Goal: Task Accomplishment & Management: Use online tool/utility

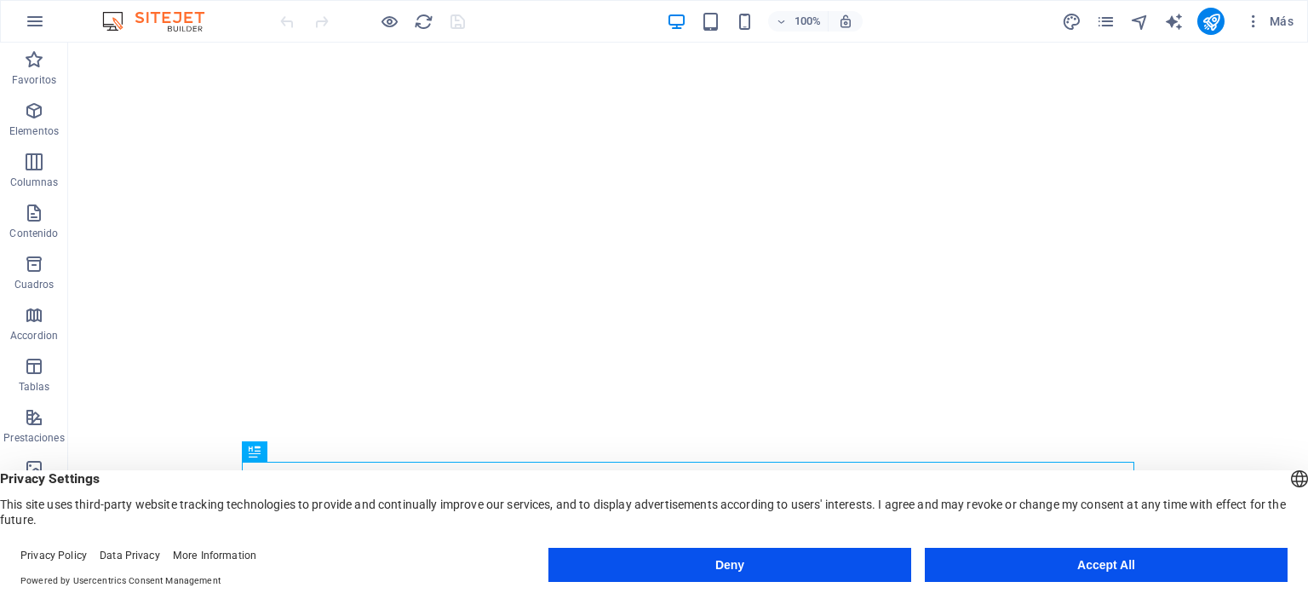
click at [1177, 568] on button "Accept All" at bounding box center [1106, 565] width 363 height 34
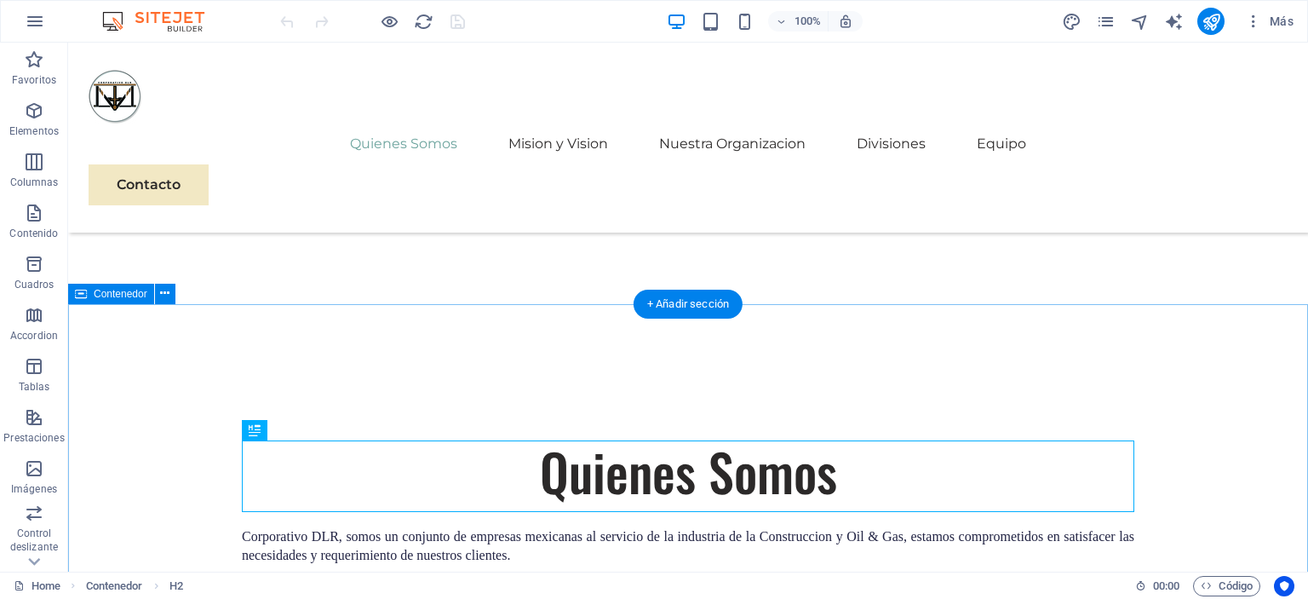
scroll to position [884, 0]
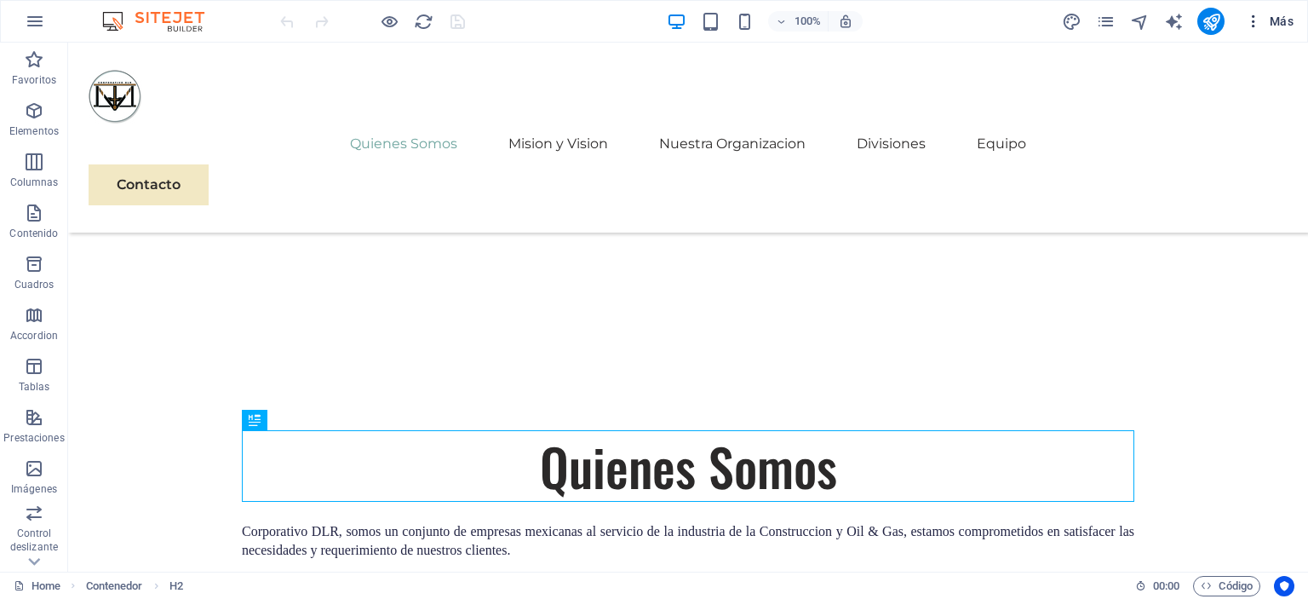
click at [1286, 16] on span "Más" at bounding box center [1269, 21] width 49 height 17
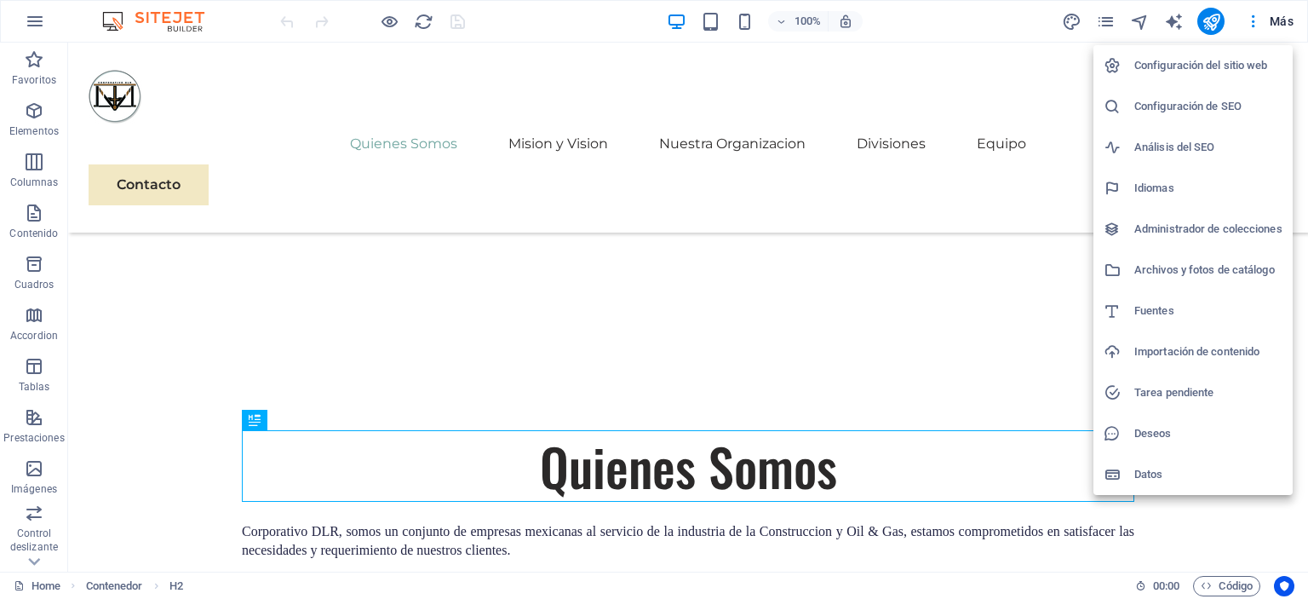
click at [1144, 272] on h6 "Archivos y fotos de catálogo" at bounding box center [1208, 270] width 148 height 20
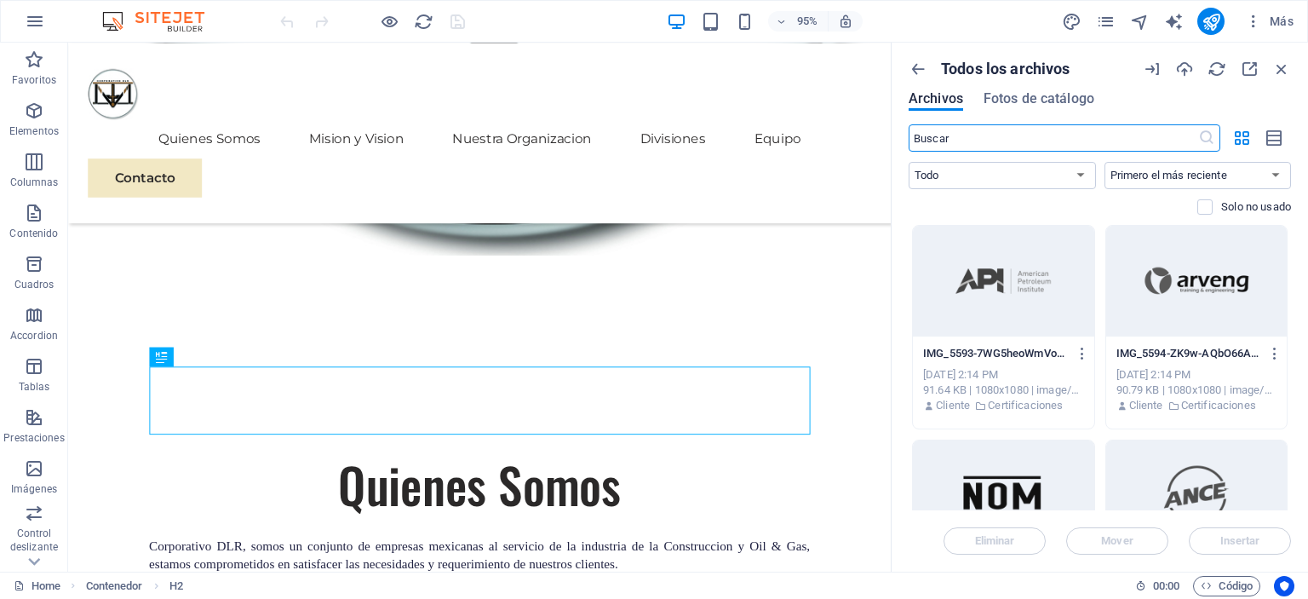
scroll to position [925, 0]
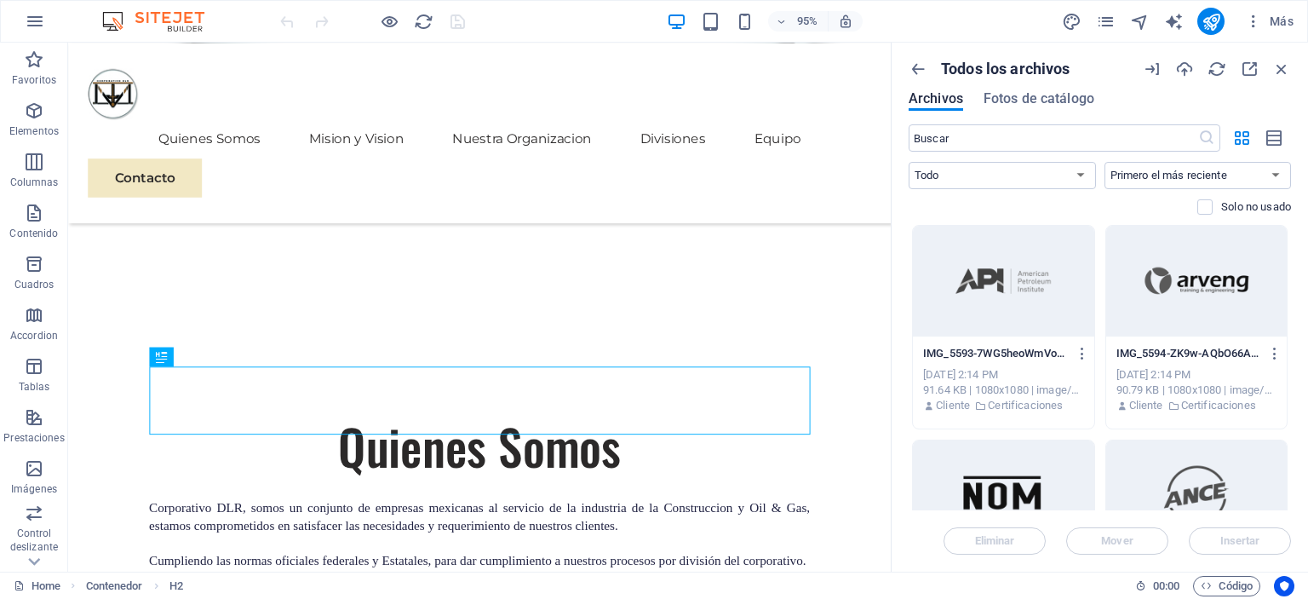
click at [993, 73] on p "Todos los archivos" at bounding box center [1005, 69] width 129 height 19
click at [918, 68] on icon "button" at bounding box center [918, 69] width 19 height 19
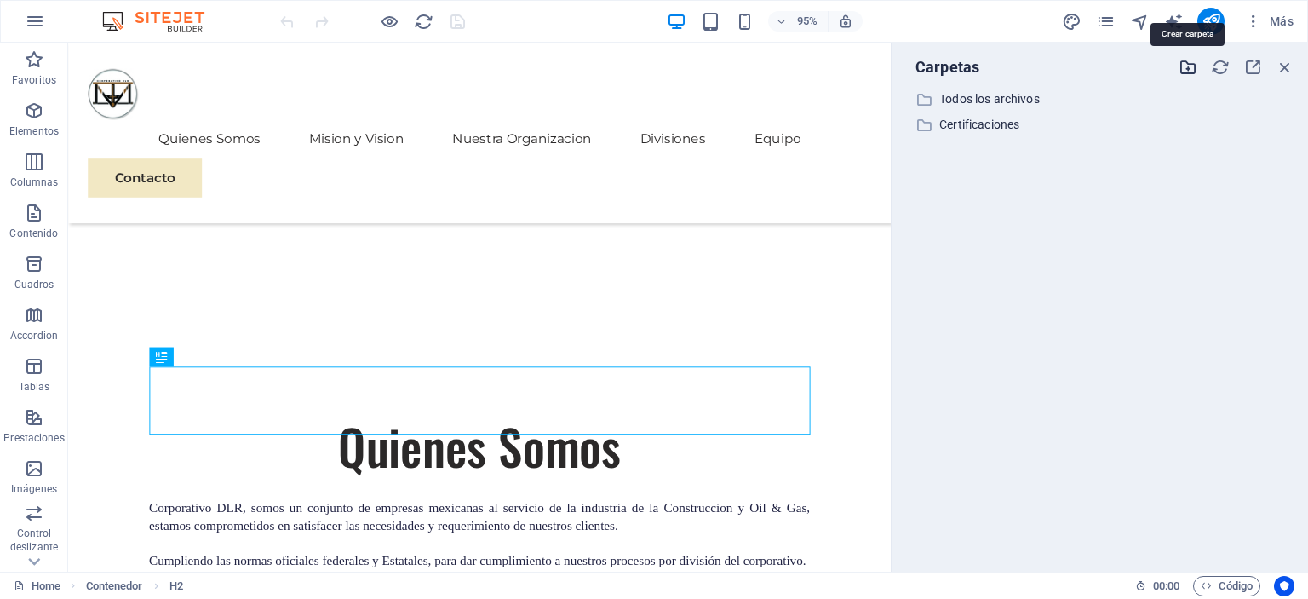
click at [1181, 71] on icon "button" at bounding box center [1188, 67] width 19 height 19
type input "Certificaciones 520"
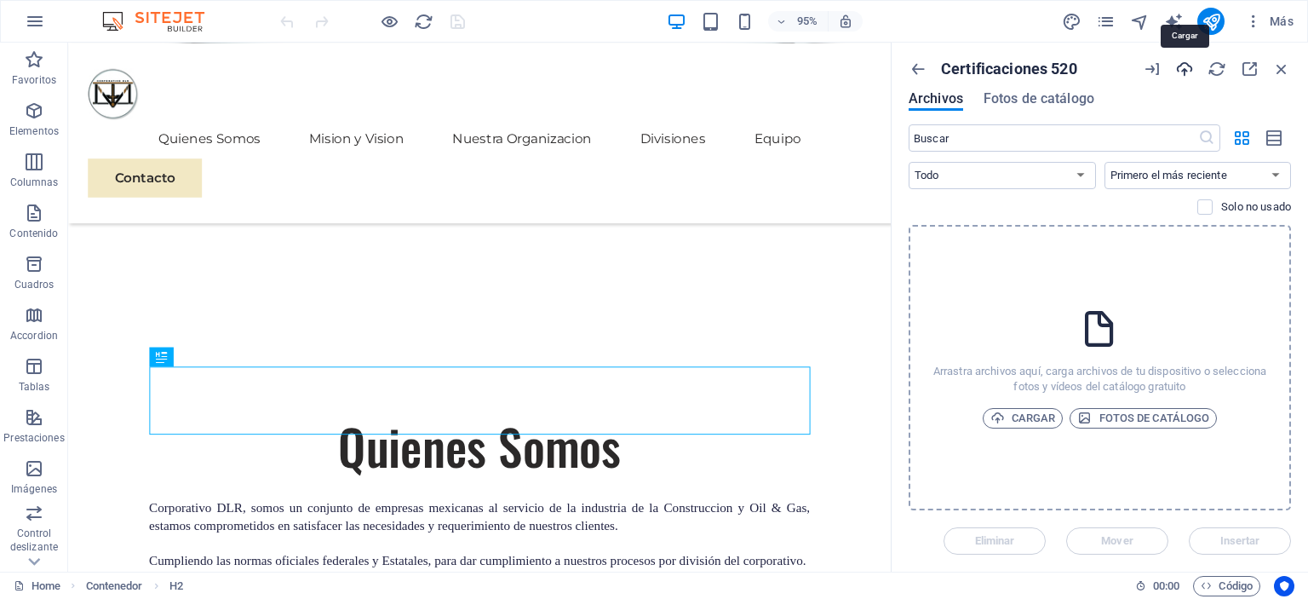
click at [1185, 75] on icon "button" at bounding box center [1184, 69] width 19 height 19
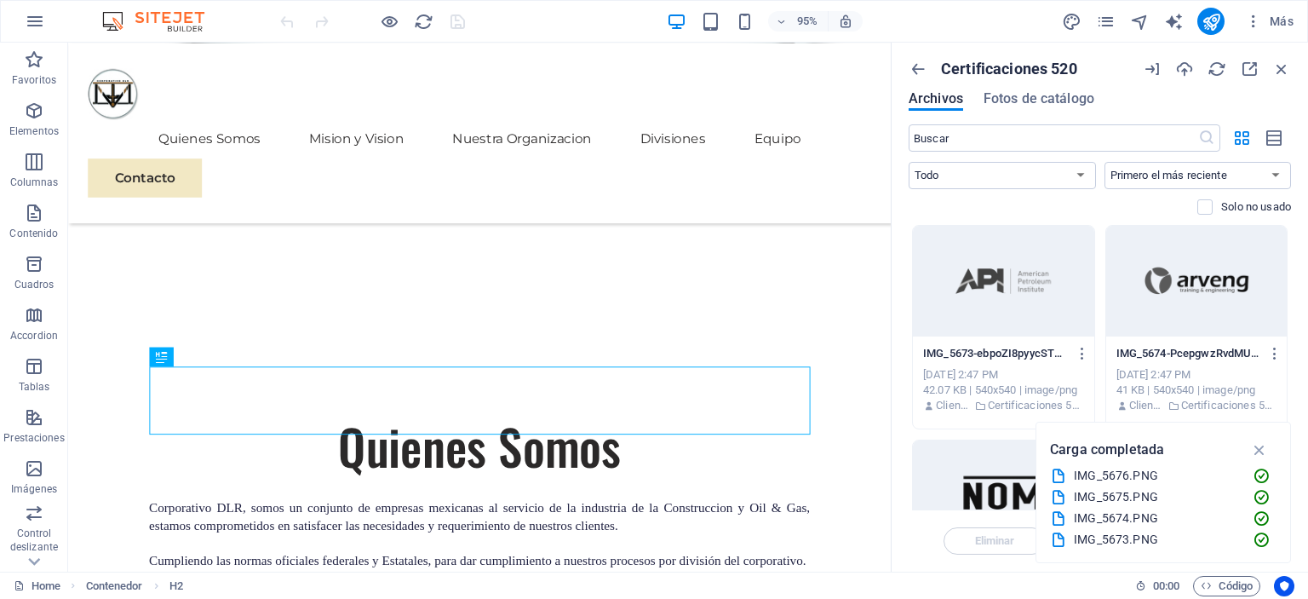
scroll to position [318, 0]
click at [1262, 456] on icon "button" at bounding box center [1260, 449] width 20 height 19
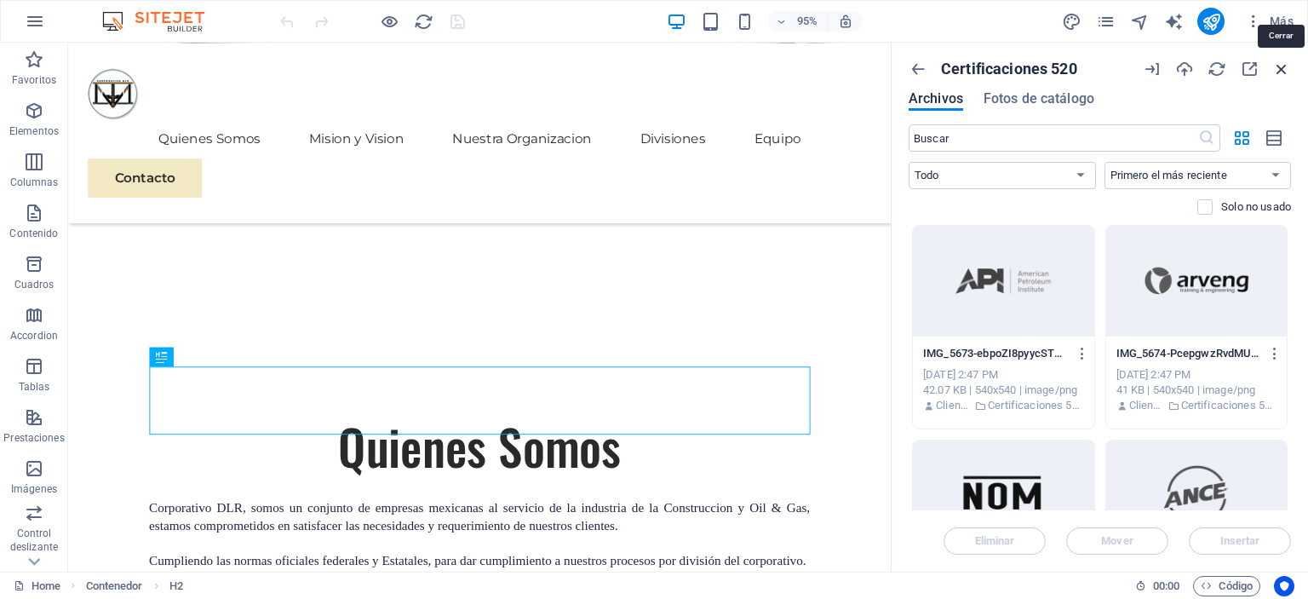
drag, startPoint x: 1276, startPoint y: 75, endPoint x: 993, endPoint y: 116, distance: 285.7
click at [1276, 75] on icon "button" at bounding box center [1281, 69] width 19 height 19
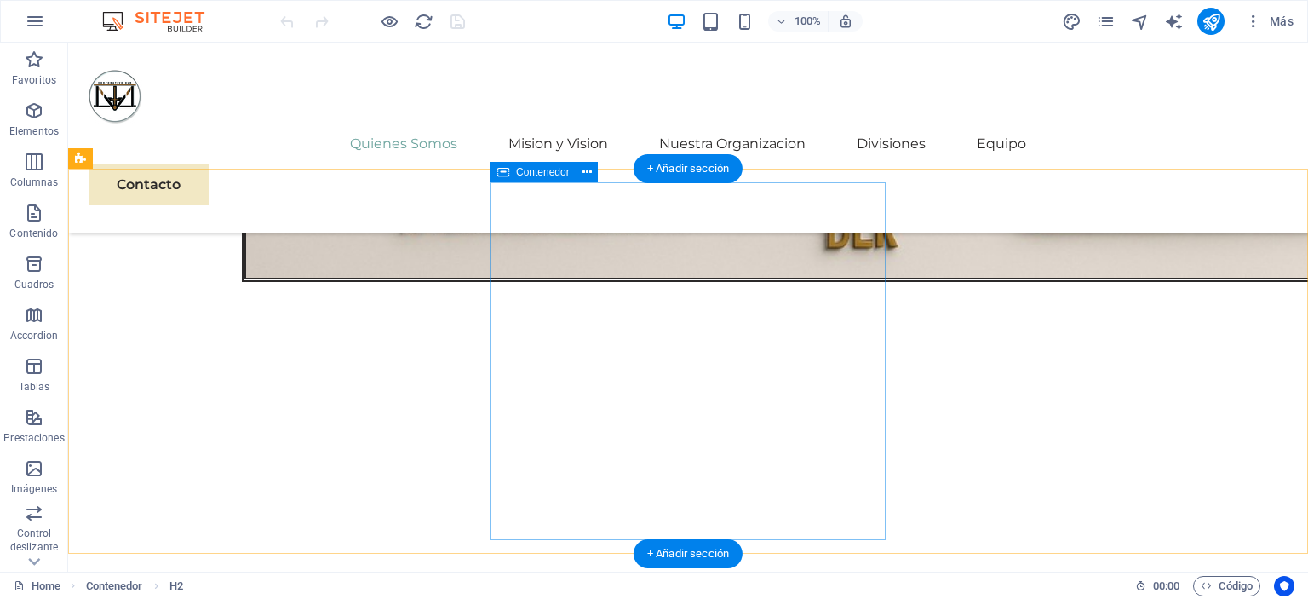
scroll to position [2092, 0]
click at [477, 386] on div "Image Slider" at bounding box center [279, 580] width 395 height 395
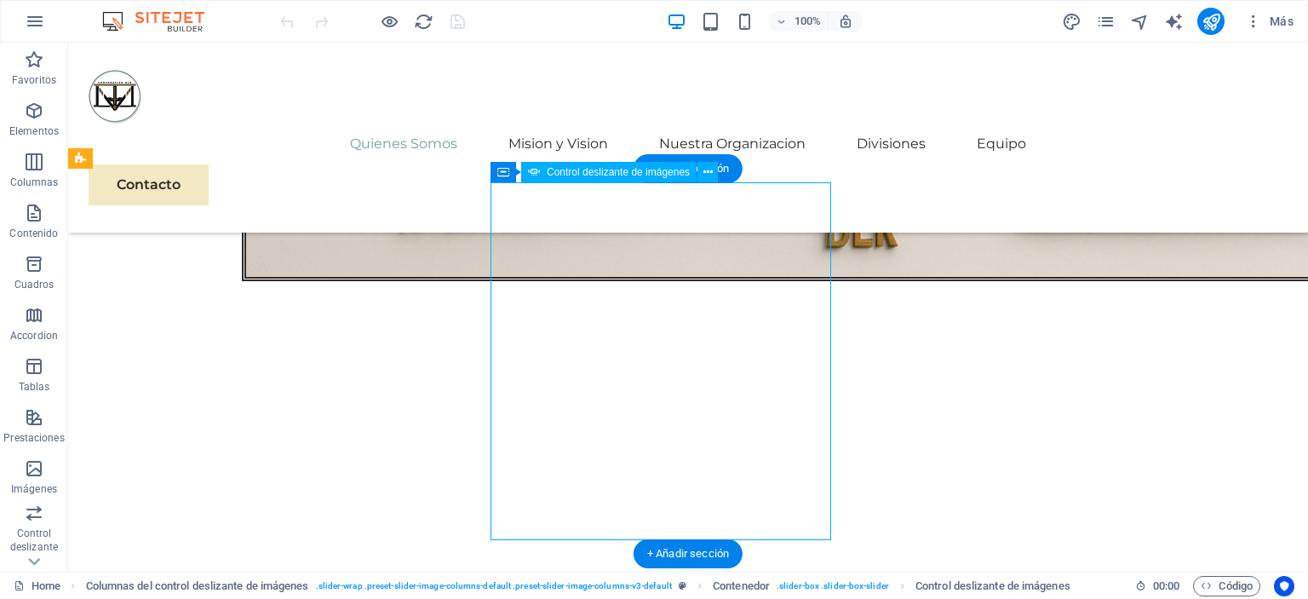
click at [477, 386] on div "Image Slider" at bounding box center [279, 580] width 395 height 395
select select "px"
select select "ms"
select select "s"
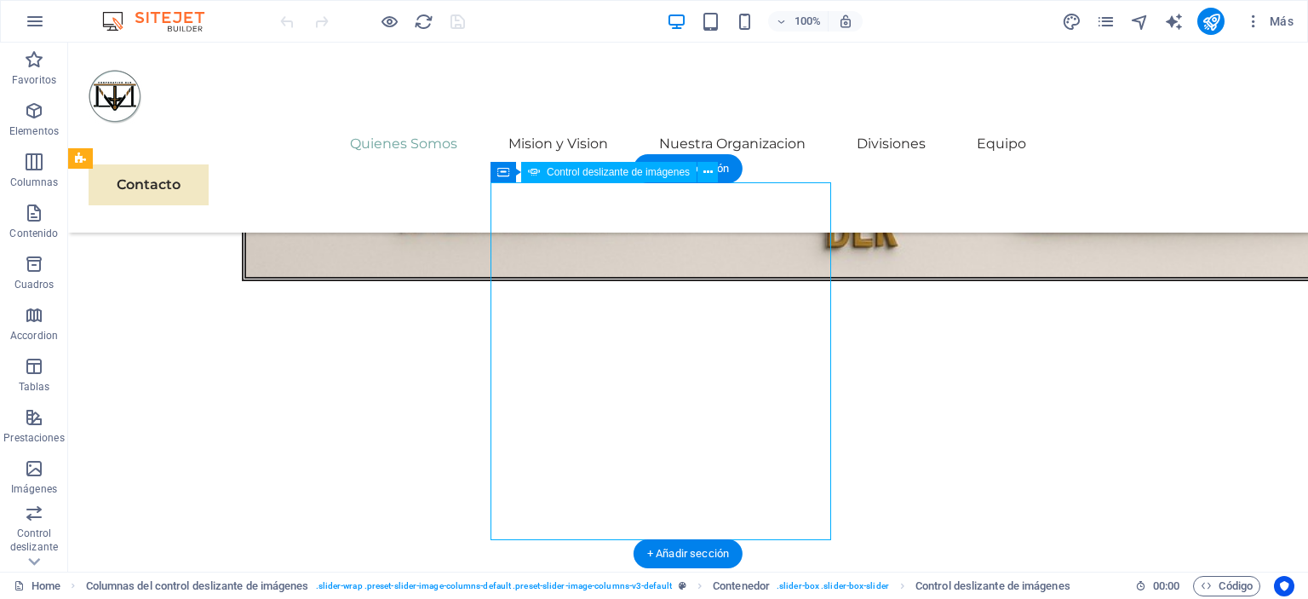
select select "progressive"
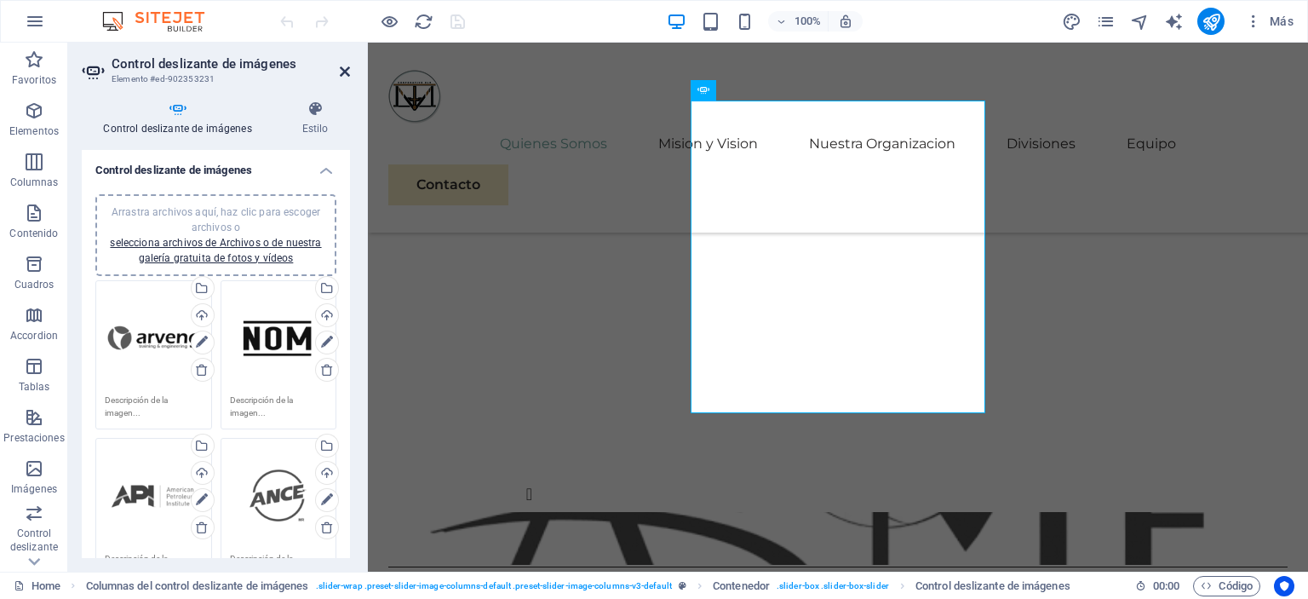
click at [342, 67] on icon at bounding box center [345, 72] width 10 height 14
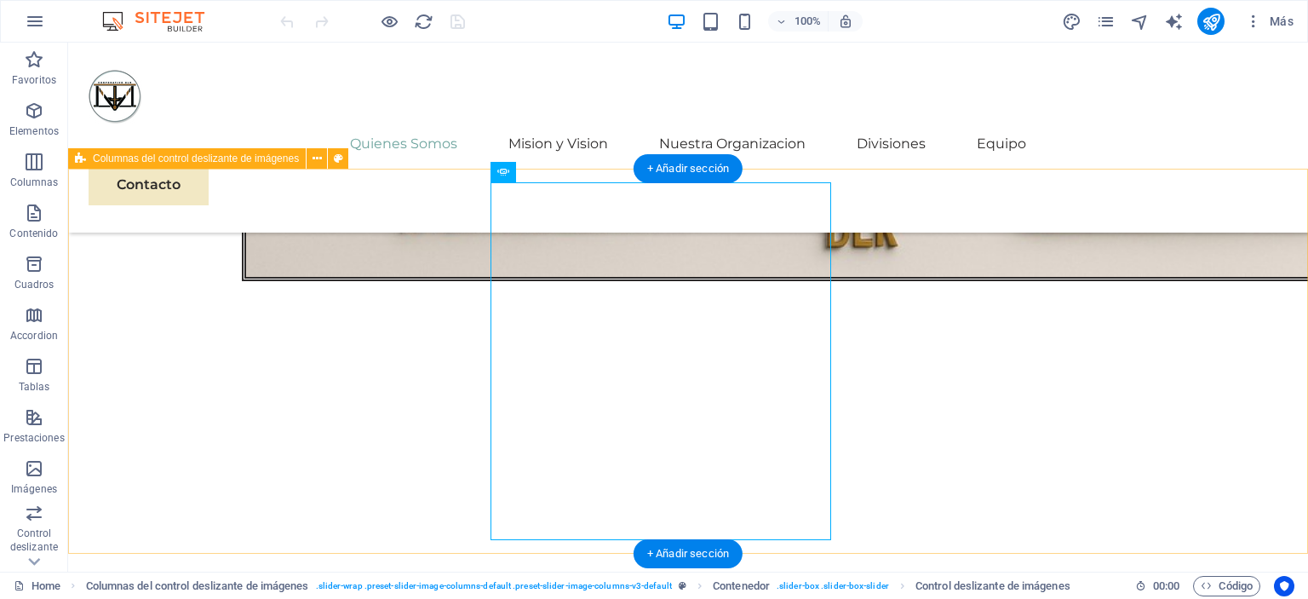
click at [324, 370] on div at bounding box center [688, 581] width 1240 height 422
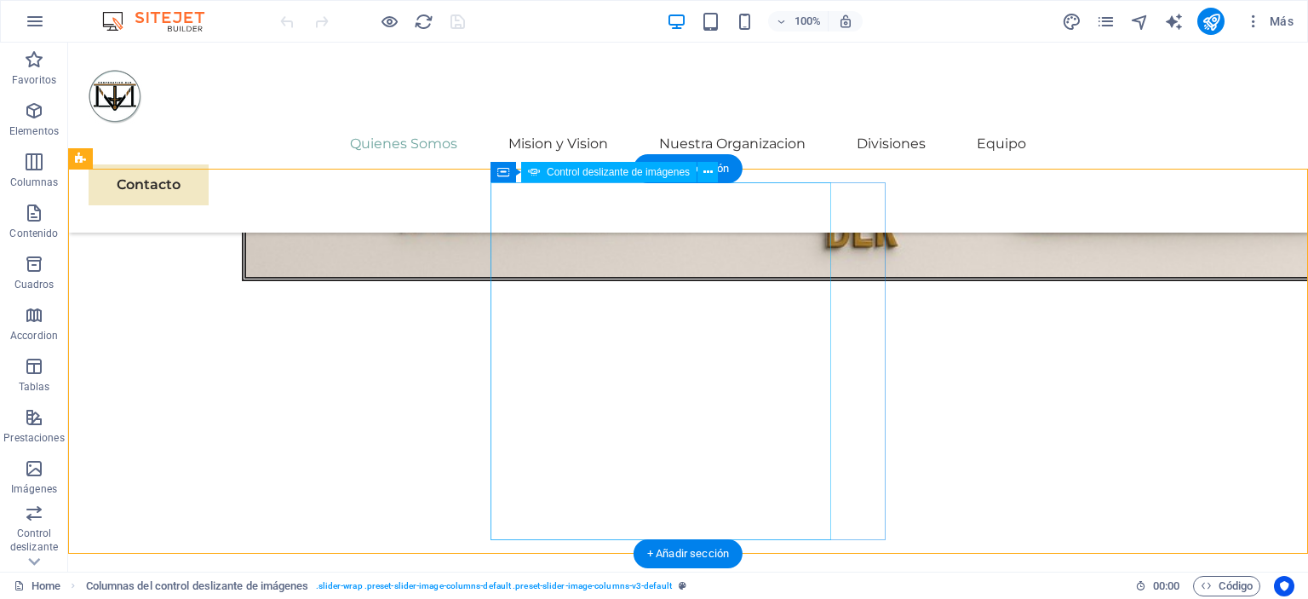
click at [477, 383] on div "Image Slider" at bounding box center [279, 580] width 395 height 395
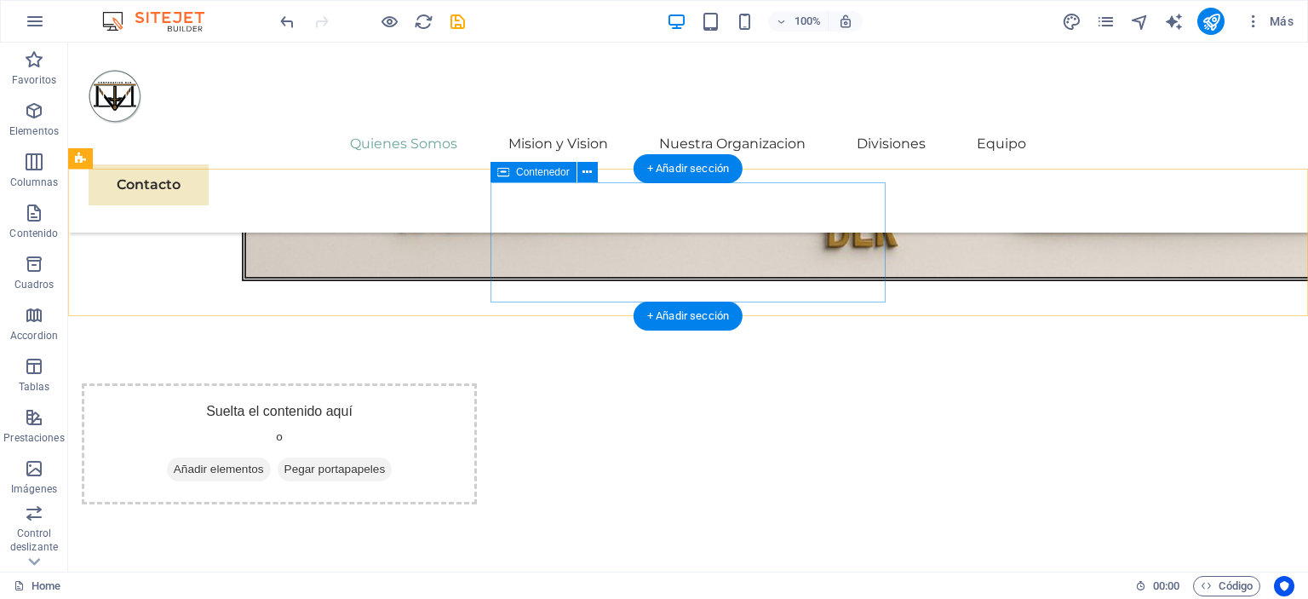
click at [271, 457] on span "Añadir elementos" at bounding box center [219, 469] width 104 height 24
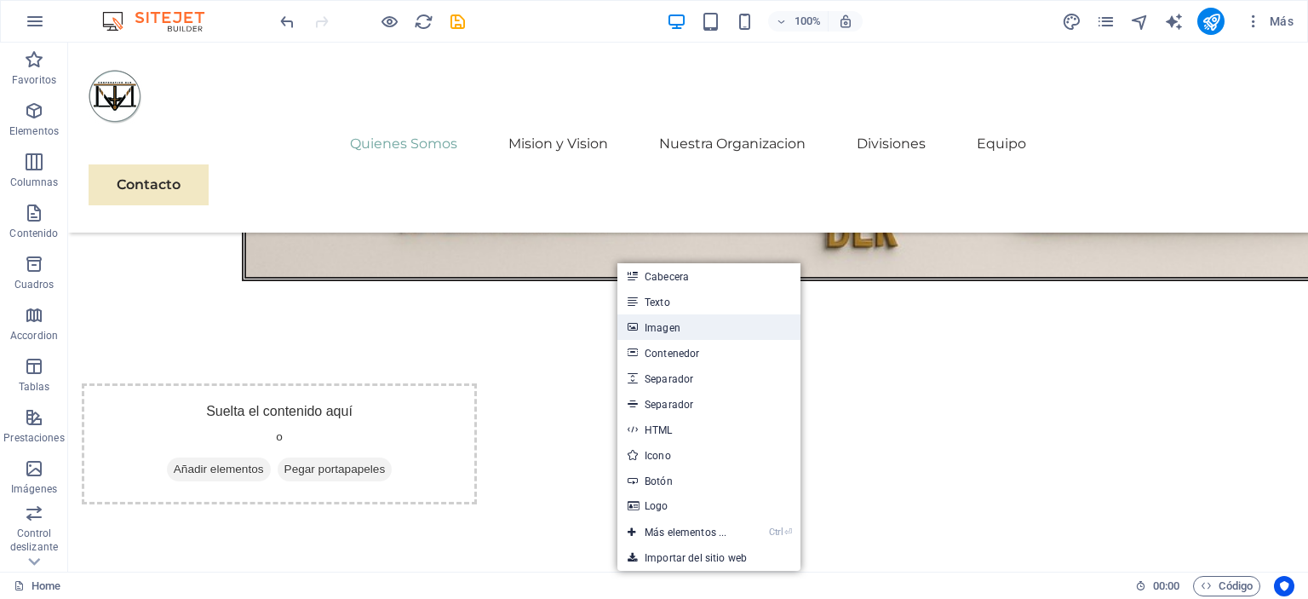
click at [657, 323] on link "Imagen" at bounding box center [708, 327] width 183 height 26
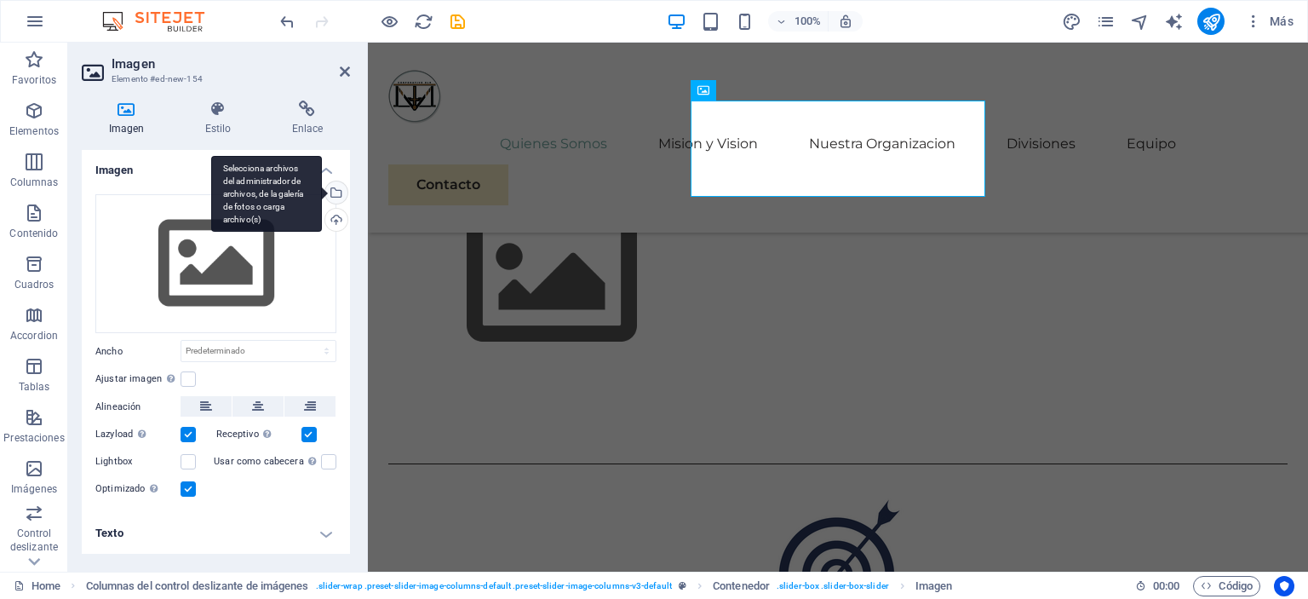
click at [338, 189] on div "Selecciona archivos del administrador de archivos, de la galería de fotos o car…" at bounding box center [335, 194] width 26 height 26
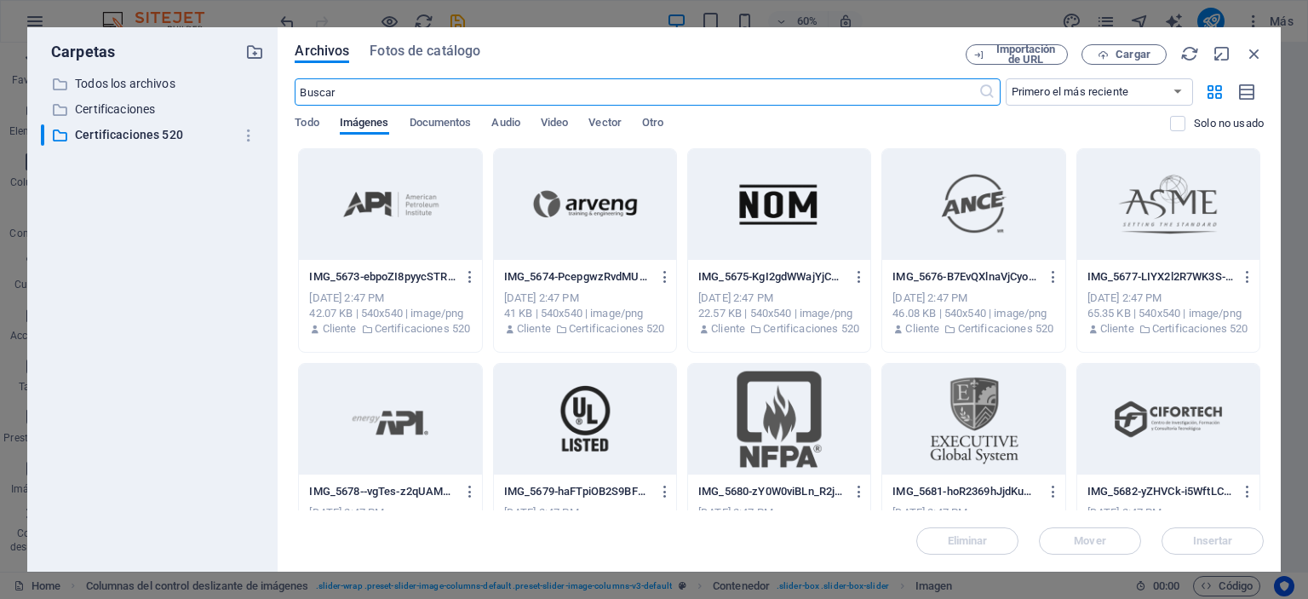
scroll to position [2091, 0]
click at [161, 137] on p "Certificaciones 520" at bounding box center [154, 135] width 158 height 20
click at [383, 212] on div at bounding box center [390, 204] width 182 height 111
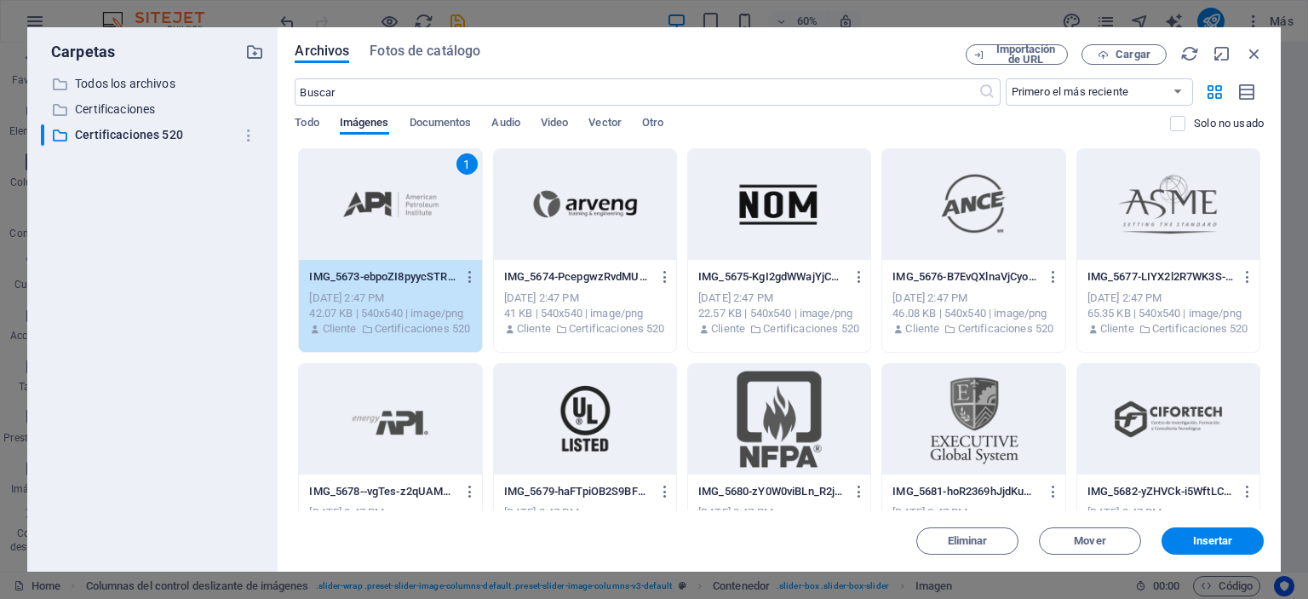
click at [829, 238] on div at bounding box center [779, 204] width 182 height 111
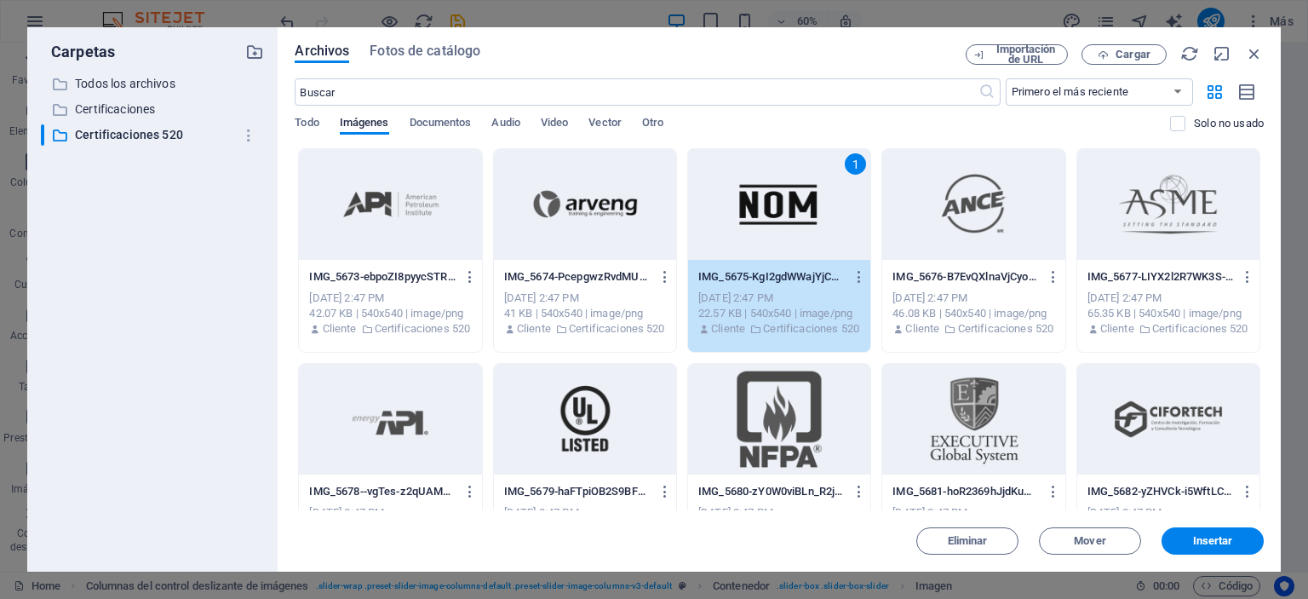
click at [445, 210] on div at bounding box center [390, 204] width 182 height 111
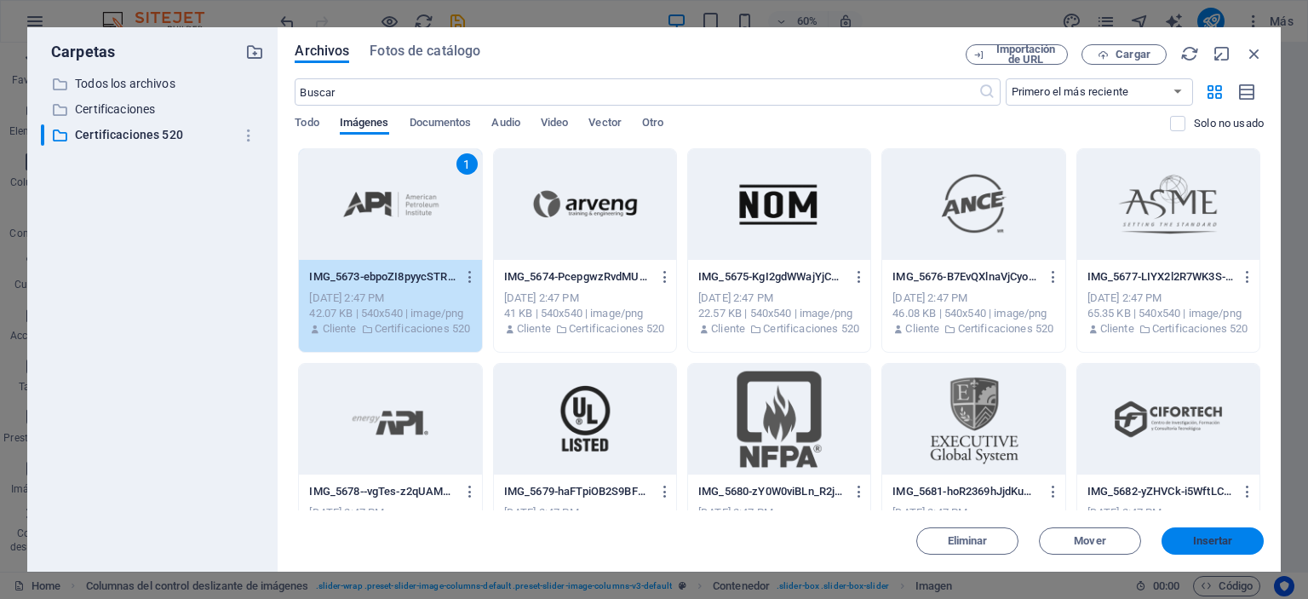
click at [1216, 540] on span "Insertar" at bounding box center [1213, 541] width 40 height 10
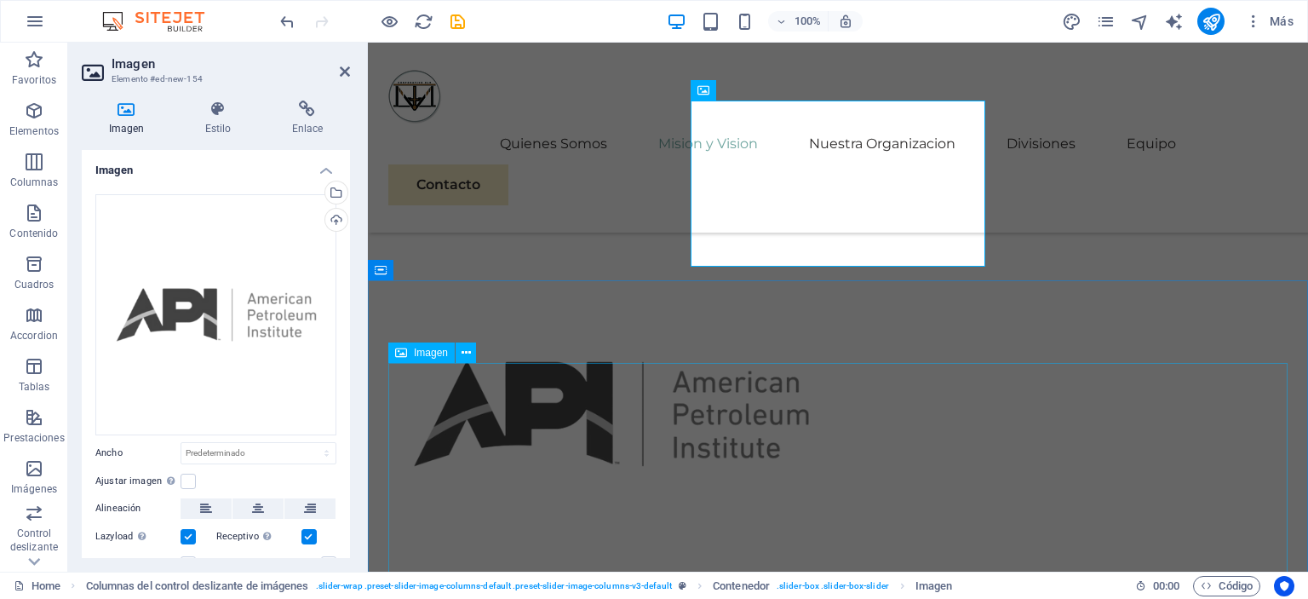
scroll to position [2092, 0]
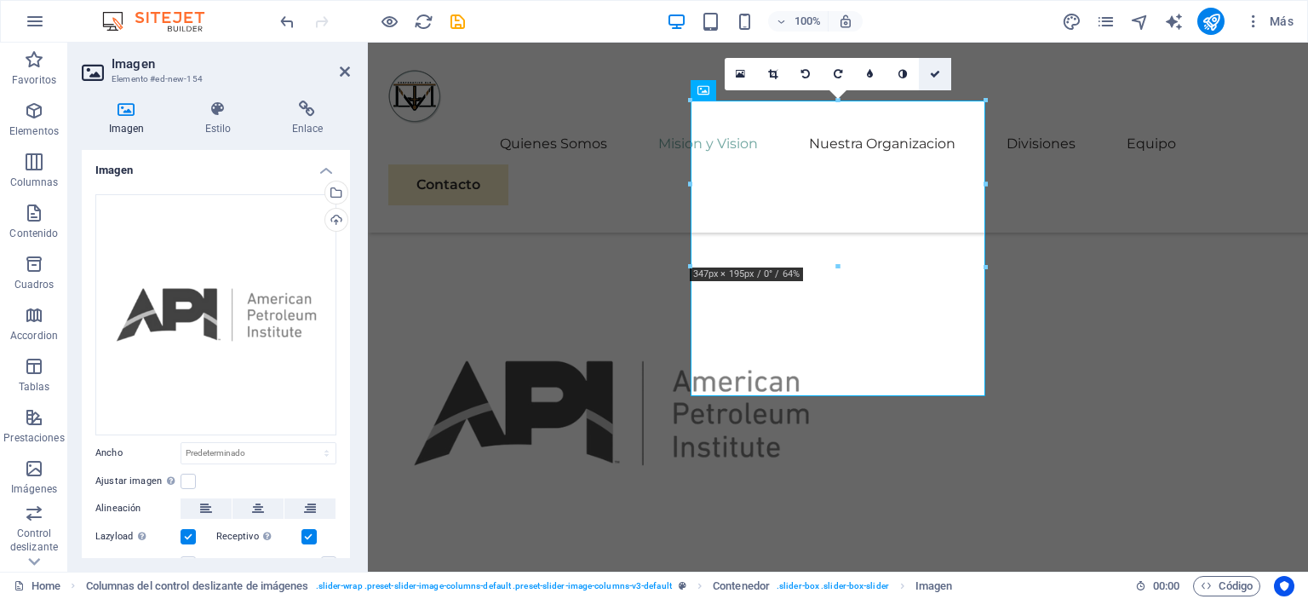
click at [936, 77] on icon at bounding box center [935, 74] width 10 height 10
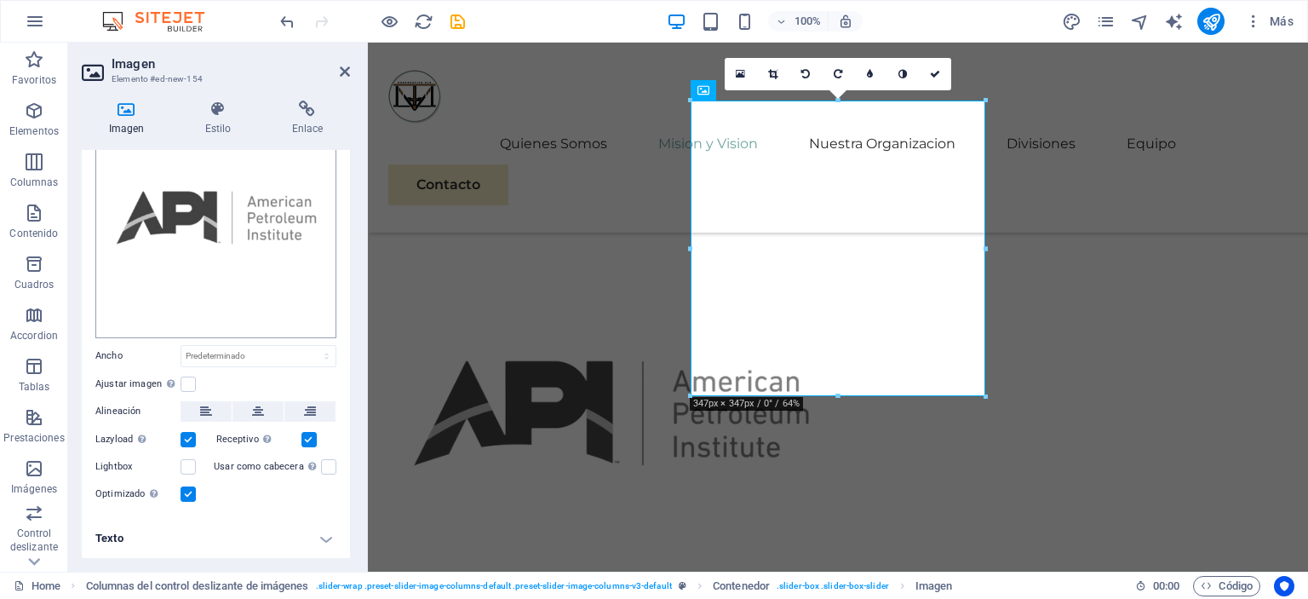
scroll to position [0, 0]
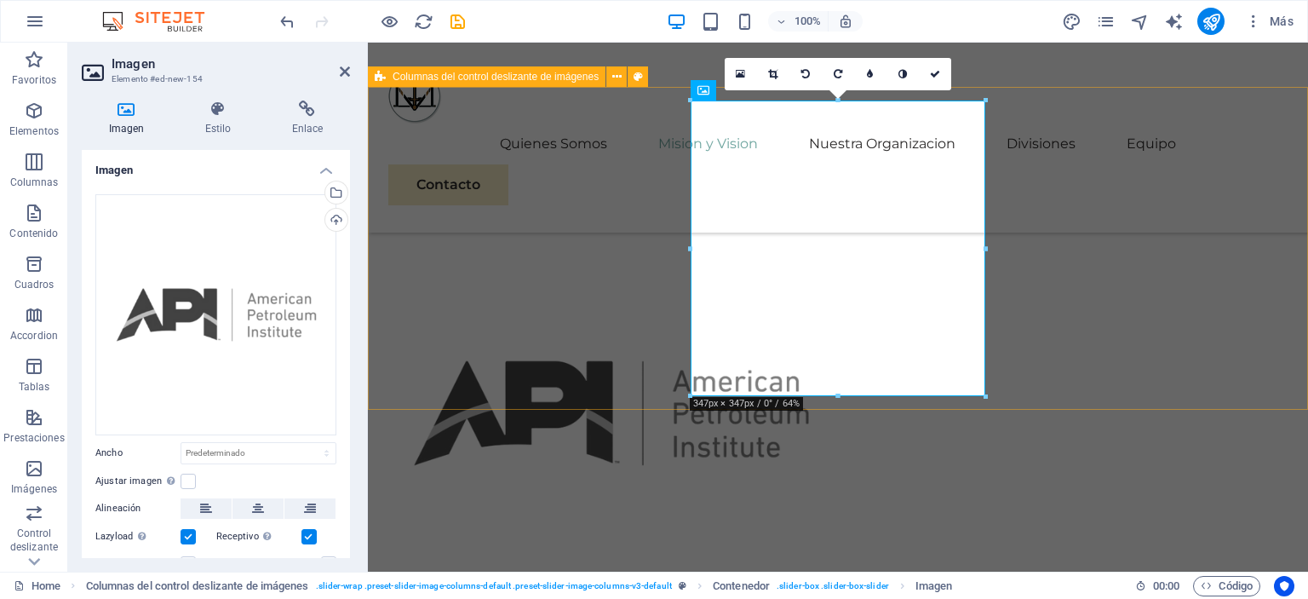
click at [418, 213] on div at bounding box center [838, 412] width 940 height 487
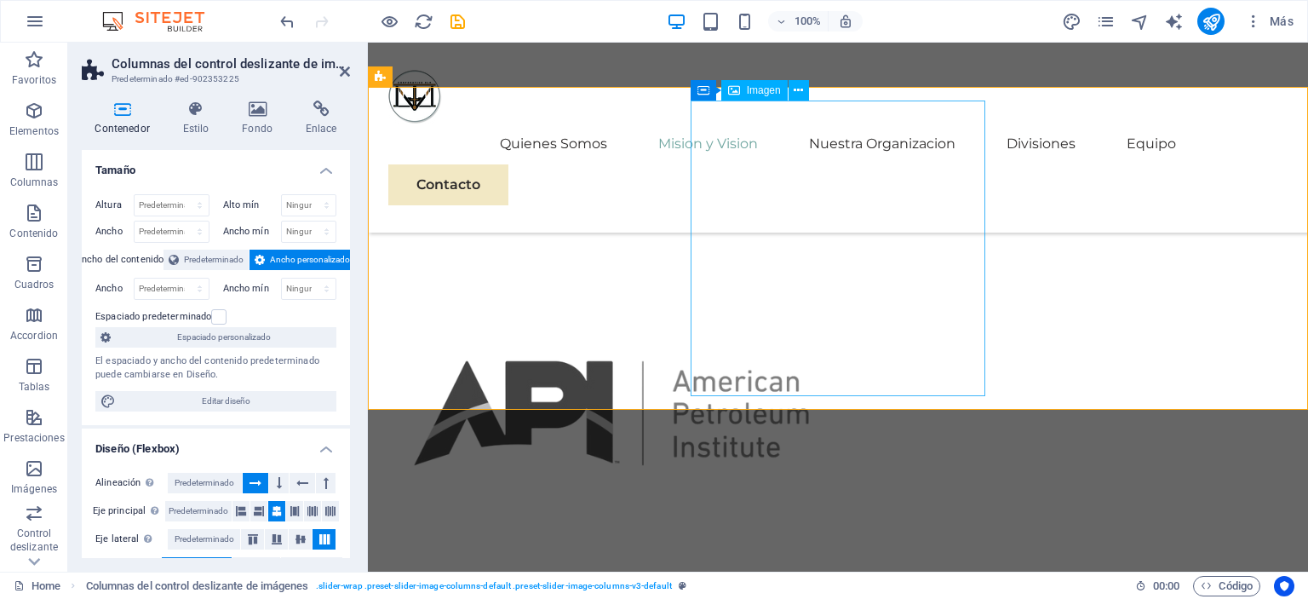
click at [677, 271] on figure "Image Slider" at bounding box center [528, 413] width 295 height 460
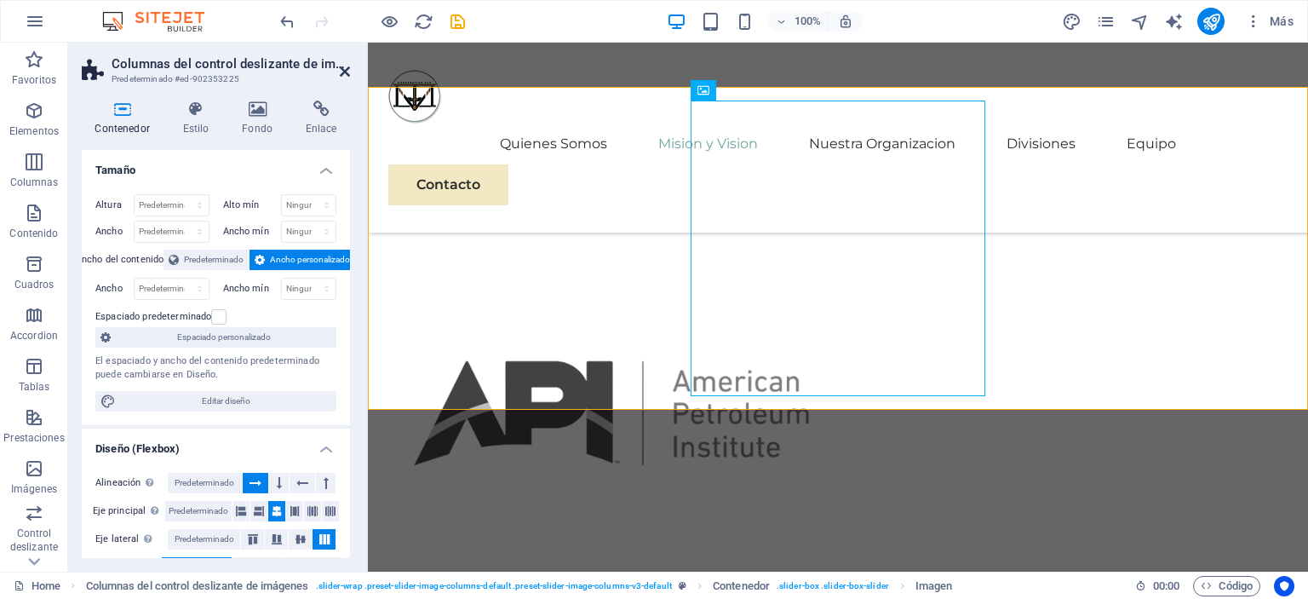
click at [348, 75] on icon at bounding box center [345, 72] width 10 height 14
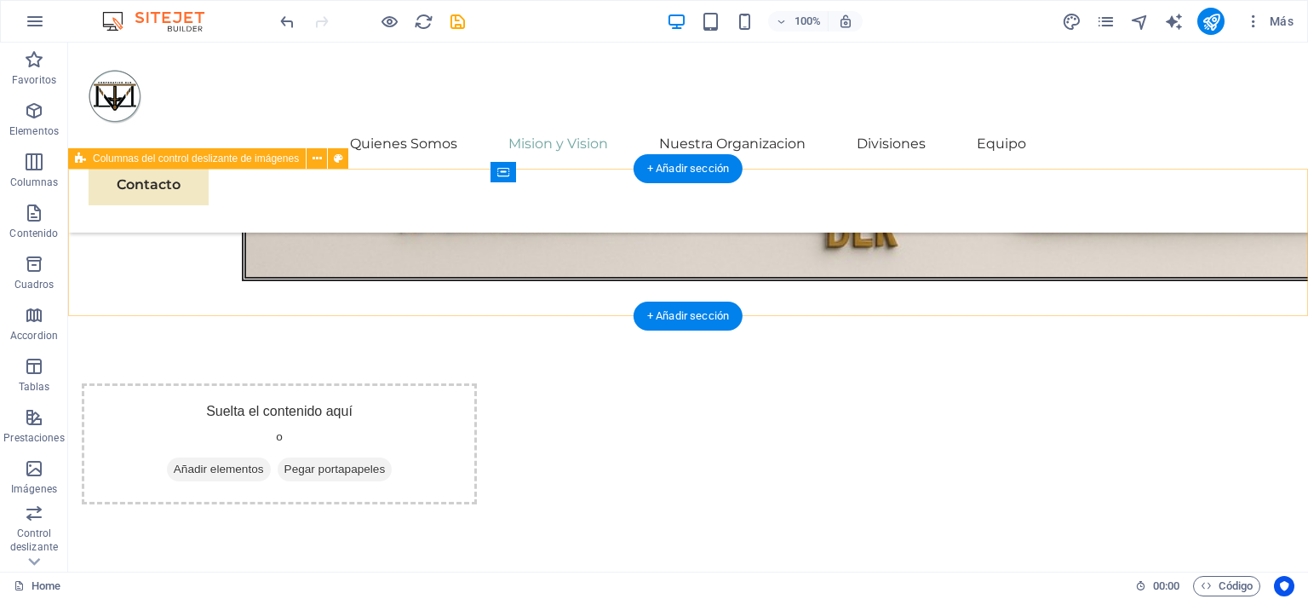
click at [319, 370] on div "Suelta el contenido aquí o Añadir elementos Pegar portapapeles" at bounding box center [688, 444] width 1240 height 148
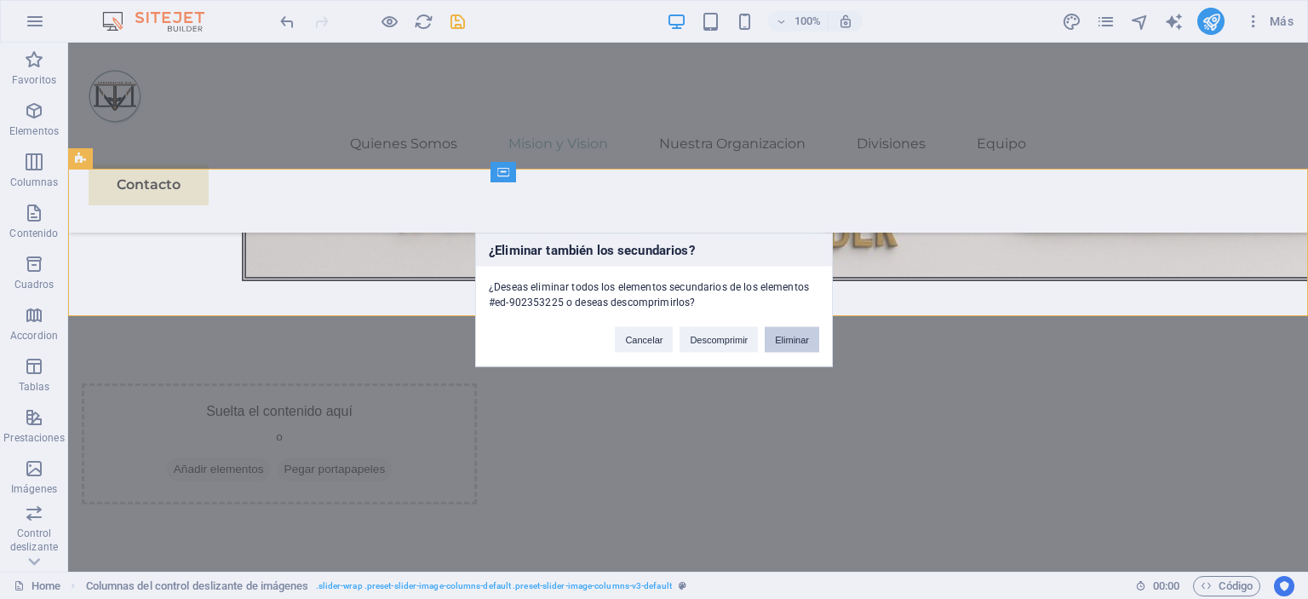
click at [800, 339] on button "Eliminar" at bounding box center [792, 339] width 54 height 26
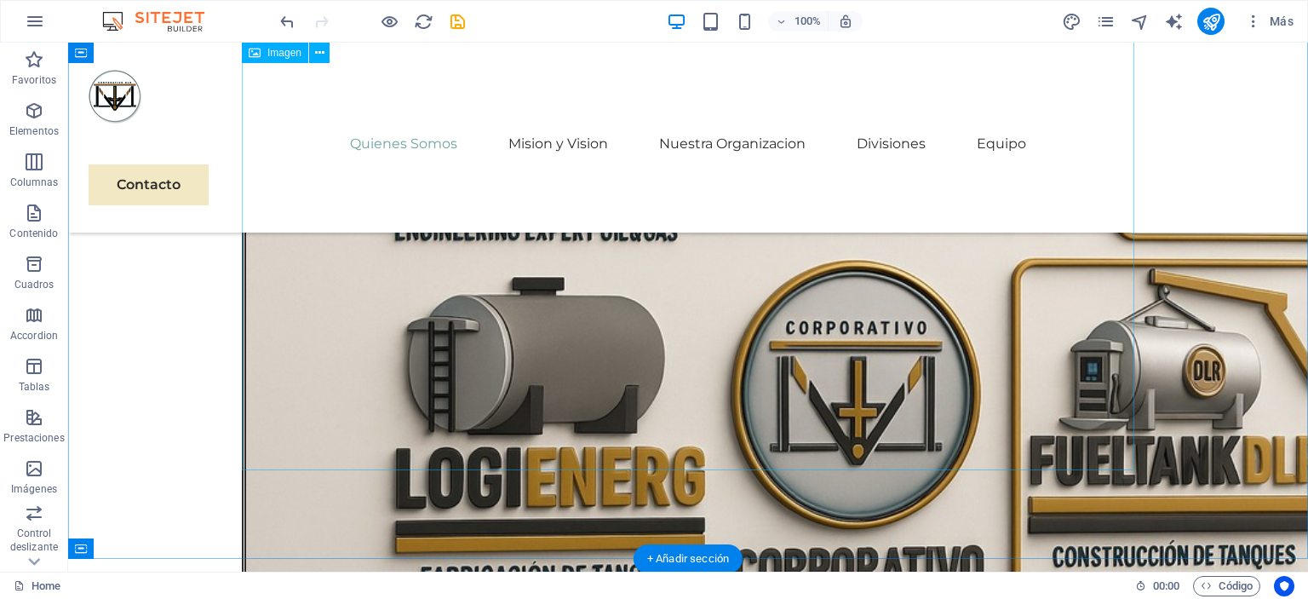
scroll to position [1745, 0]
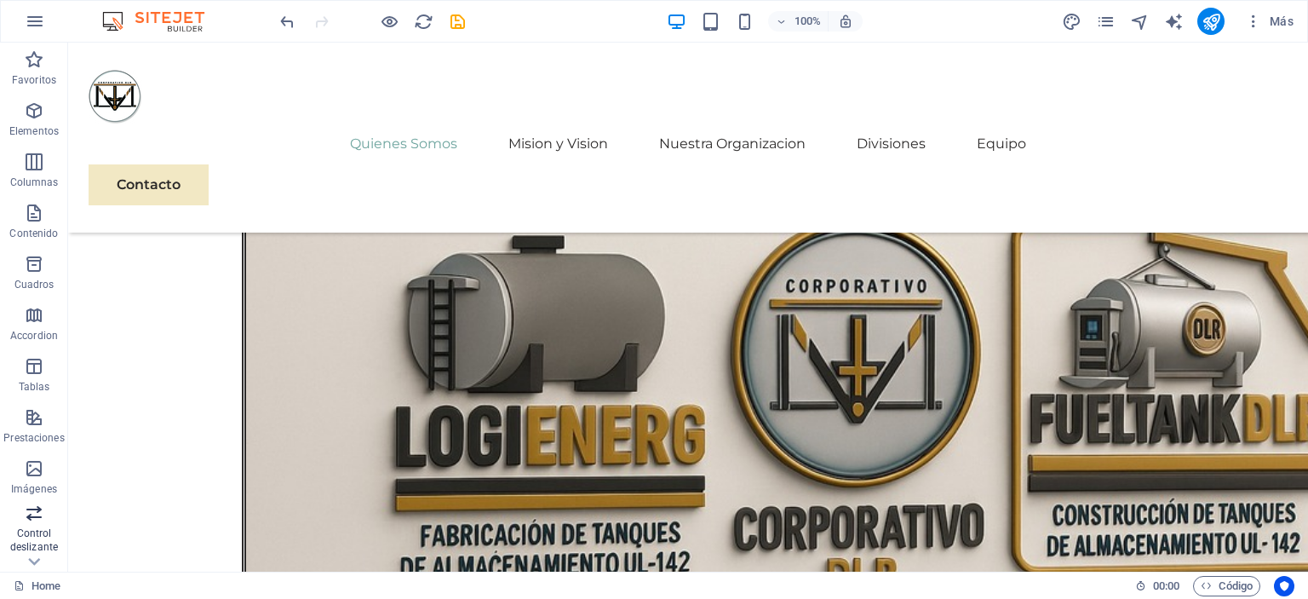
click at [39, 524] on span "Control deslizante" at bounding box center [34, 529] width 68 height 54
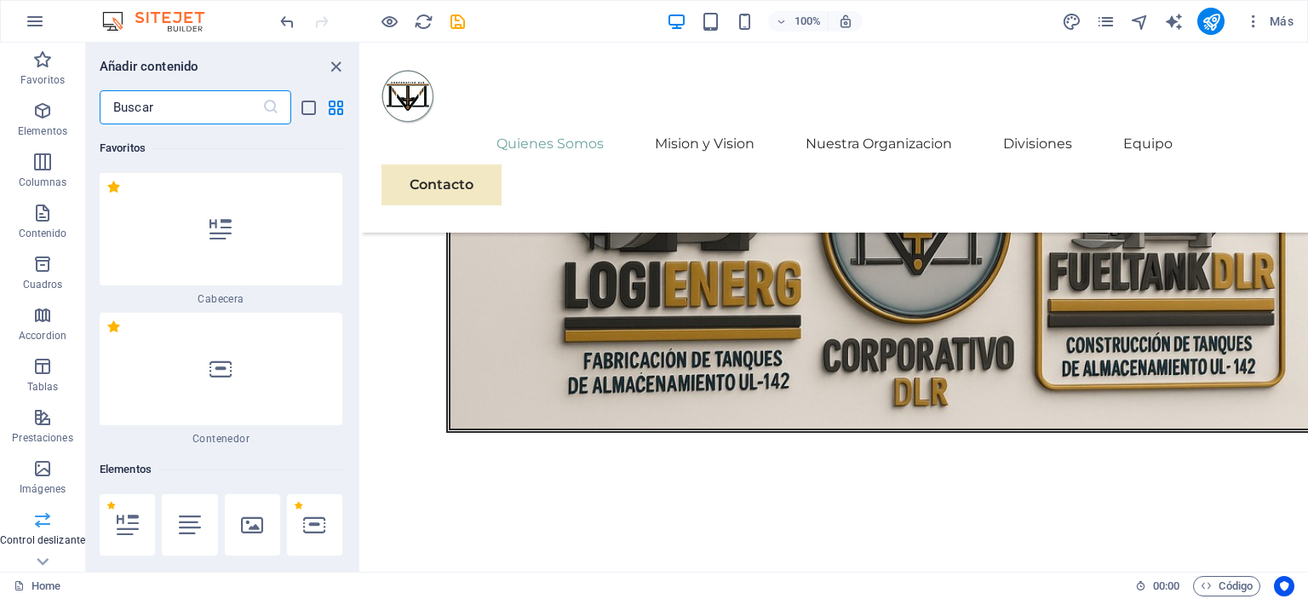
scroll to position [9653, 0]
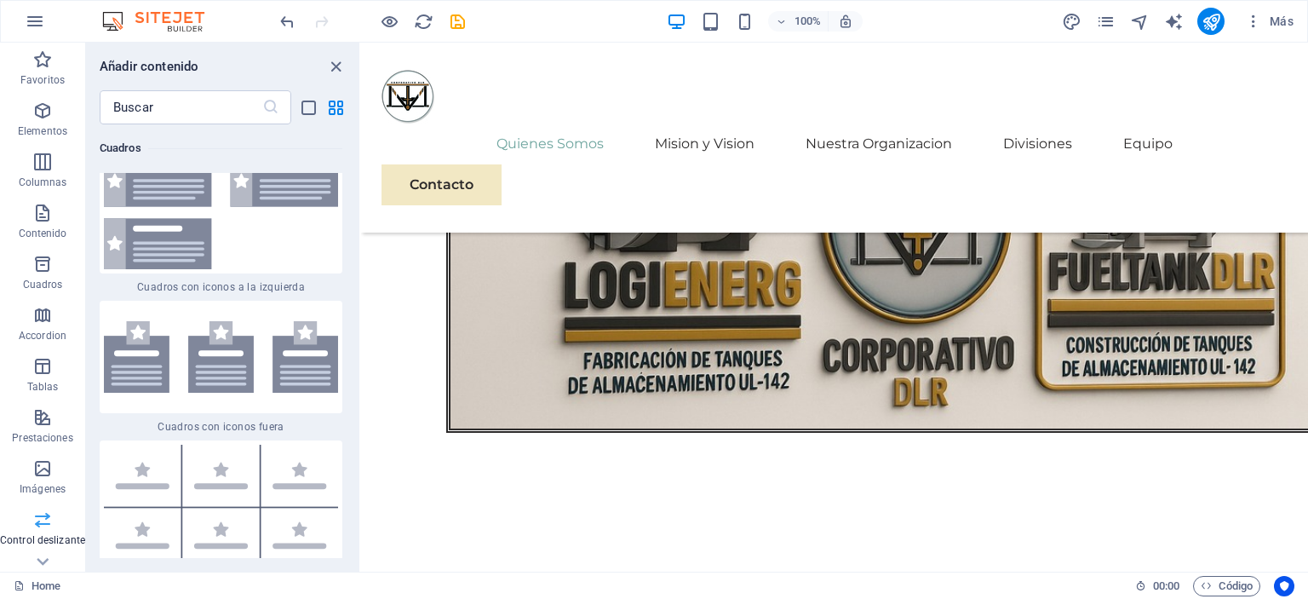
click at [30, 525] on span "Control deslizante" at bounding box center [42, 529] width 85 height 41
drag, startPoint x: 531, startPoint y: 289, endPoint x: 654, endPoint y: 397, distance: 163.5
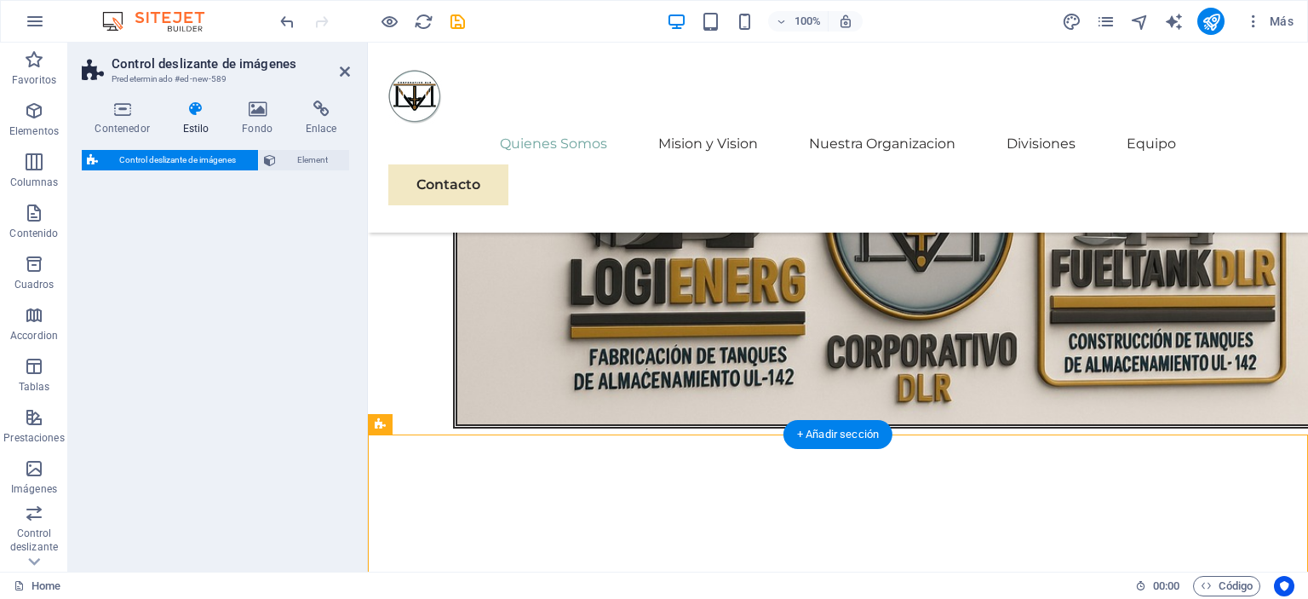
select select "rem"
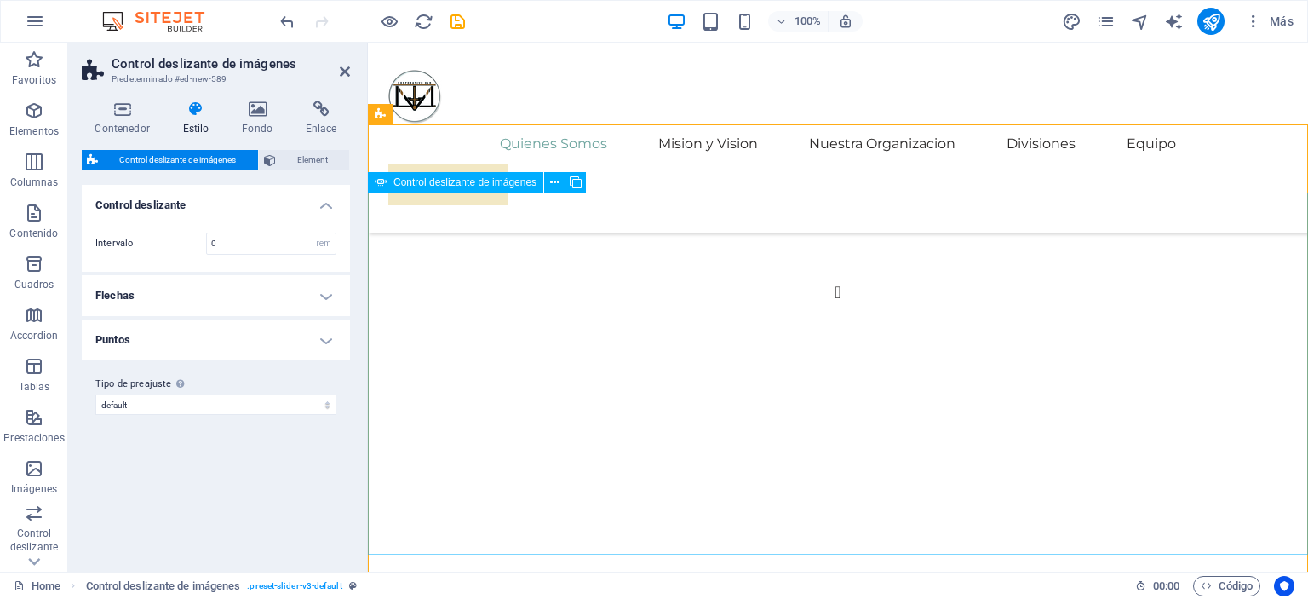
scroll to position [2054, 0]
select select "px"
select select "ms"
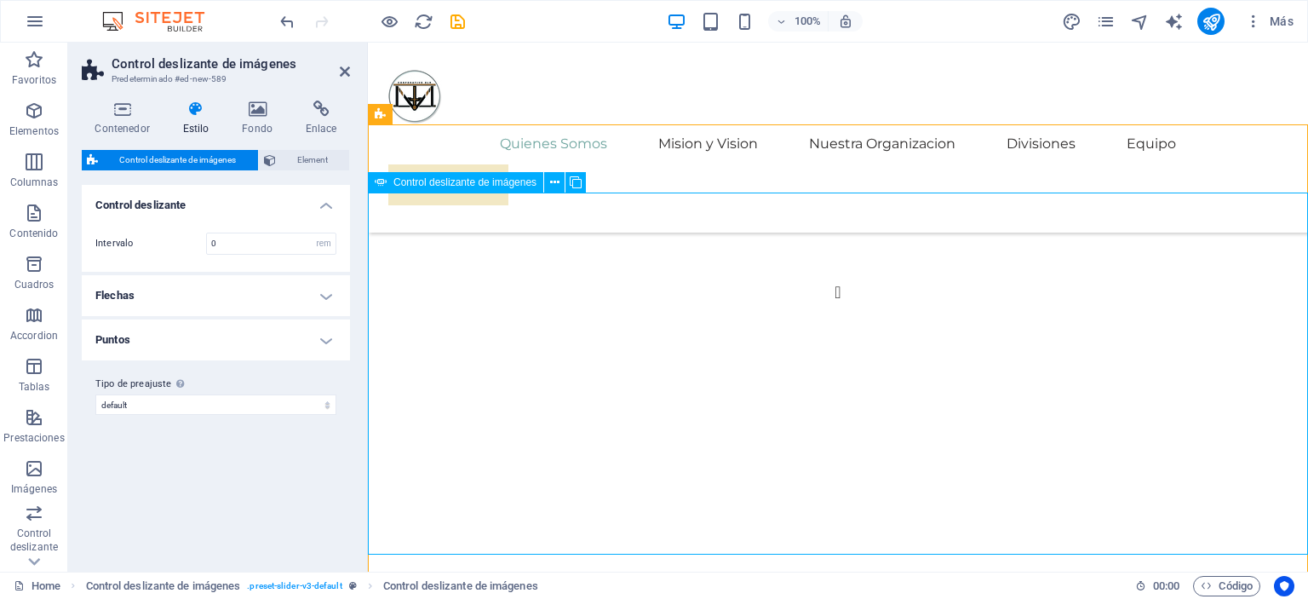
select select "s"
select select "progressive"
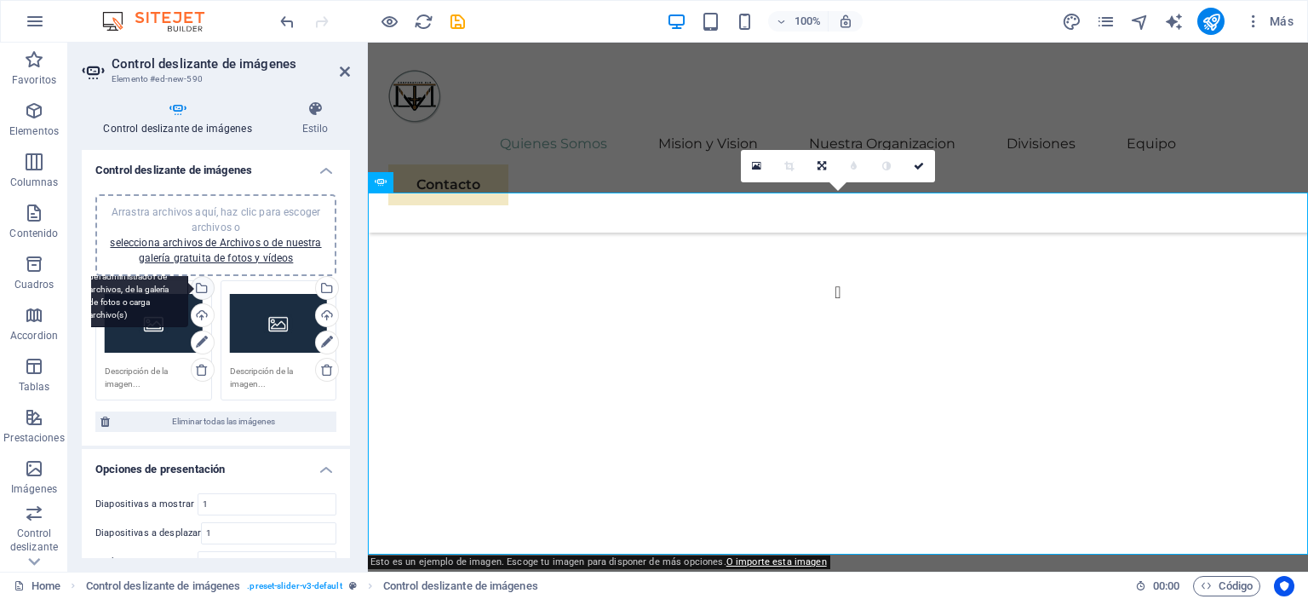
click at [205, 291] on div "Selecciona archivos del administrador de archivos, de la galería de fotos o car…" at bounding box center [201, 290] width 26 height 26
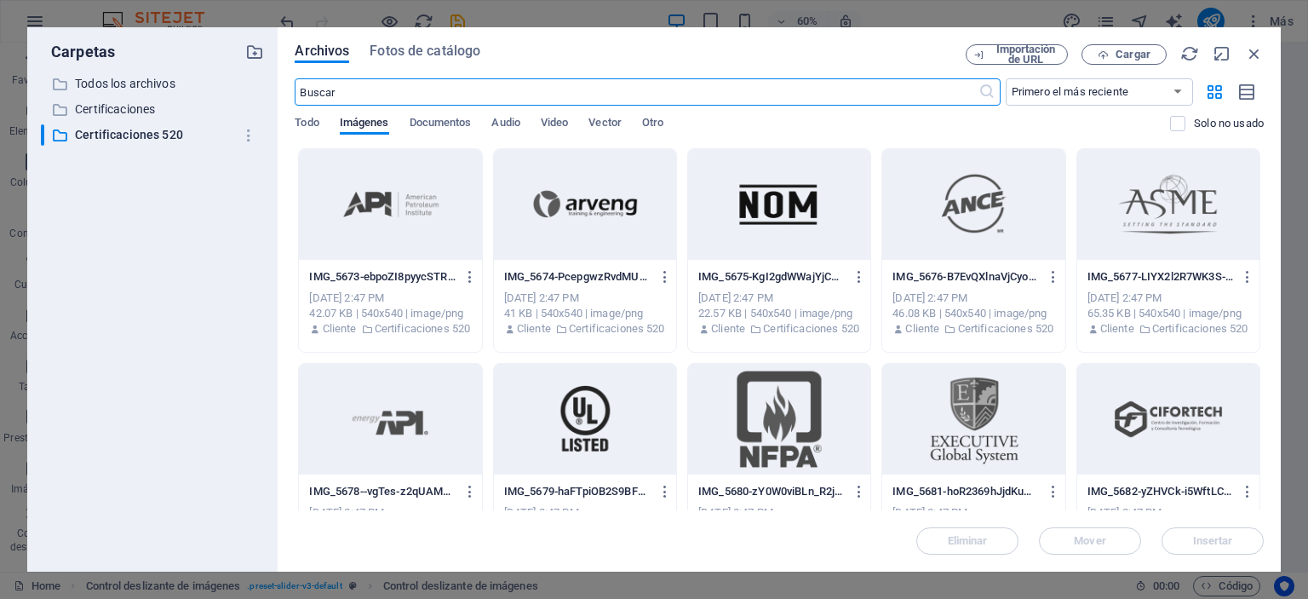
scroll to position [2008, 0]
click at [404, 192] on div at bounding box center [390, 204] width 182 height 111
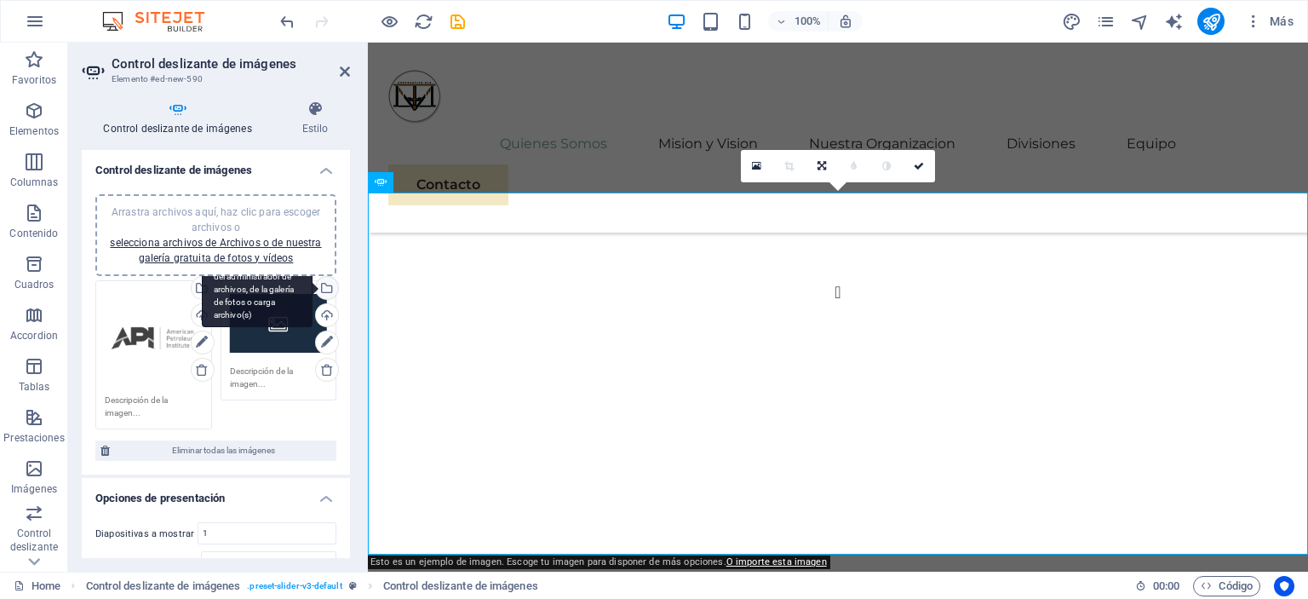
click at [313, 289] on div "Selecciona archivos del administrador de archivos, de la galería de fotos o car…" at bounding box center [257, 289] width 111 height 77
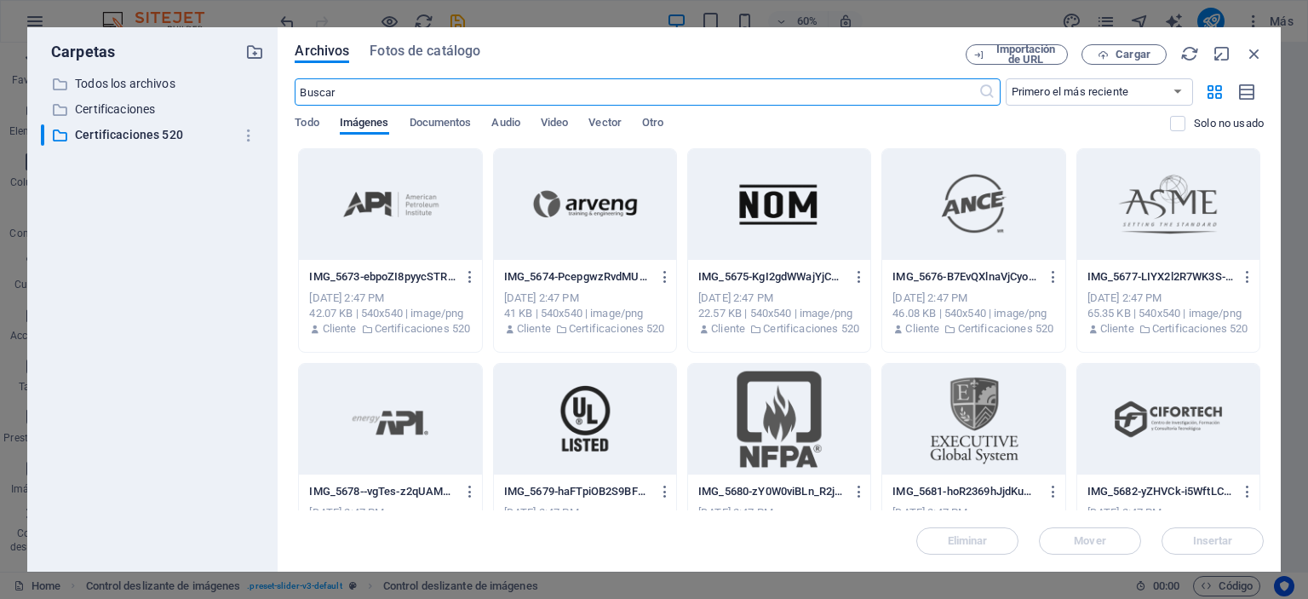
scroll to position [2008, 0]
click at [608, 216] on div at bounding box center [585, 204] width 182 height 111
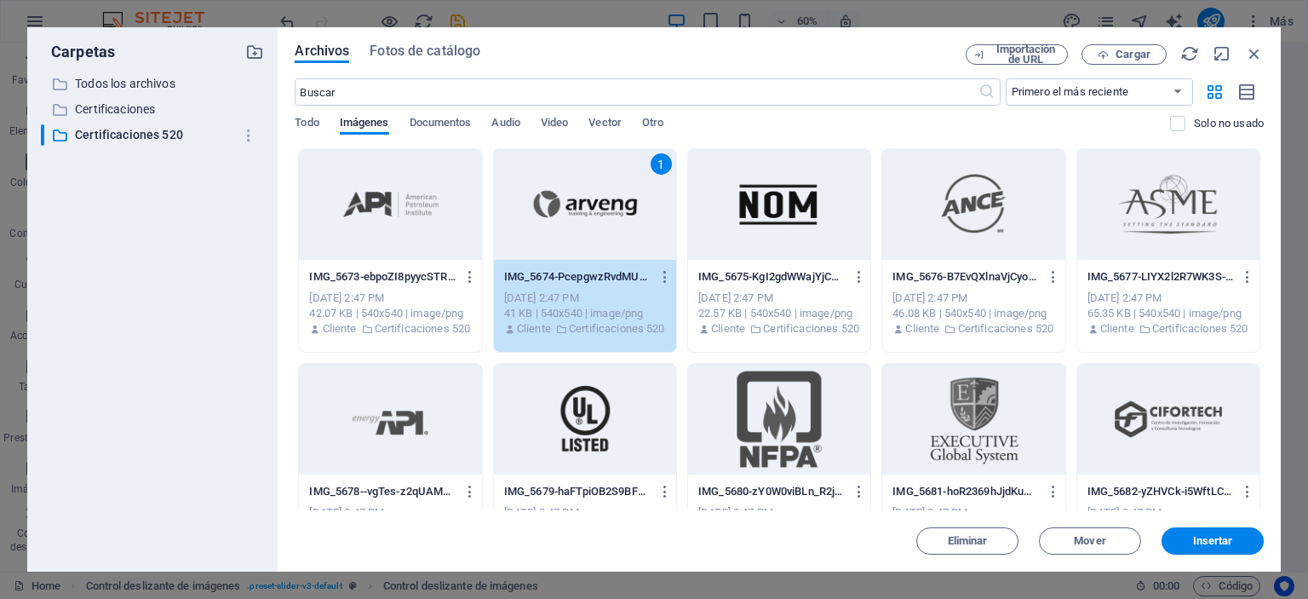
click at [608, 216] on div "1" at bounding box center [585, 204] width 182 height 111
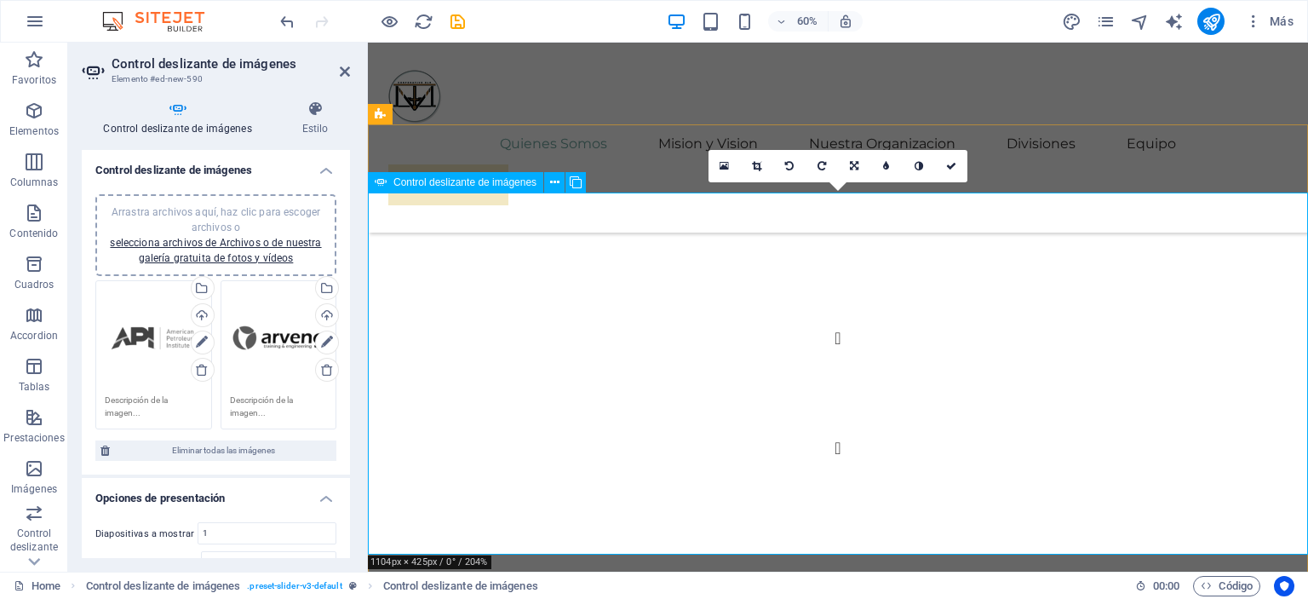
scroll to position [2054, 0]
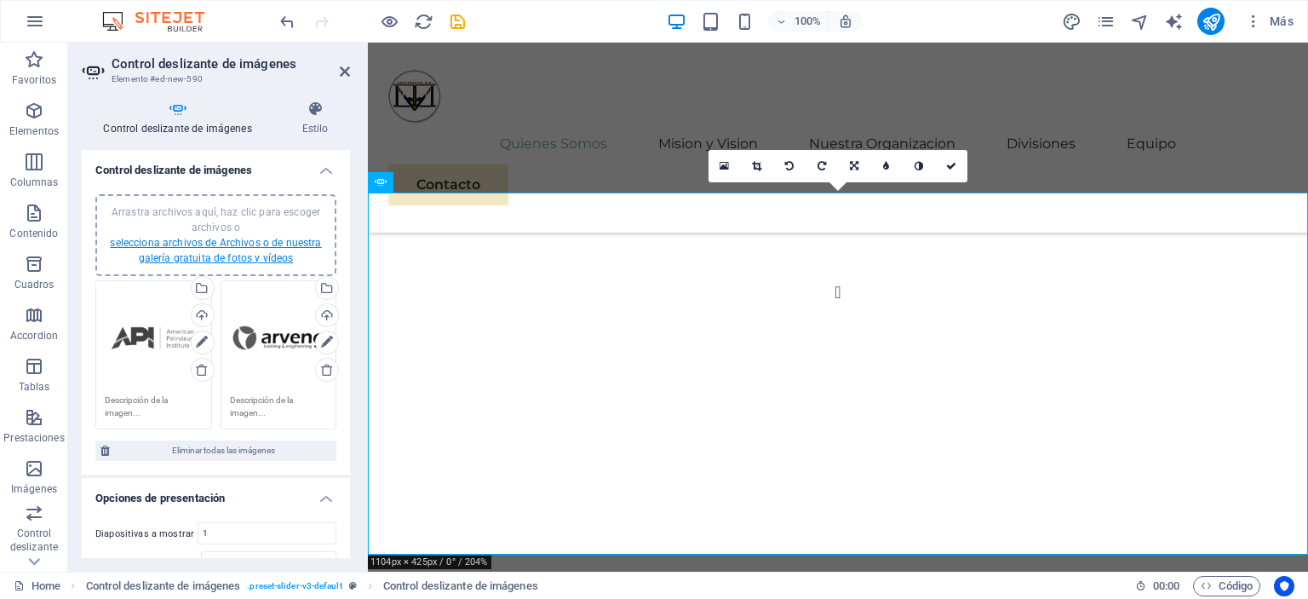
click at [146, 239] on link "selecciona archivos de Archivos o de nuestra galería gratuita de fotos y vídeos" at bounding box center [215, 250] width 211 height 27
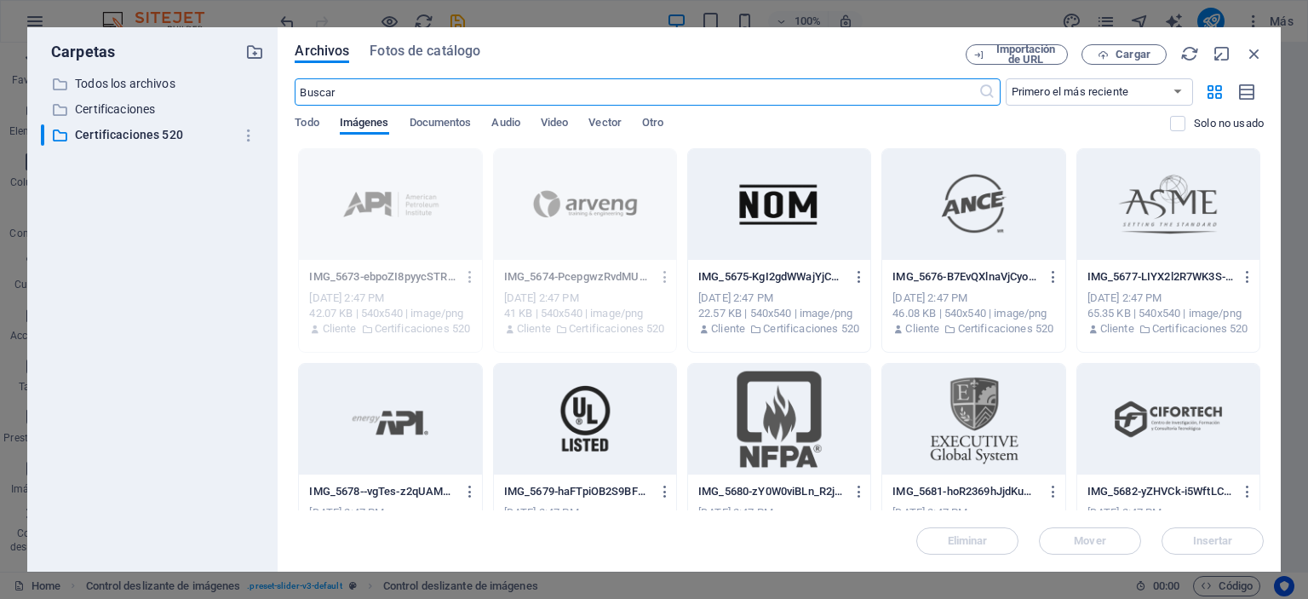
scroll to position [2008, 0]
click at [767, 195] on div at bounding box center [779, 204] width 182 height 111
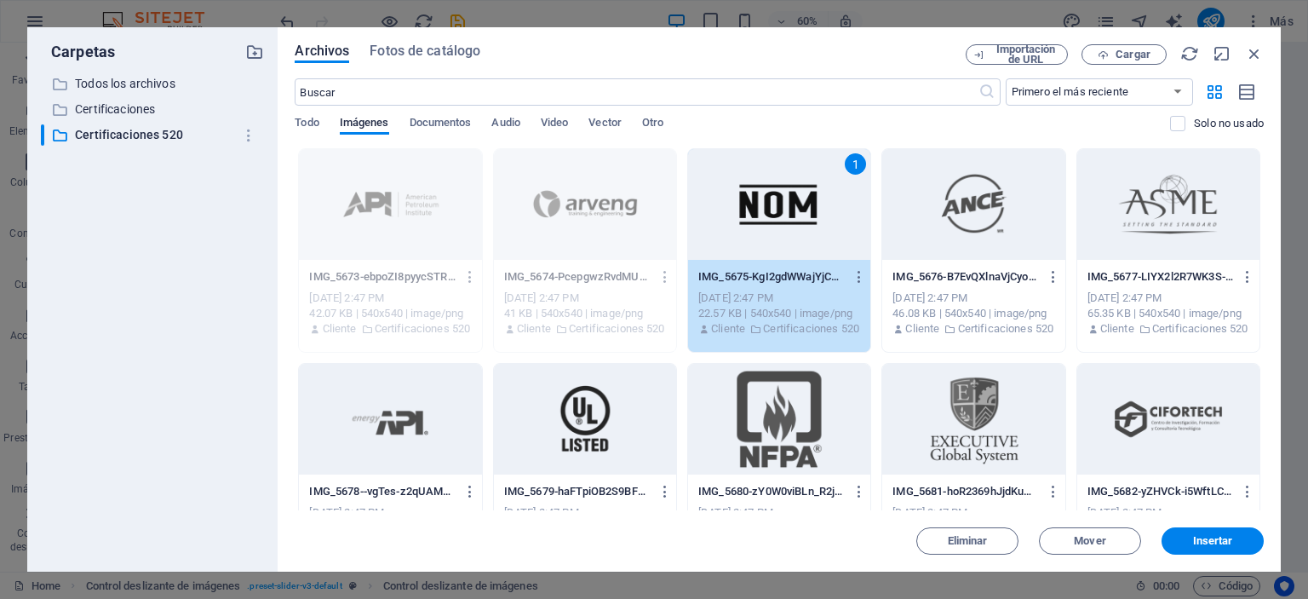
click at [767, 195] on div "1" at bounding box center [779, 204] width 182 height 111
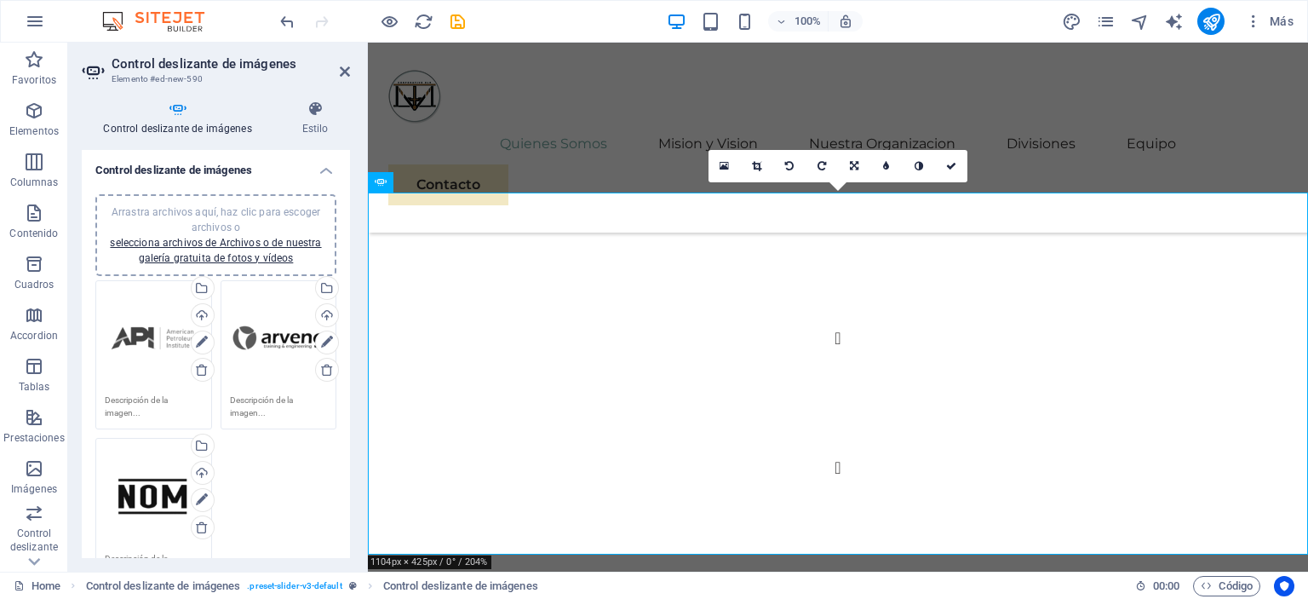
scroll to position [2054, 0]
click at [155, 244] on link "selecciona archivos de Archivos o de nuestra galería gratuita de fotos y vídeos" at bounding box center [215, 250] width 211 height 27
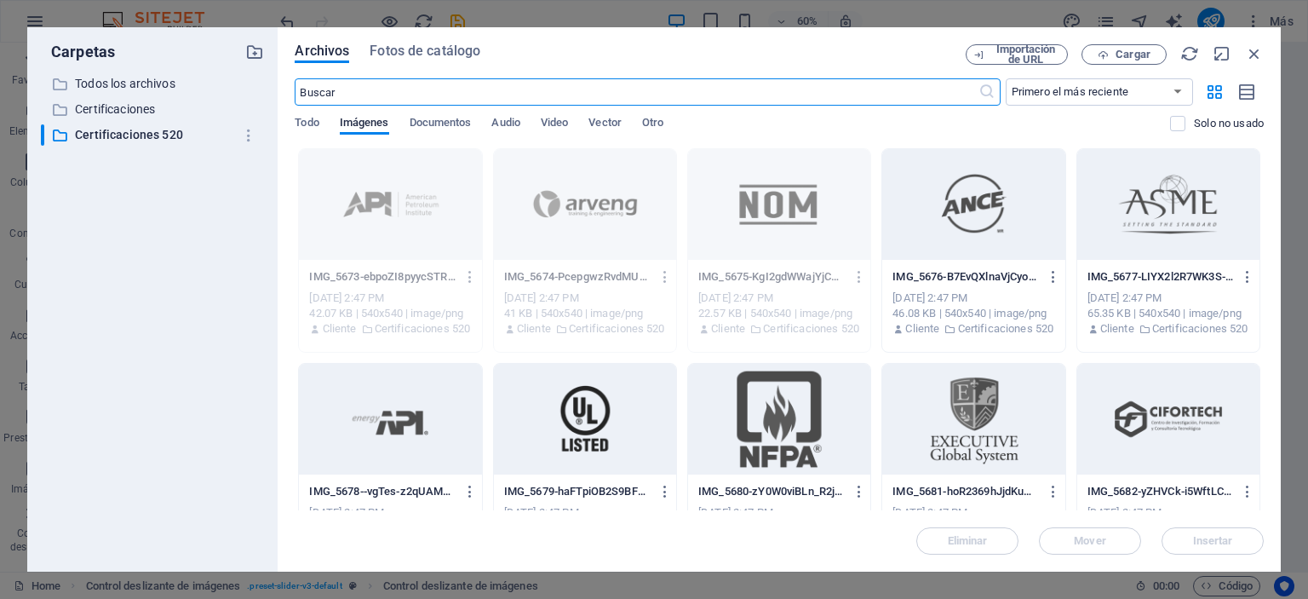
scroll to position [2008, 0]
click at [972, 221] on div at bounding box center [973, 204] width 182 height 111
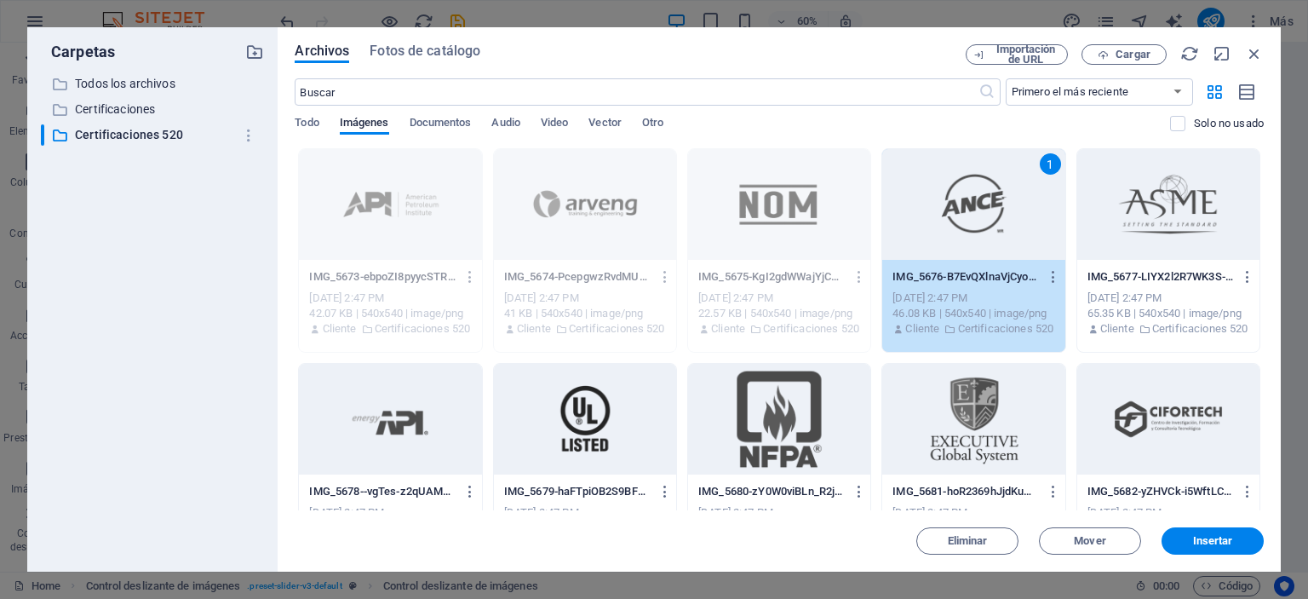
click at [972, 221] on div "1" at bounding box center [973, 204] width 182 height 111
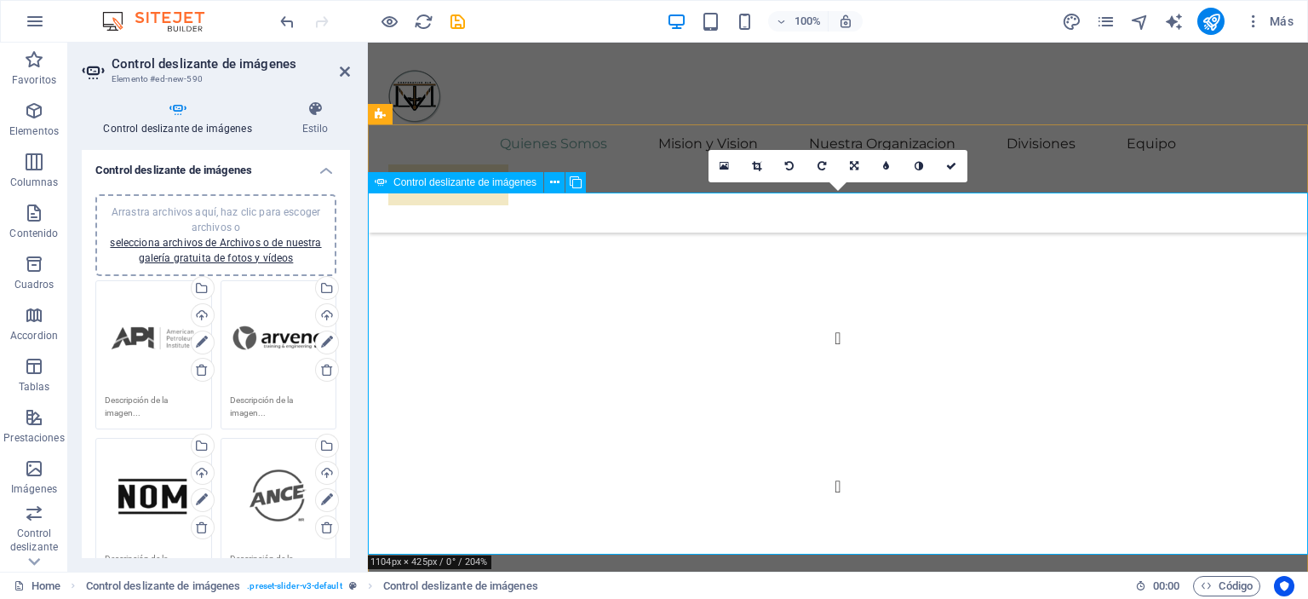
scroll to position [2054, 0]
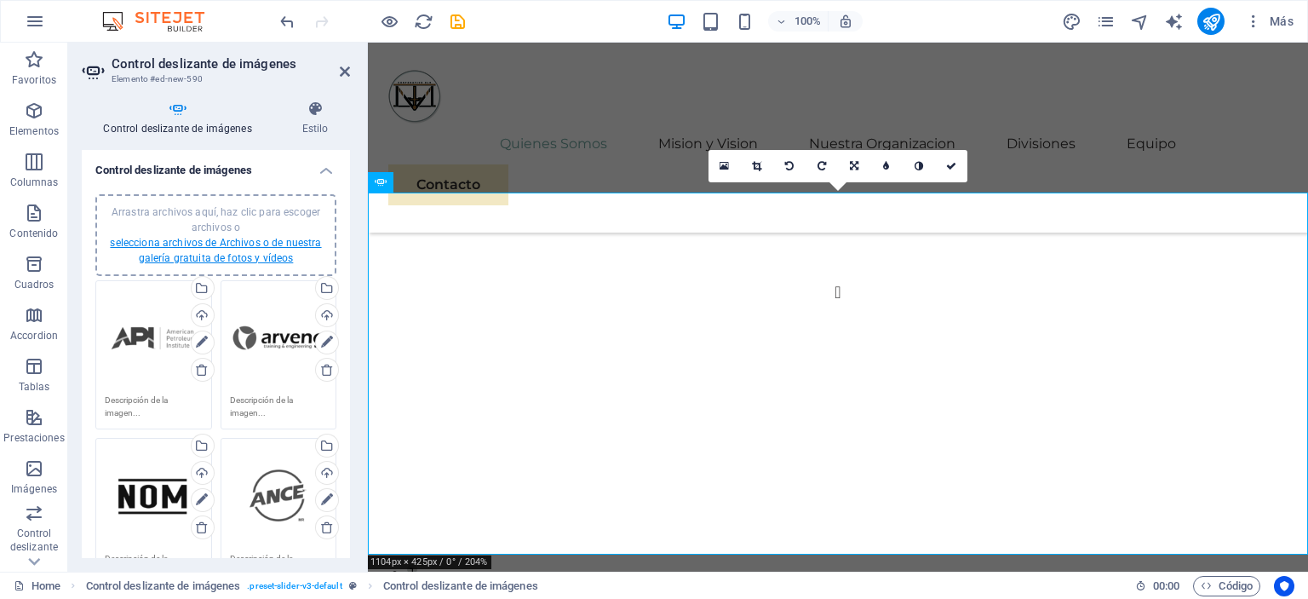
click at [145, 240] on link "selecciona archivos de Archivos o de nuestra galería gratuita de fotos y vídeos" at bounding box center [215, 250] width 211 height 27
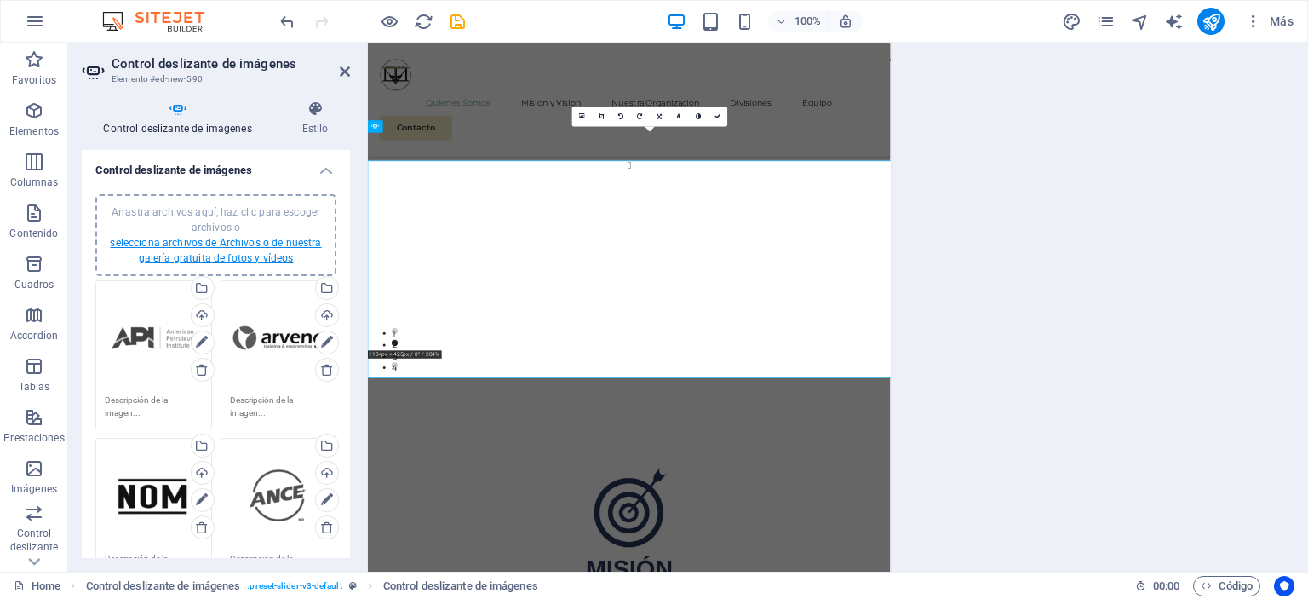
scroll to position [2008, 0]
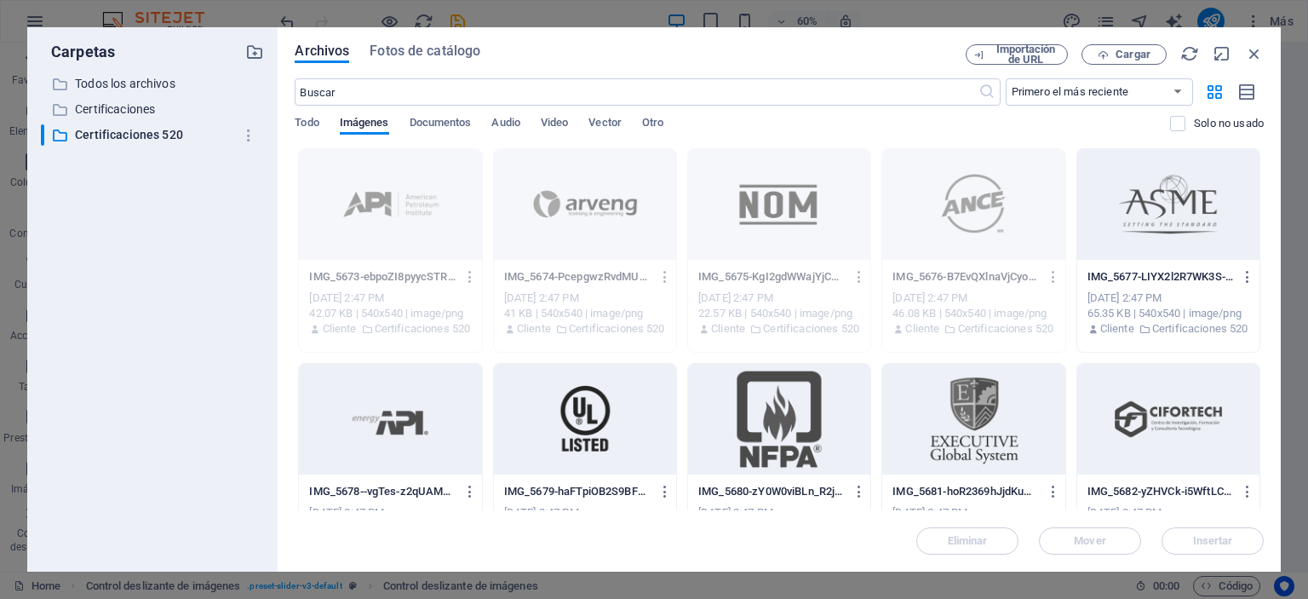
click at [1156, 194] on div at bounding box center [1168, 204] width 182 height 111
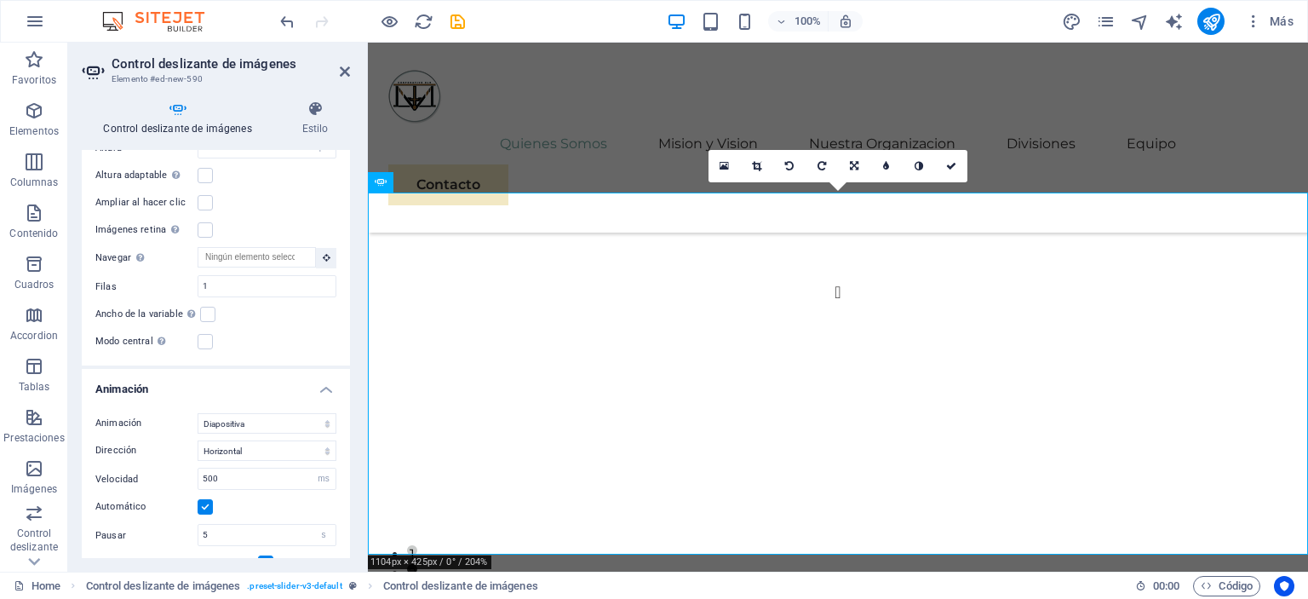
scroll to position [789, 0]
click at [208, 312] on label at bounding box center [207, 313] width 15 height 15
click at [0, 0] on input "Ancho de la variable Ajusta automáticamente el ancho de la diapositiva visible." at bounding box center [0, 0] width 0 height 0
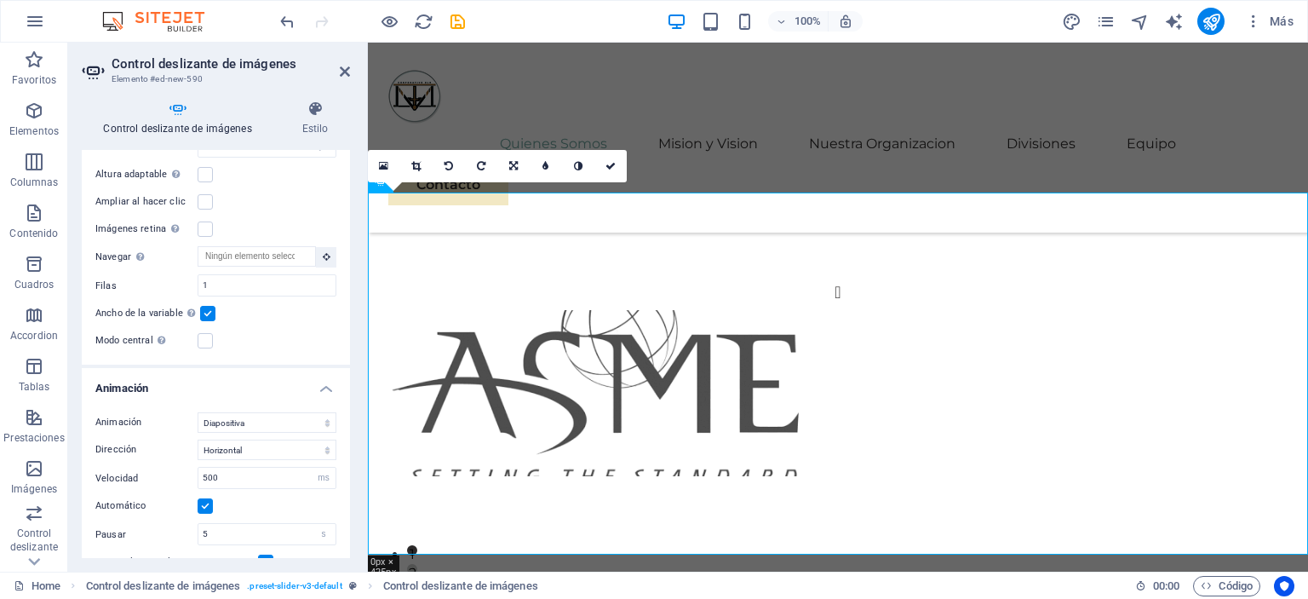
click at [208, 312] on label at bounding box center [207, 313] width 15 height 15
click at [0, 0] on input "Ancho de la variable Ajusta automáticamente el ancho de la diapositiva visible." at bounding box center [0, 0] width 0 height 0
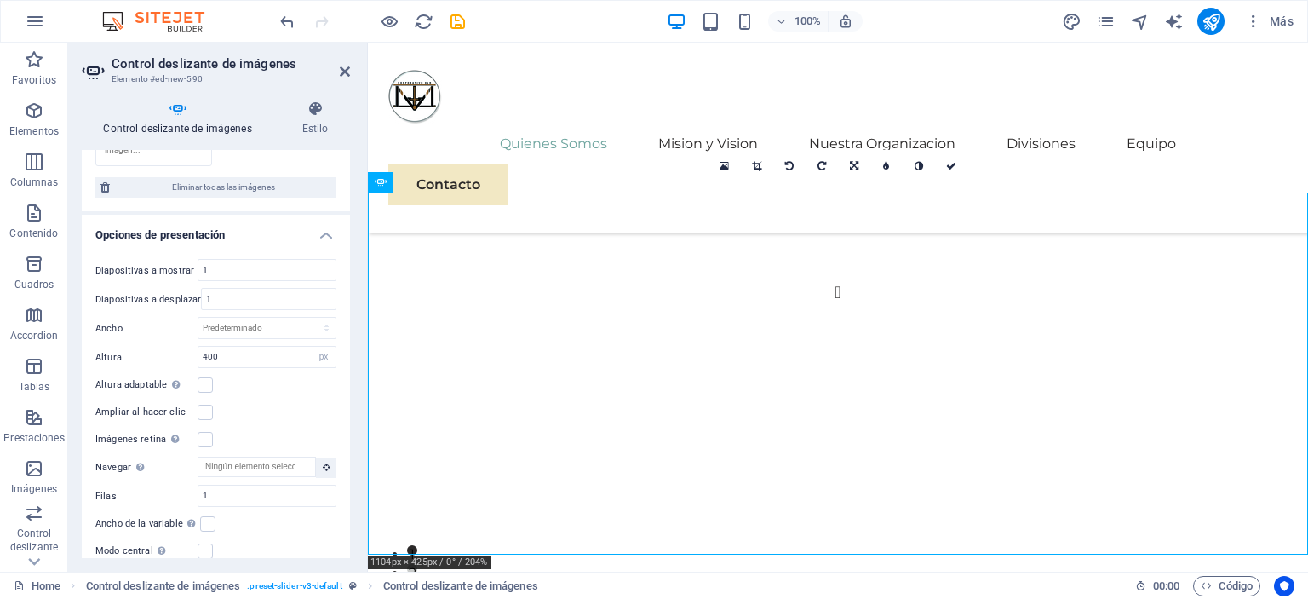
scroll to position [1947, 0]
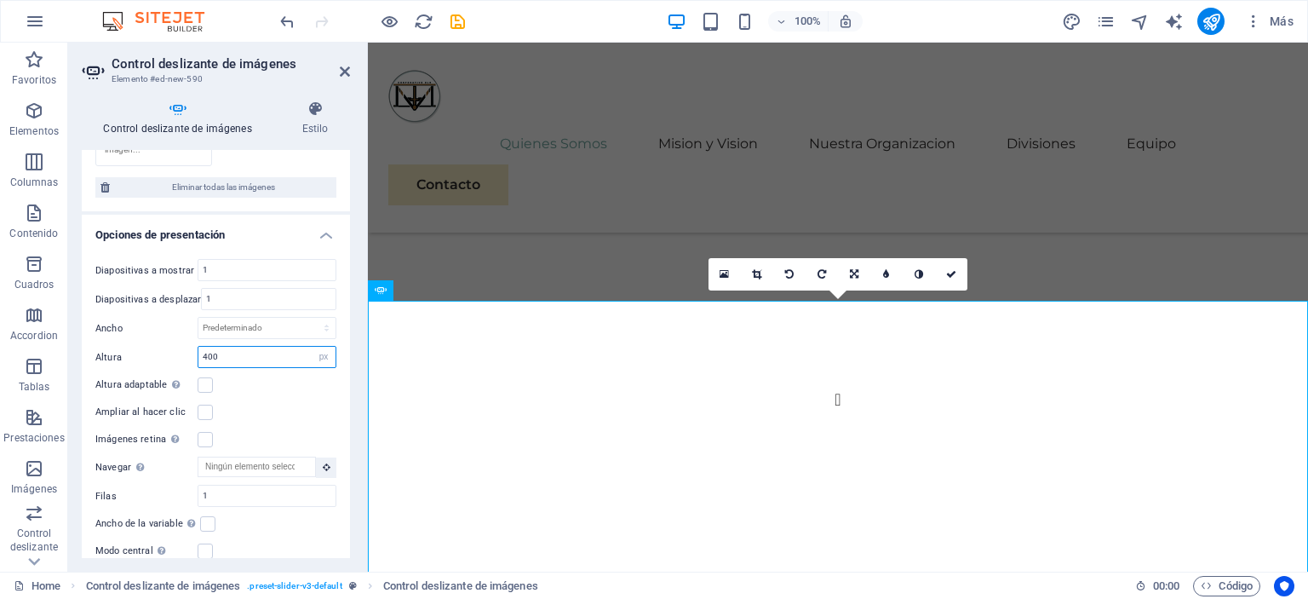
click at [246, 356] on input "400" at bounding box center [266, 357] width 137 height 20
type input "4"
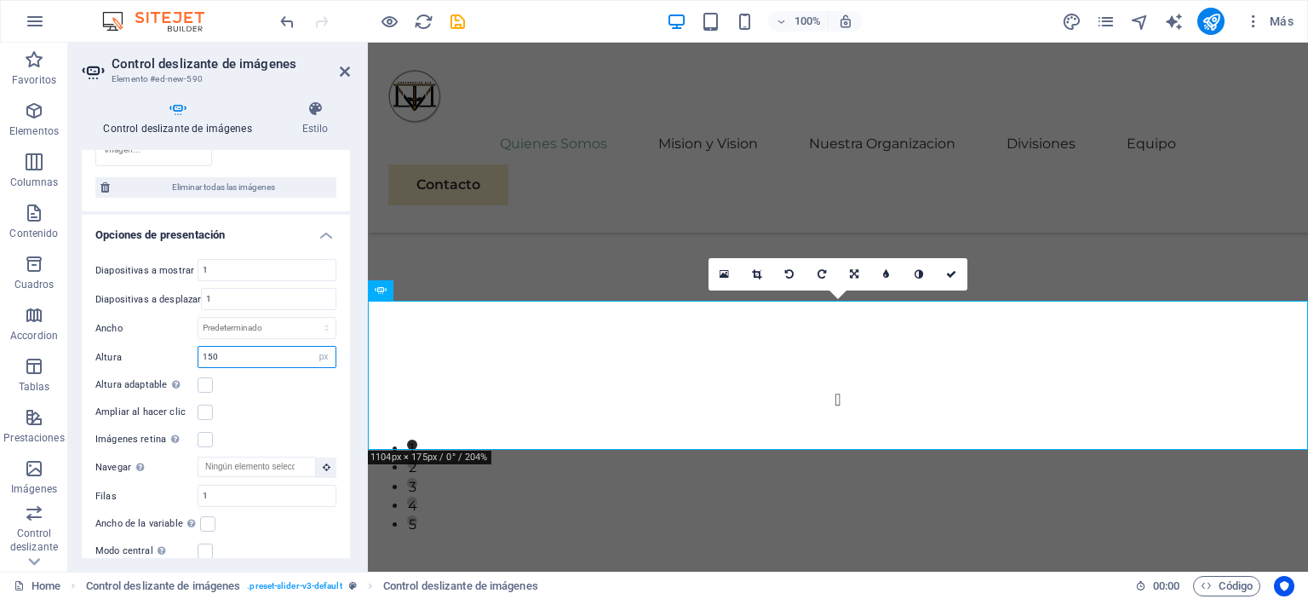
click at [243, 356] on input "150" at bounding box center [266, 357] width 137 height 20
type input "1"
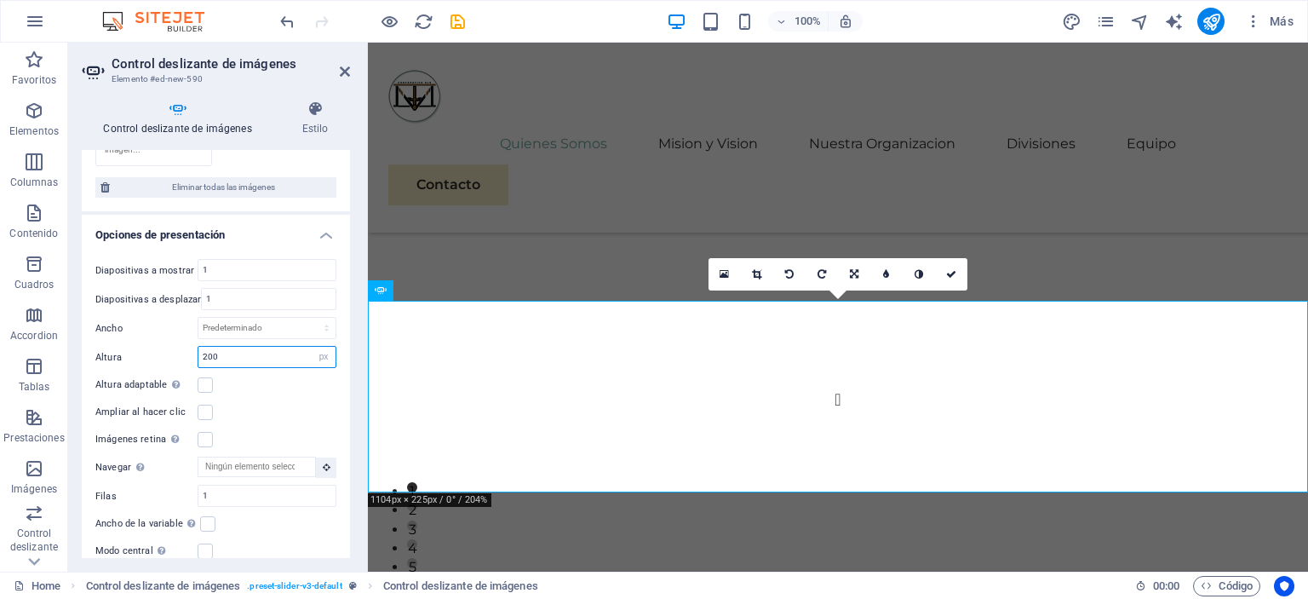
click at [236, 356] on input "200" at bounding box center [266, 357] width 137 height 20
type input "2"
type input "250"
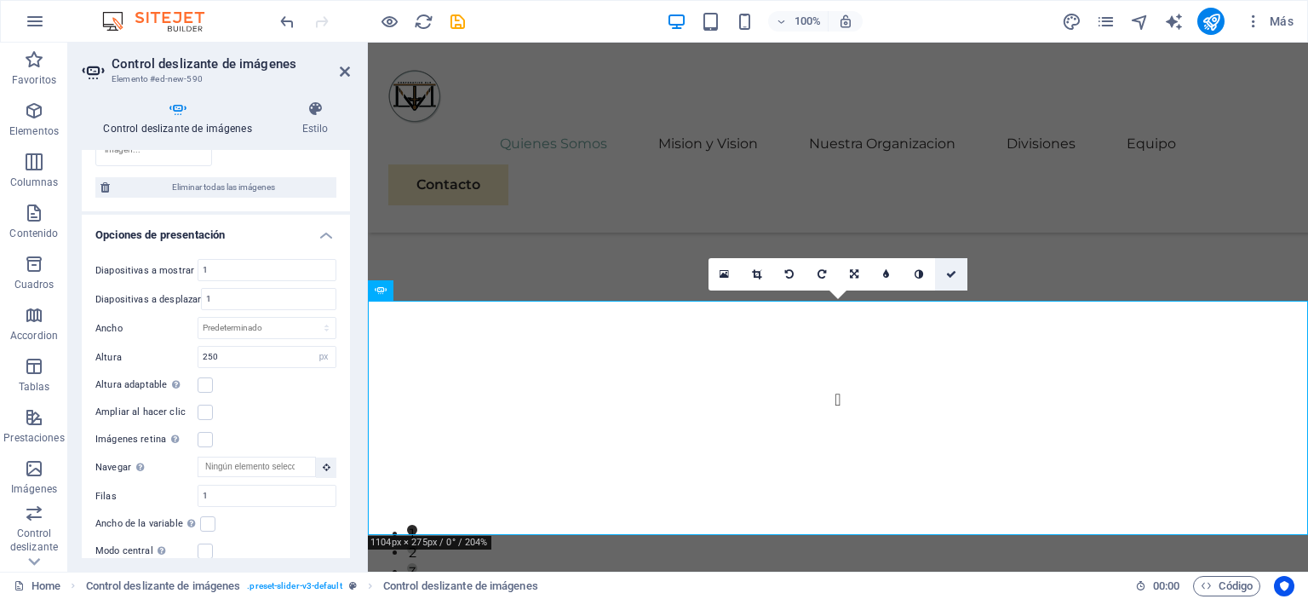
click at [954, 277] on icon at bounding box center [951, 274] width 10 height 10
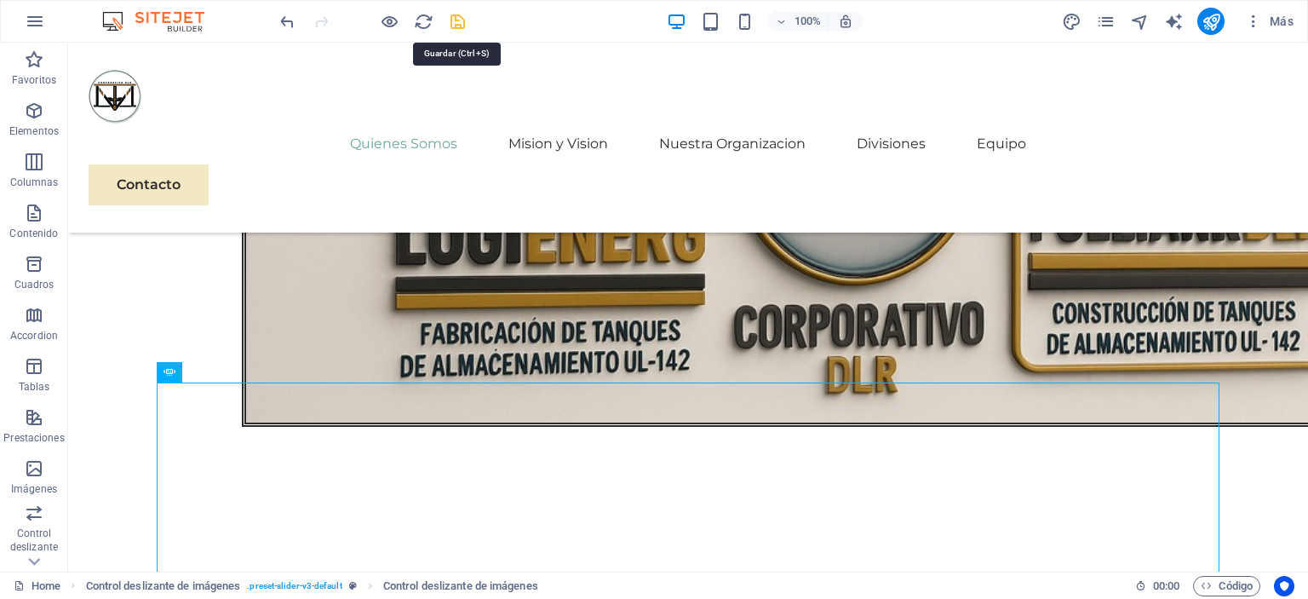
click at [451, 19] on icon "save" at bounding box center [458, 22] width 20 height 20
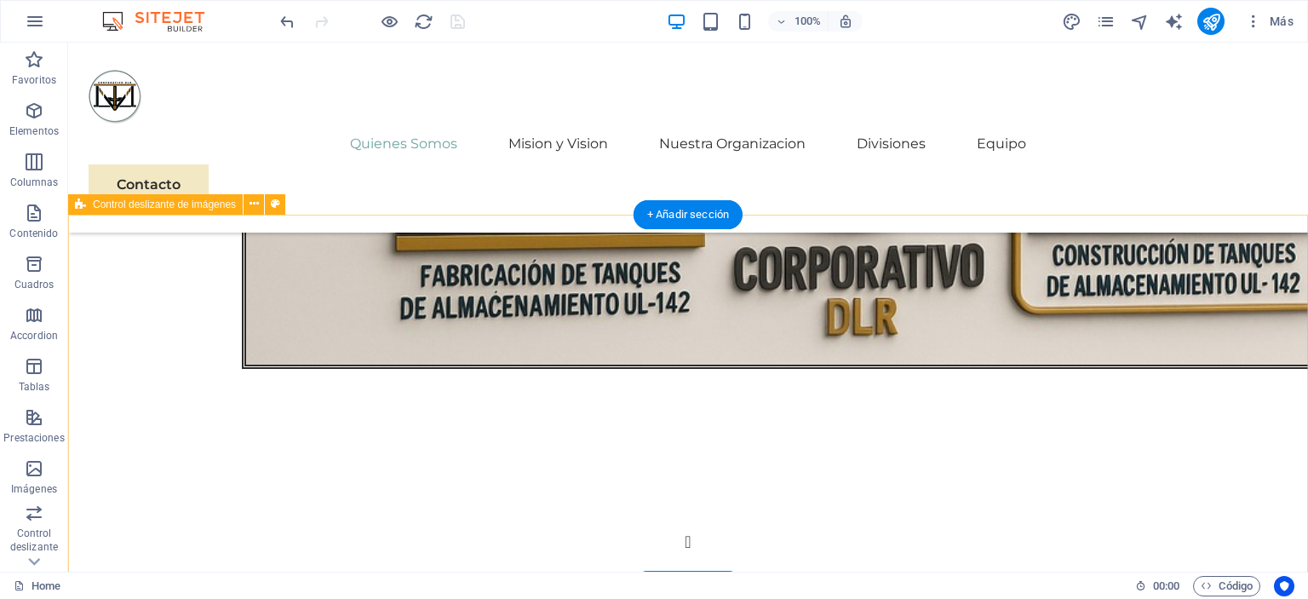
scroll to position [1997, 0]
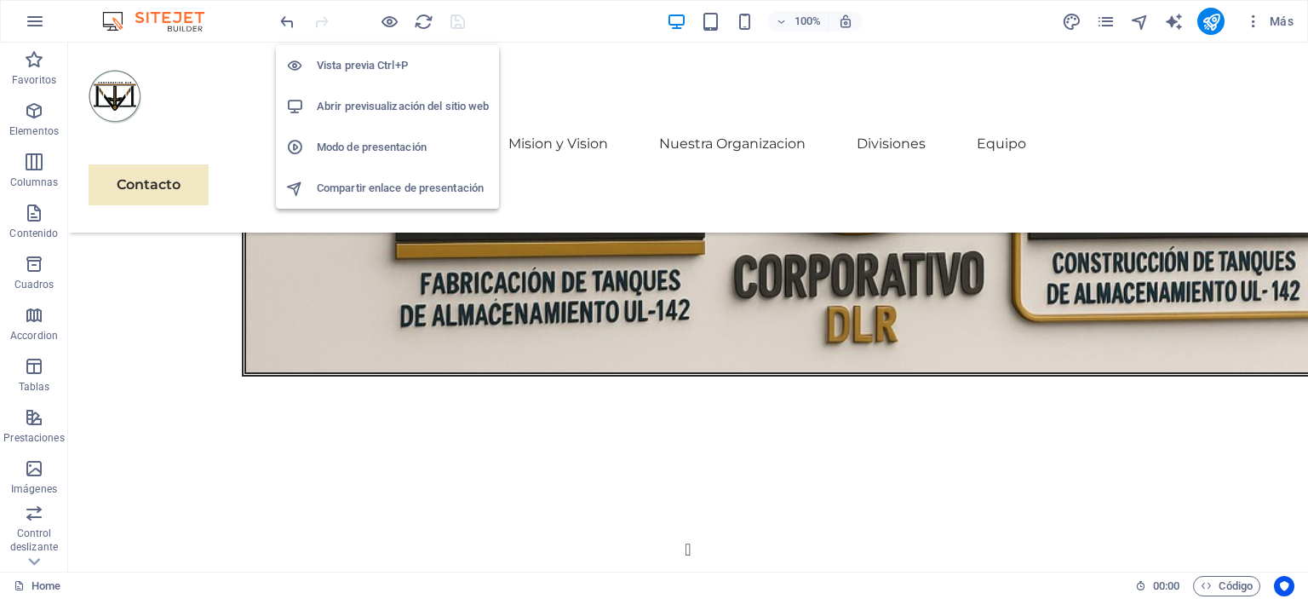
click at [367, 103] on h6 "Abrir previsualización del sitio web" at bounding box center [403, 106] width 172 height 20
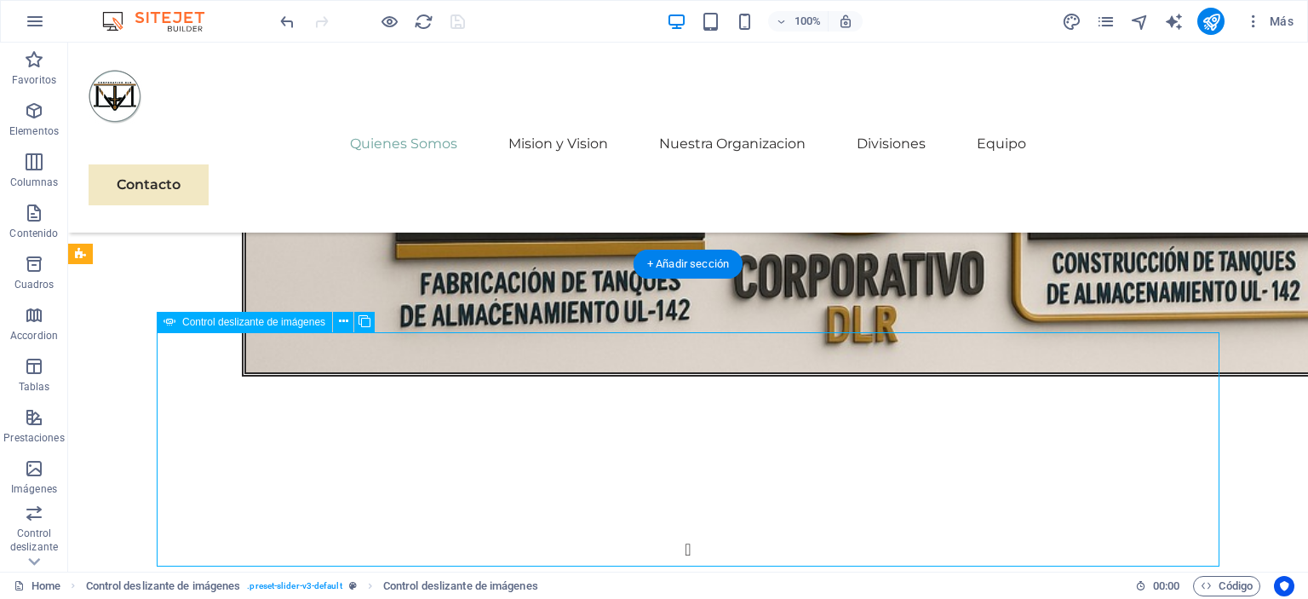
select select "px"
select select "ms"
select select "s"
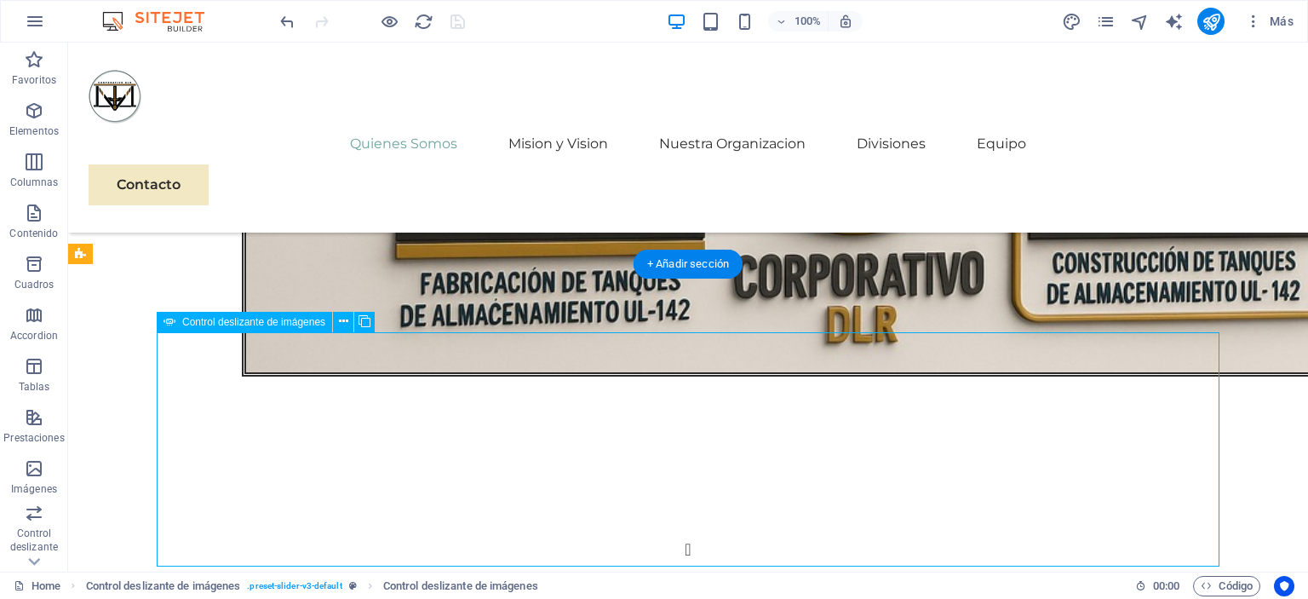
select select "progressive"
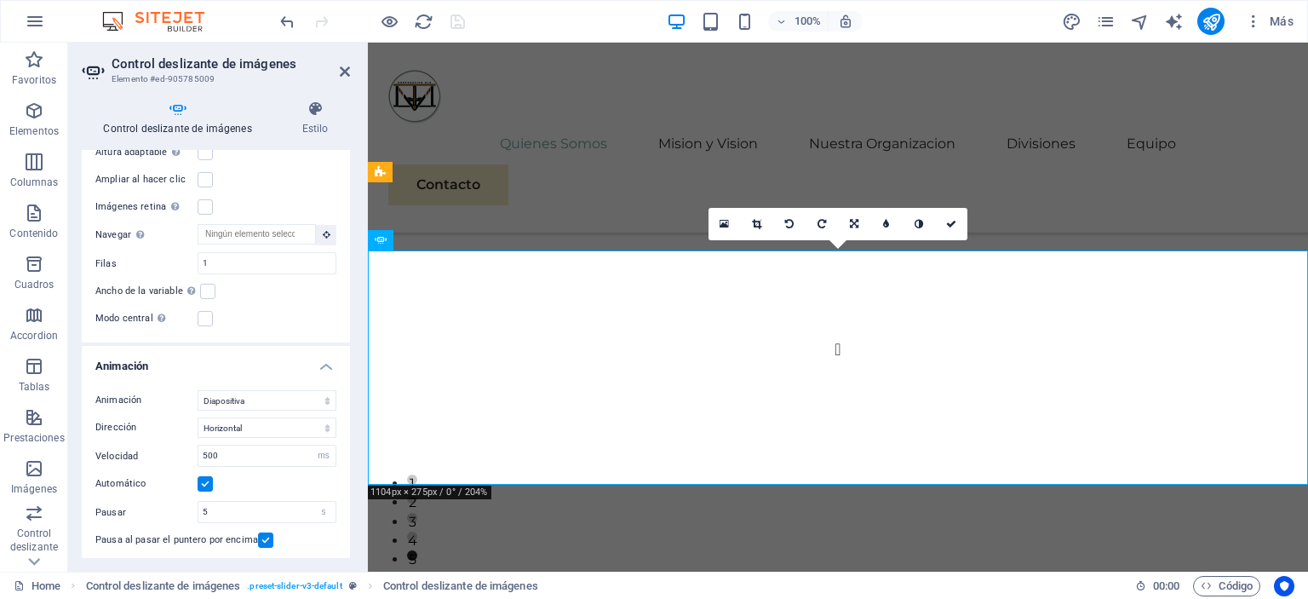
scroll to position [813, 0]
click at [203, 316] on label at bounding box center [205, 316] width 15 height 15
click at [0, 0] on input "Modo central Permite la visualización centralizada con diapositiva anterior/sig…" at bounding box center [0, 0] width 0 height 0
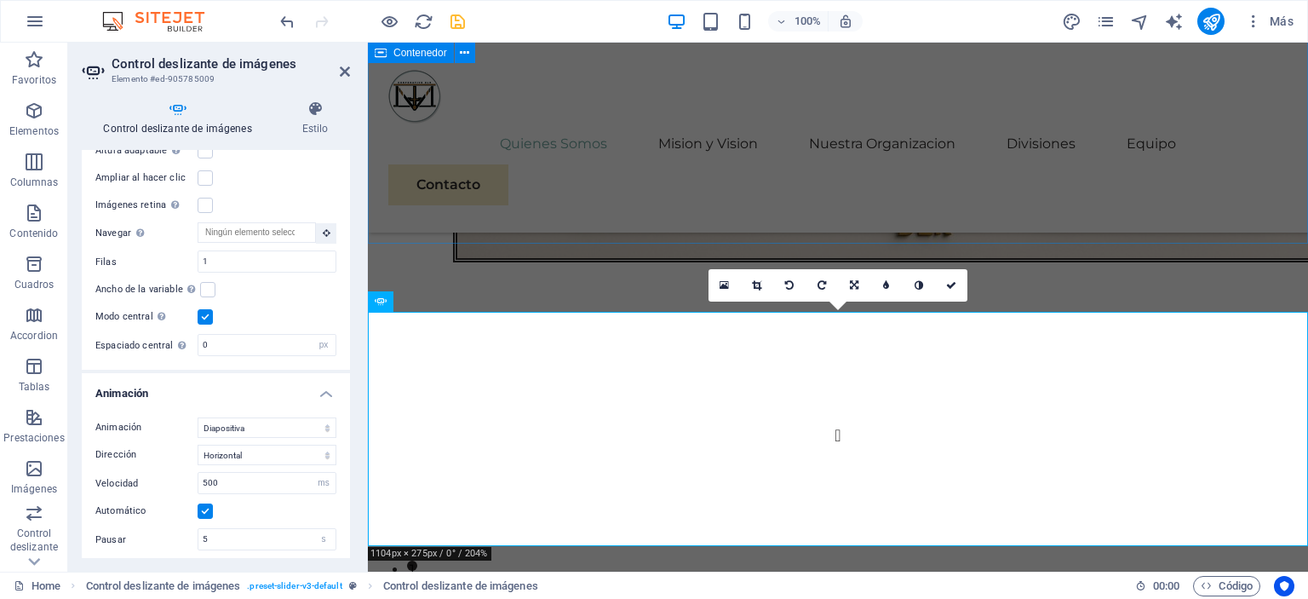
scroll to position [1889, 0]
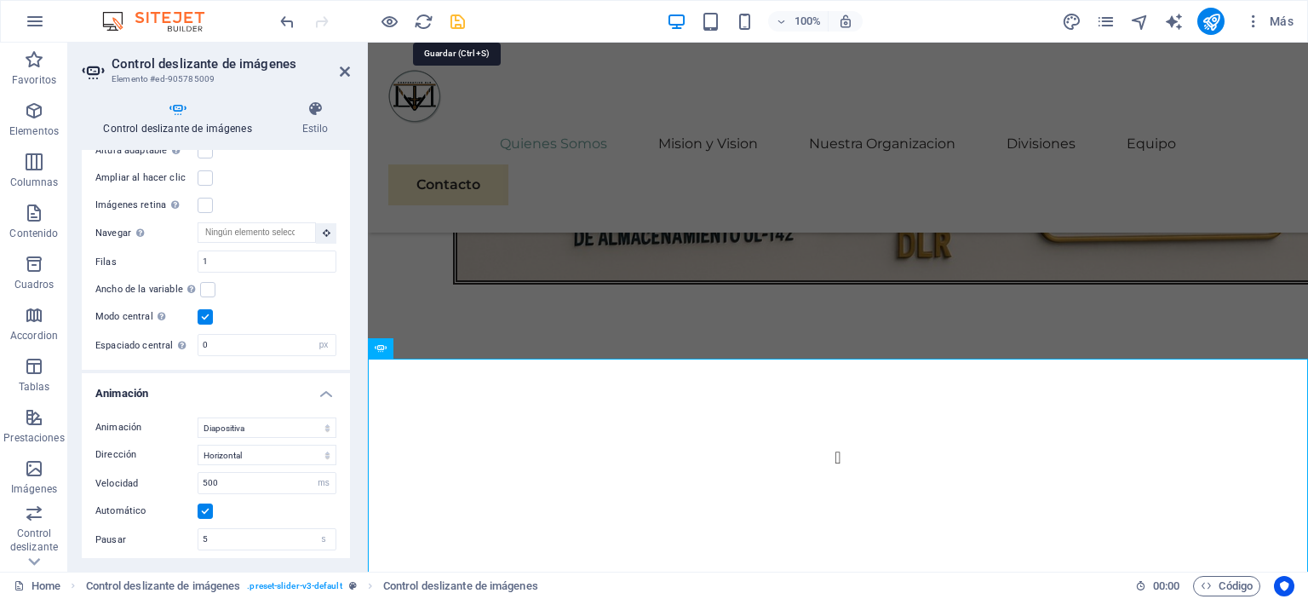
click at [458, 28] on icon "save" at bounding box center [458, 22] width 20 height 20
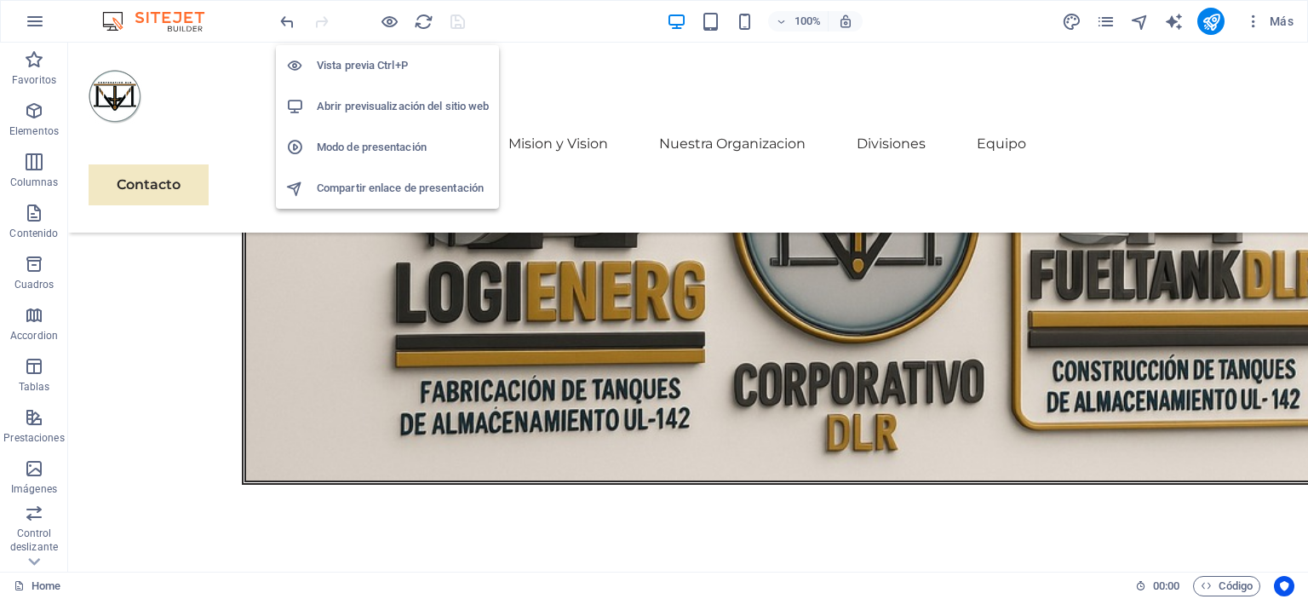
click at [384, 100] on h6 "Abrir previsualización del sitio web" at bounding box center [403, 106] width 172 height 20
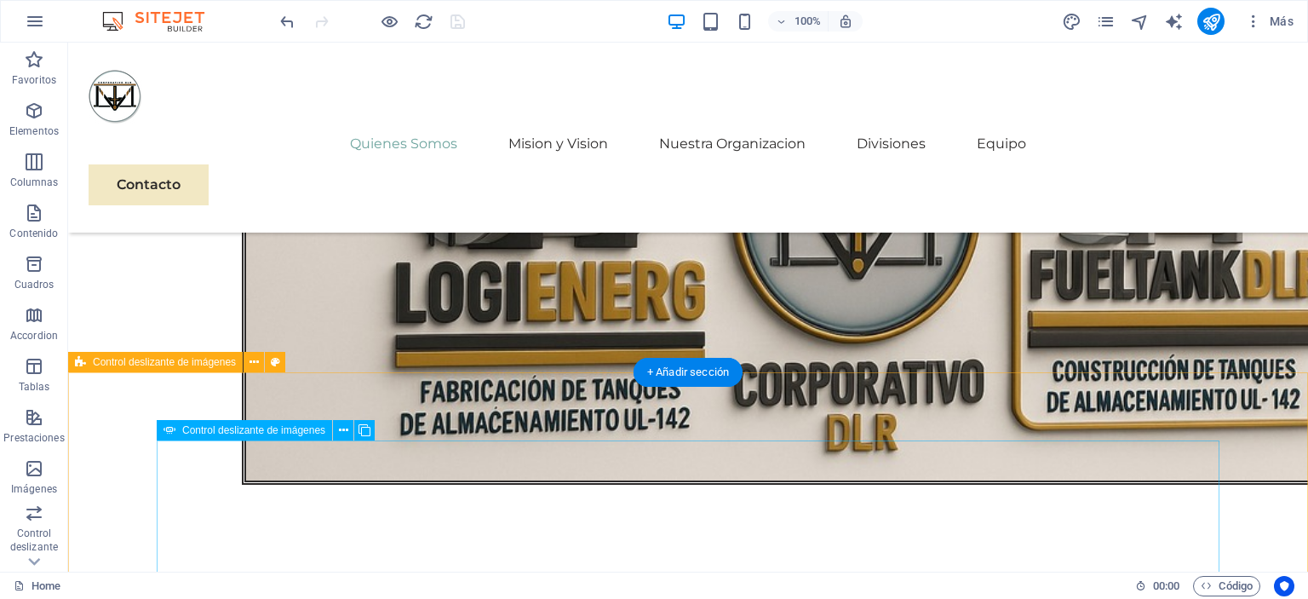
select select "px"
select select "ms"
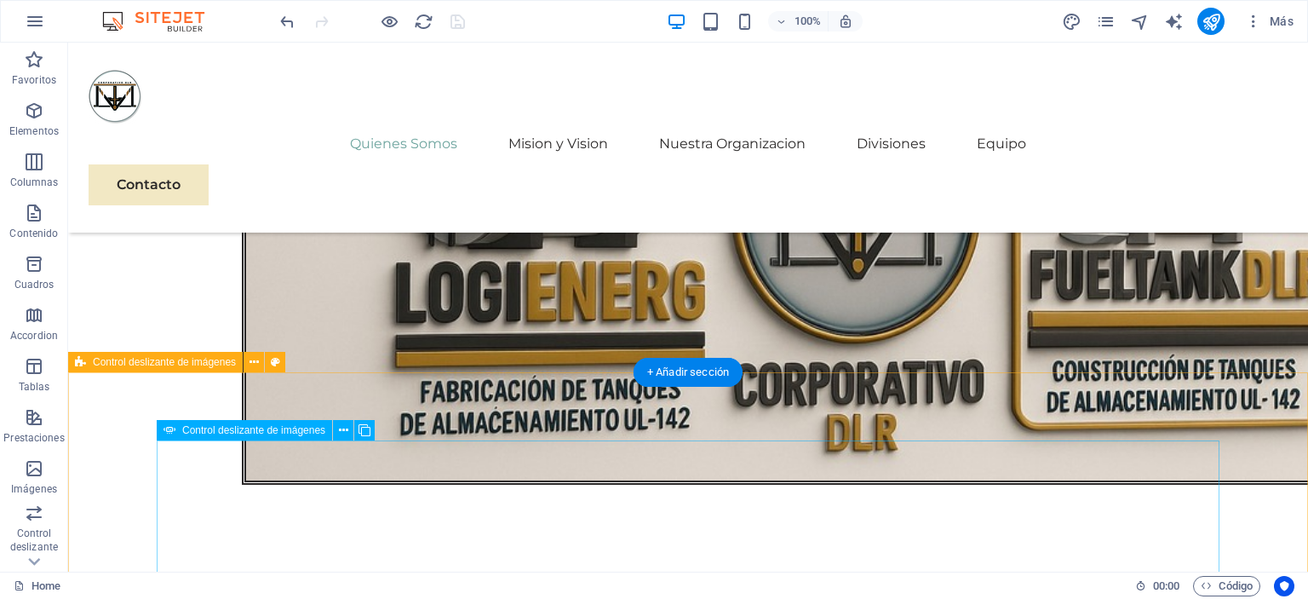
select select "s"
select select "progressive"
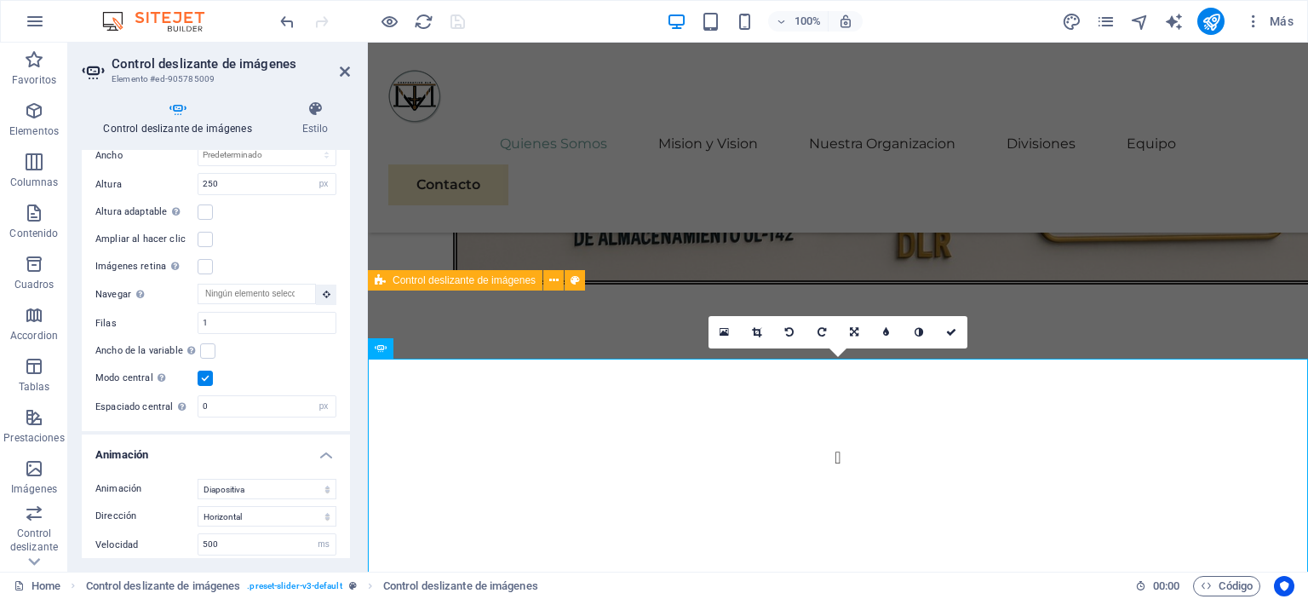
scroll to position [754, 0]
click at [206, 348] on label at bounding box center [207, 348] width 15 height 15
click at [0, 0] on input "Ancho de la variable Ajusta automáticamente el ancho de la diapositiva visible." at bounding box center [0, 0] width 0 height 0
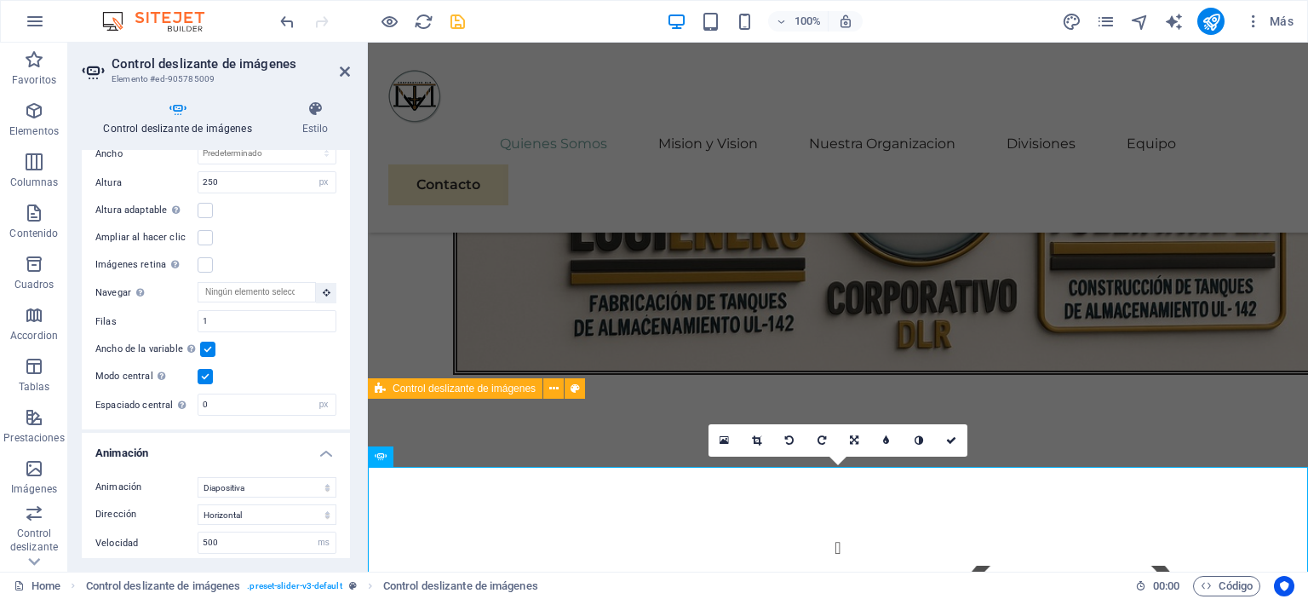
scroll to position [1781, 0]
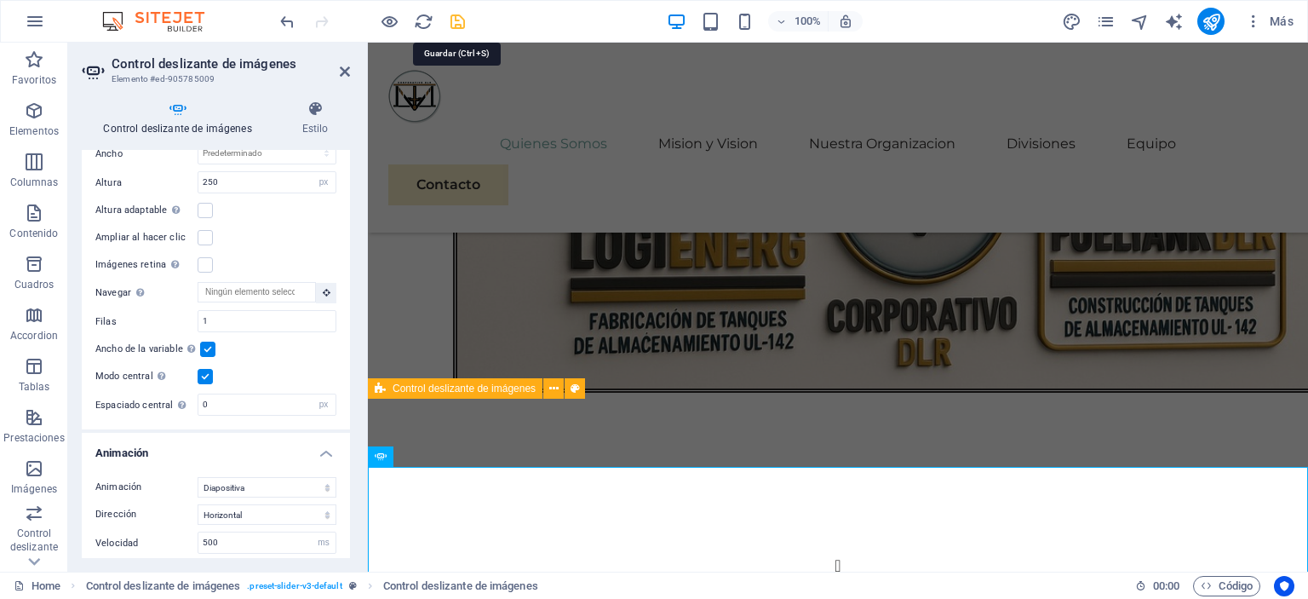
click at [458, 26] on icon "save" at bounding box center [458, 22] width 20 height 20
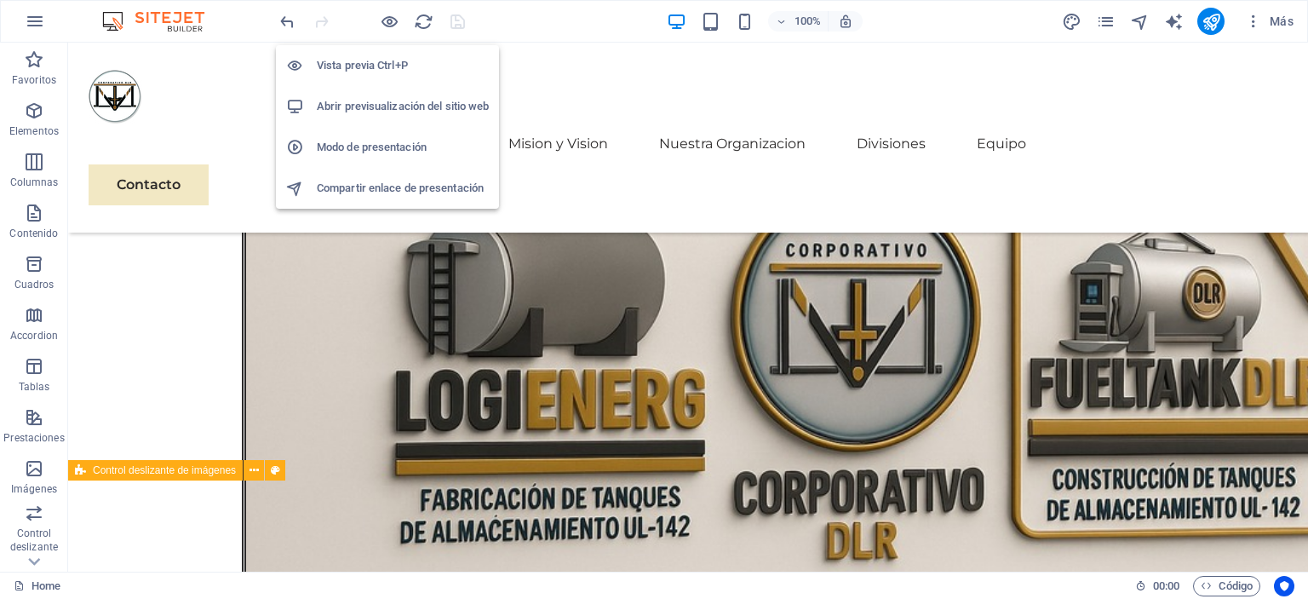
click at [379, 111] on h6 "Abrir previsualización del sitio web" at bounding box center [403, 106] width 172 height 20
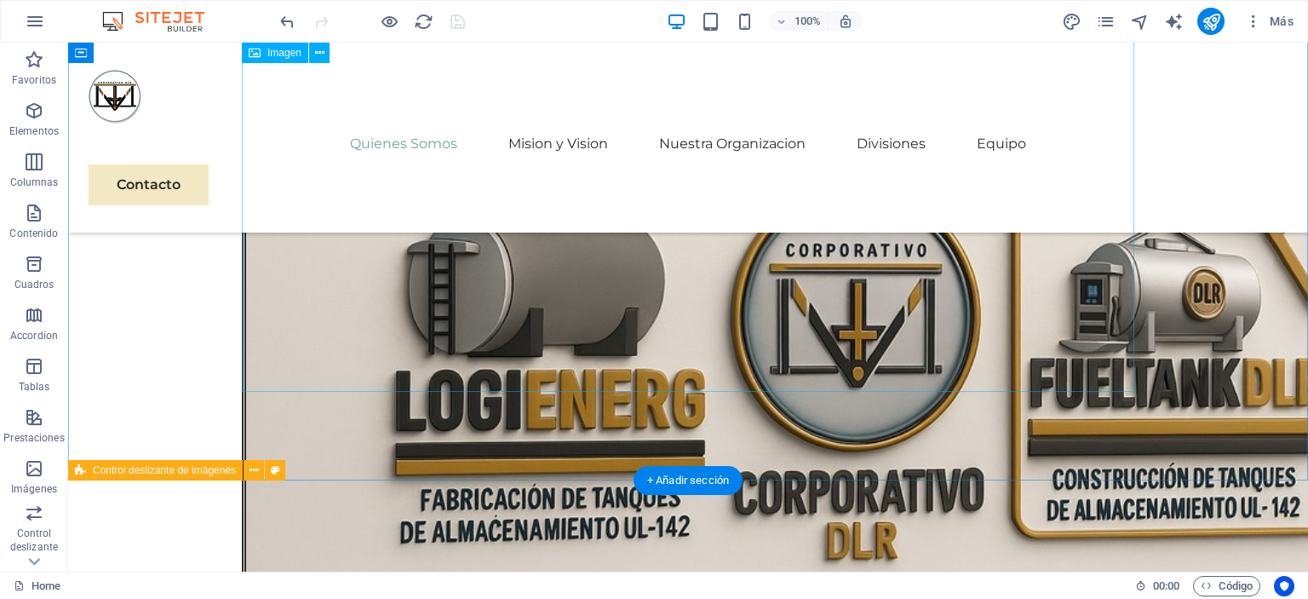
click at [595, 238] on figure at bounding box center [688, 173] width 892 height 835
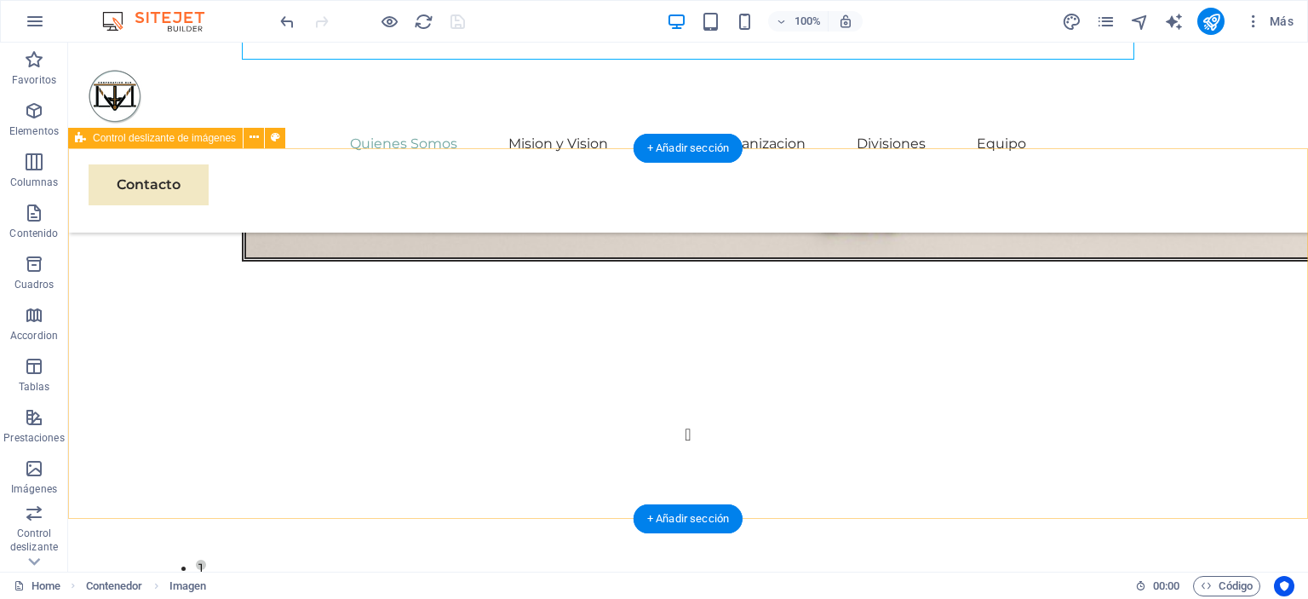
scroll to position [2113, 0]
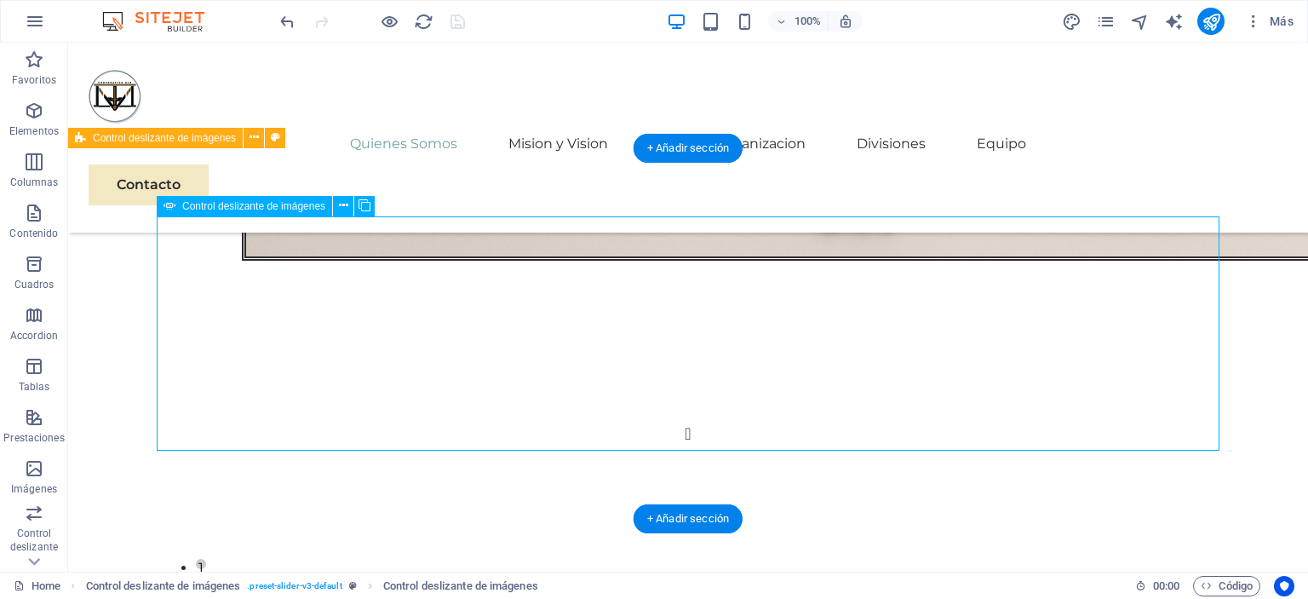
select select "px"
select select "ms"
select select "s"
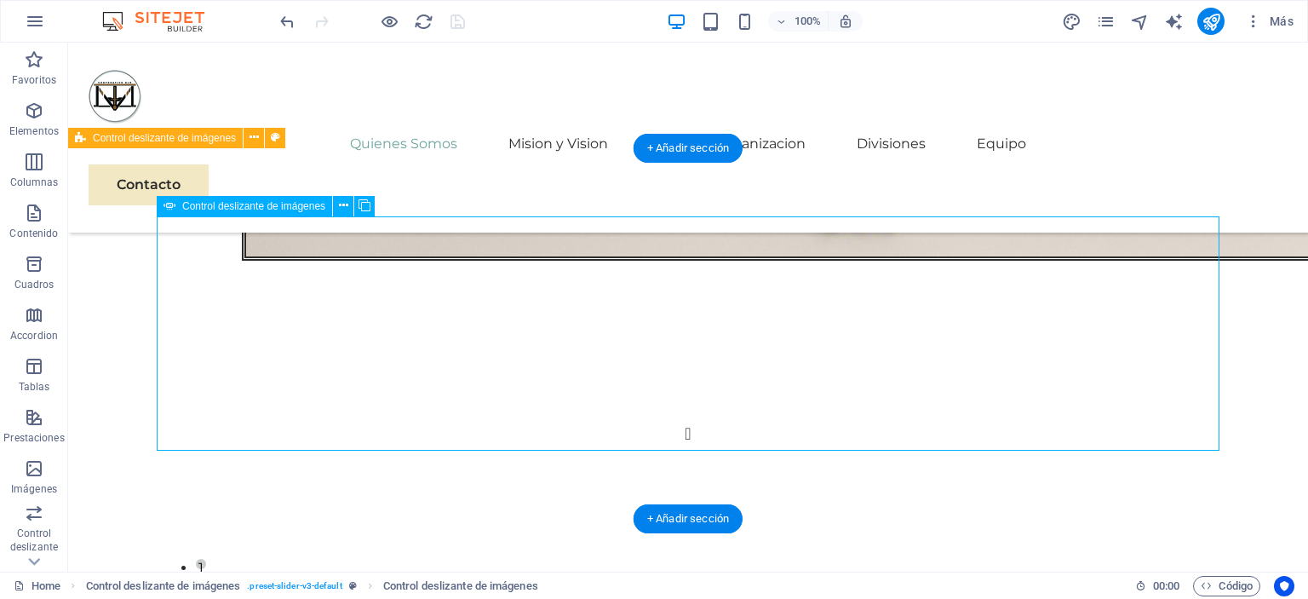
select select "progressive"
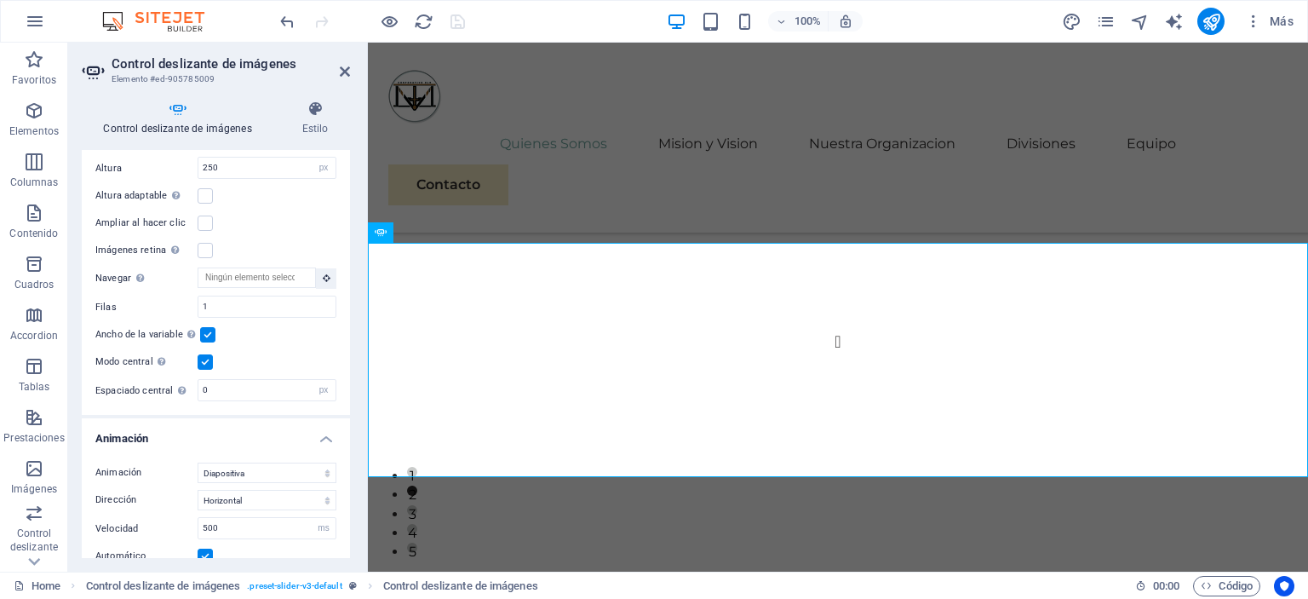
scroll to position [831, 0]
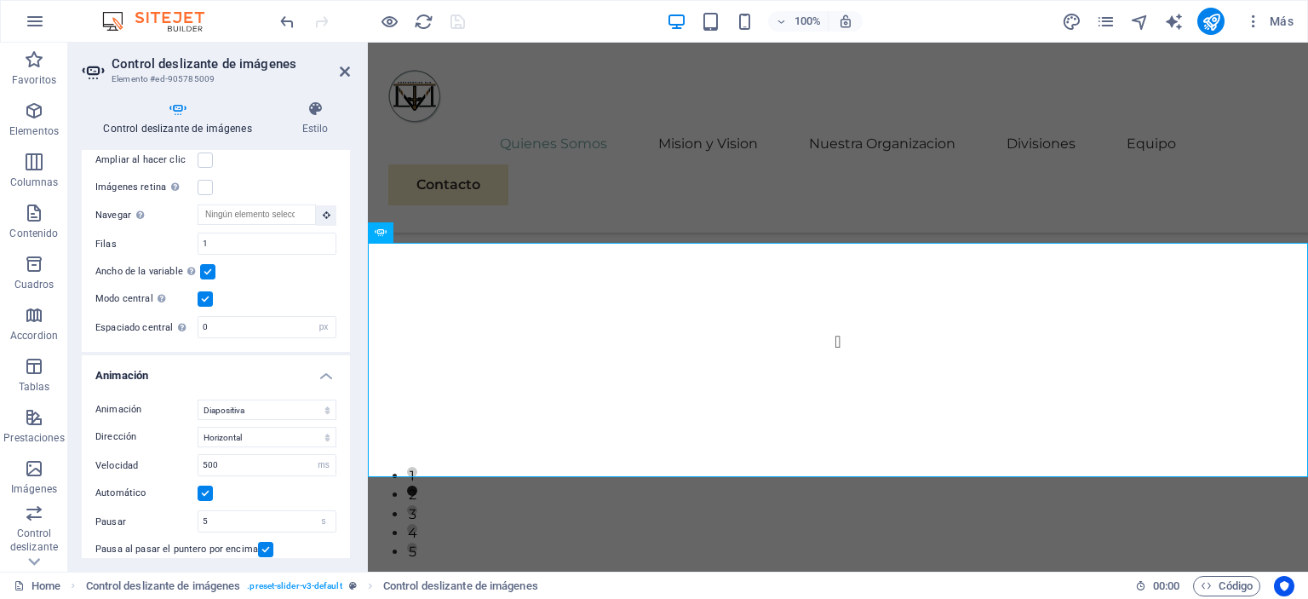
click at [207, 295] on label at bounding box center [205, 298] width 15 height 15
click at [0, 0] on input "Modo central Permite la visualización centralizada con diapositiva anterior/sig…" at bounding box center [0, 0] width 0 height 0
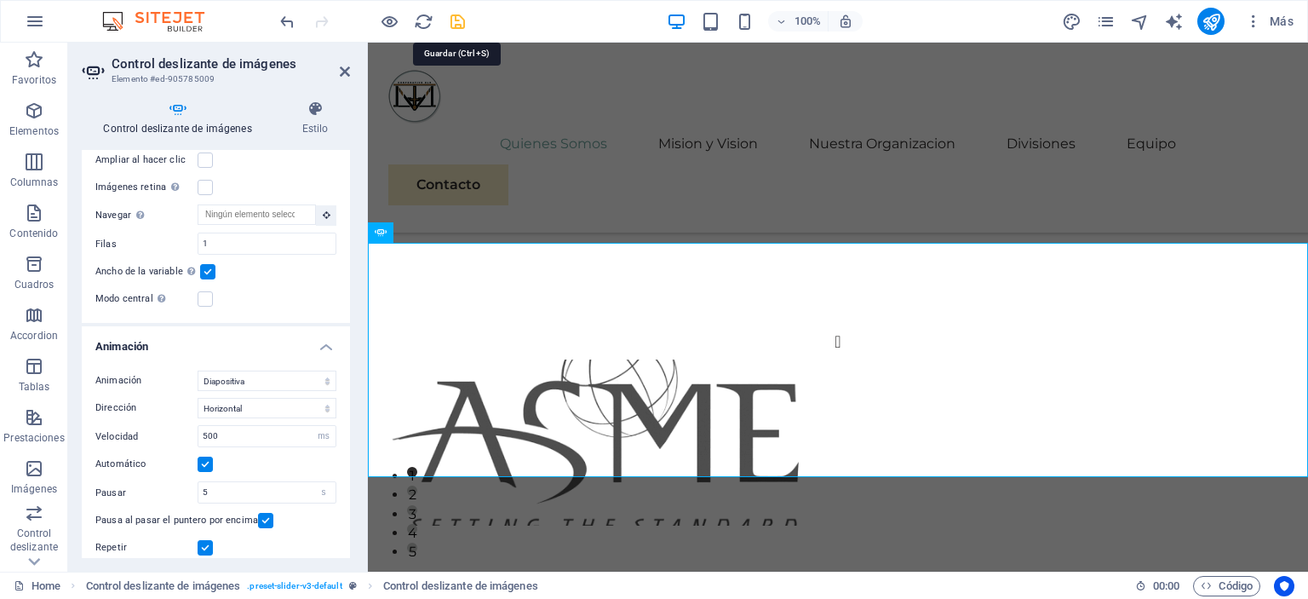
click at [459, 27] on icon "save" at bounding box center [458, 22] width 20 height 20
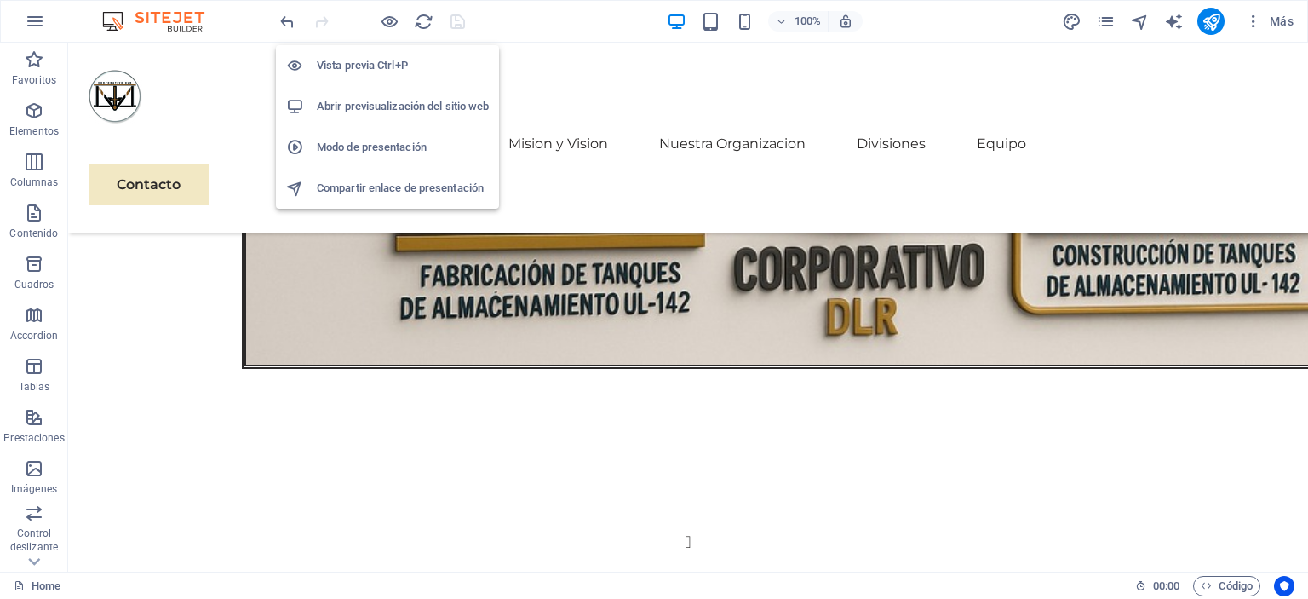
click at [376, 105] on h6 "Abrir previsualización del sitio web" at bounding box center [403, 106] width 172 height 20
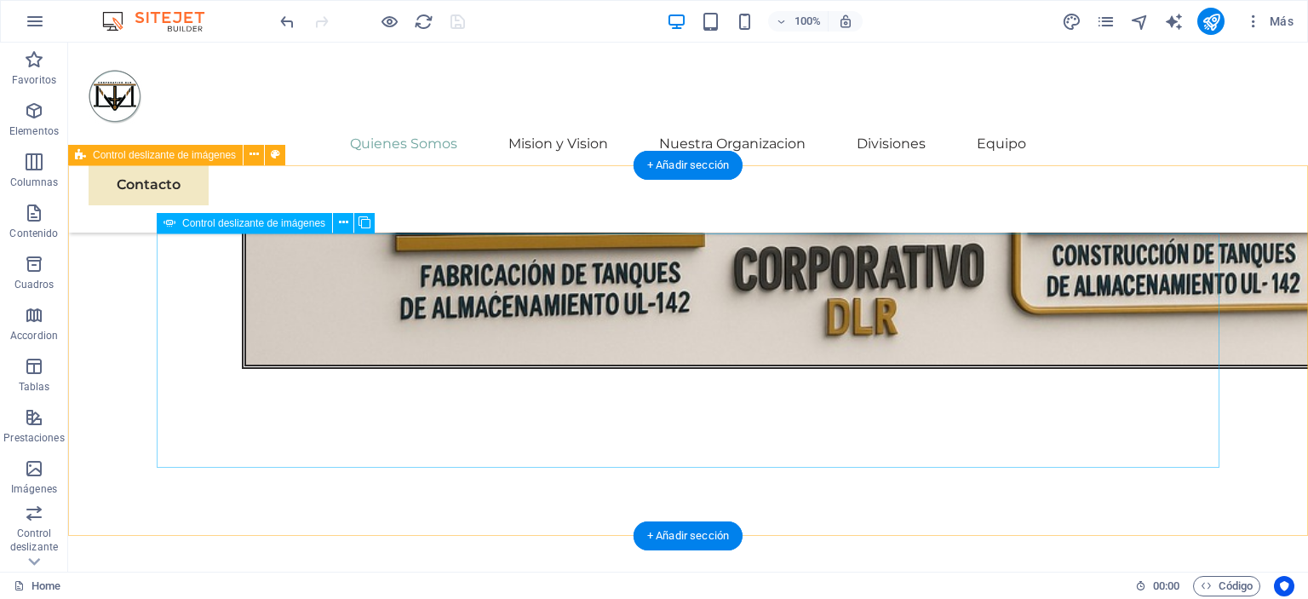
scroll to position [2096, 0]
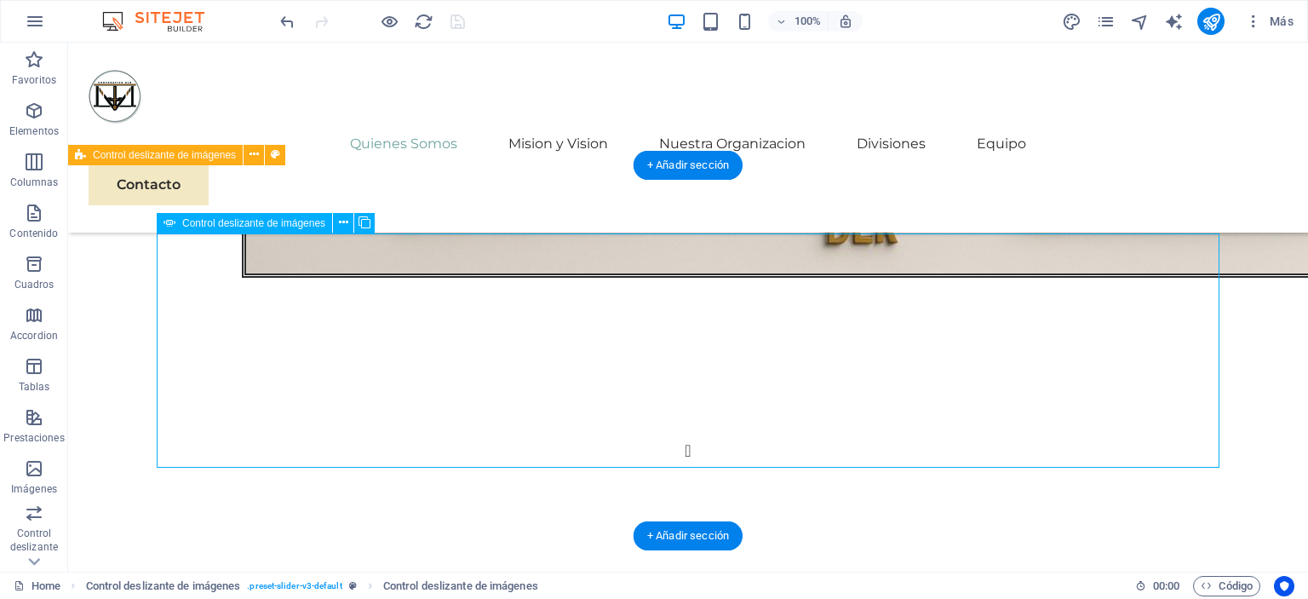
select select "px"
select select "ms"
select select "s"
select select "progressive"
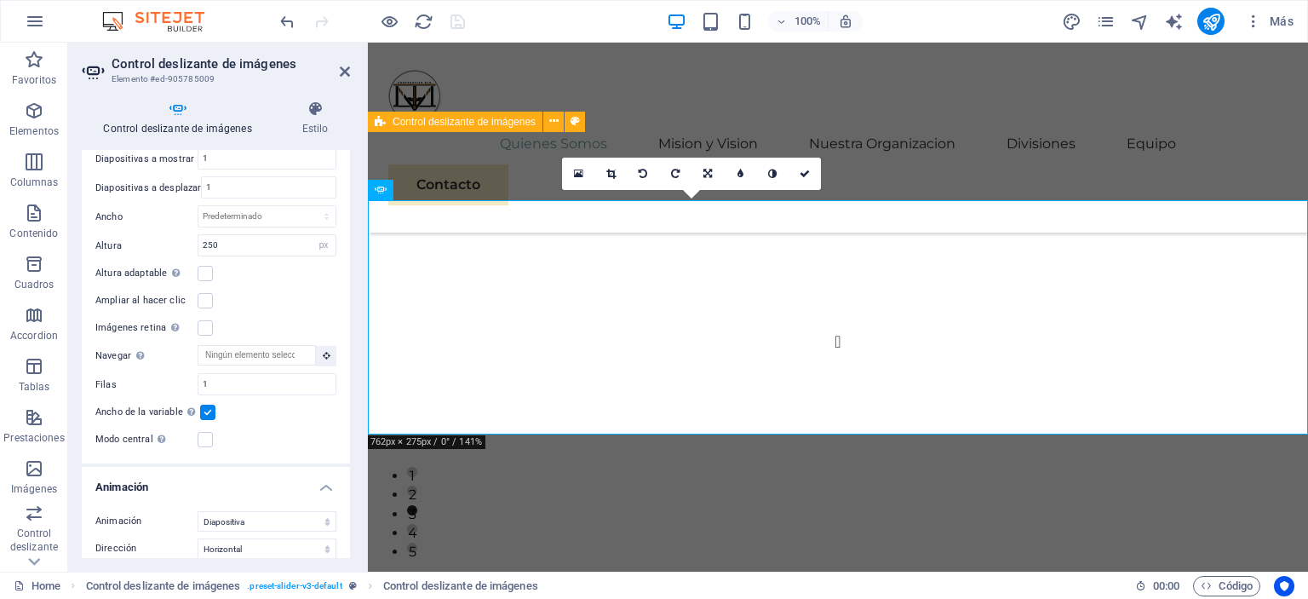
scroll to position [1988, 0]
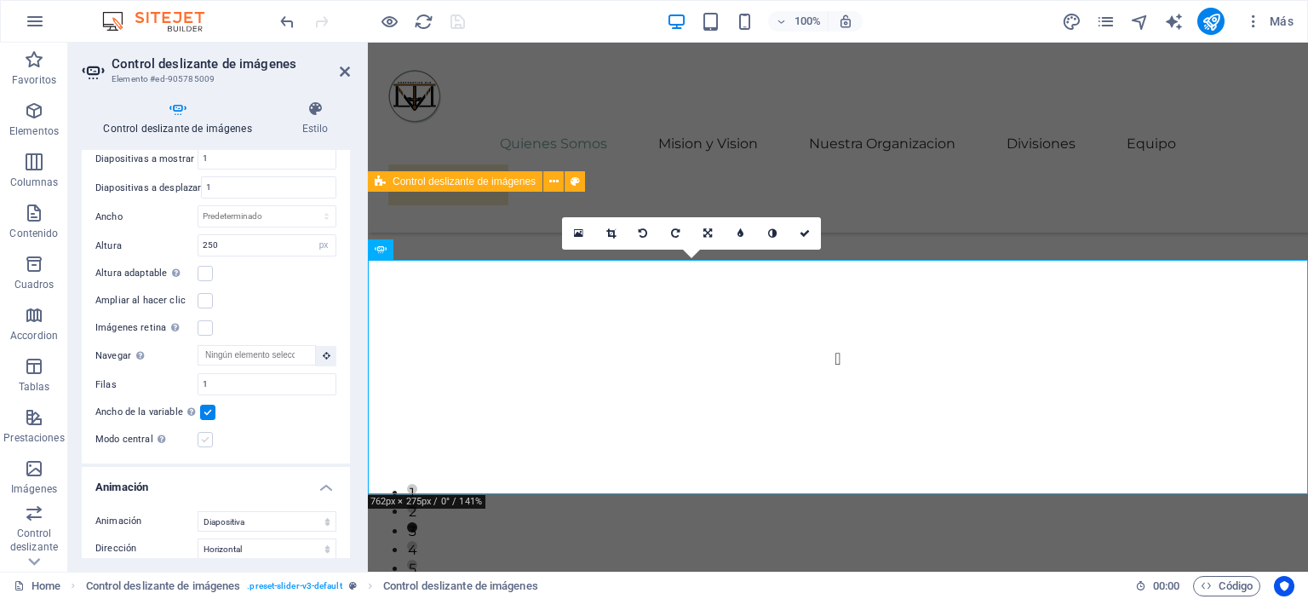
click at [204, 440] on label at bounding box center [205, 439] width 15 height 15
click at [0, 0] on input "Modo central Permite la visualización centralizada con diapositiva anterior/sig…" at bounding box center [0, 0] width 0 height 0
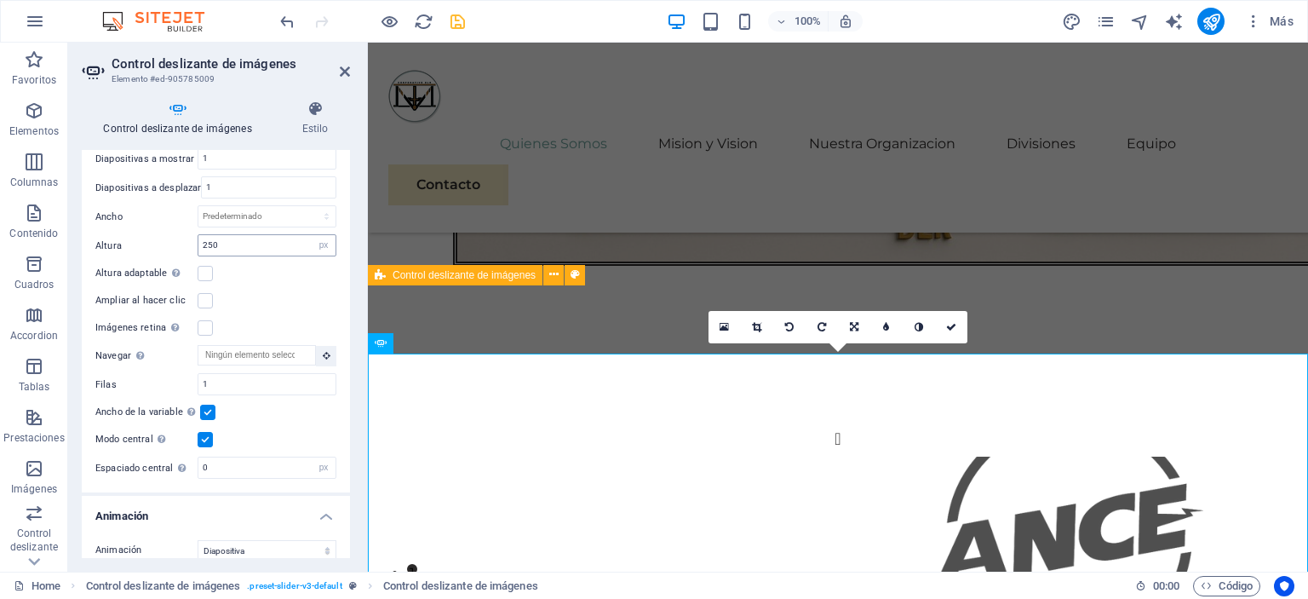
scroll to position [1879, 0]
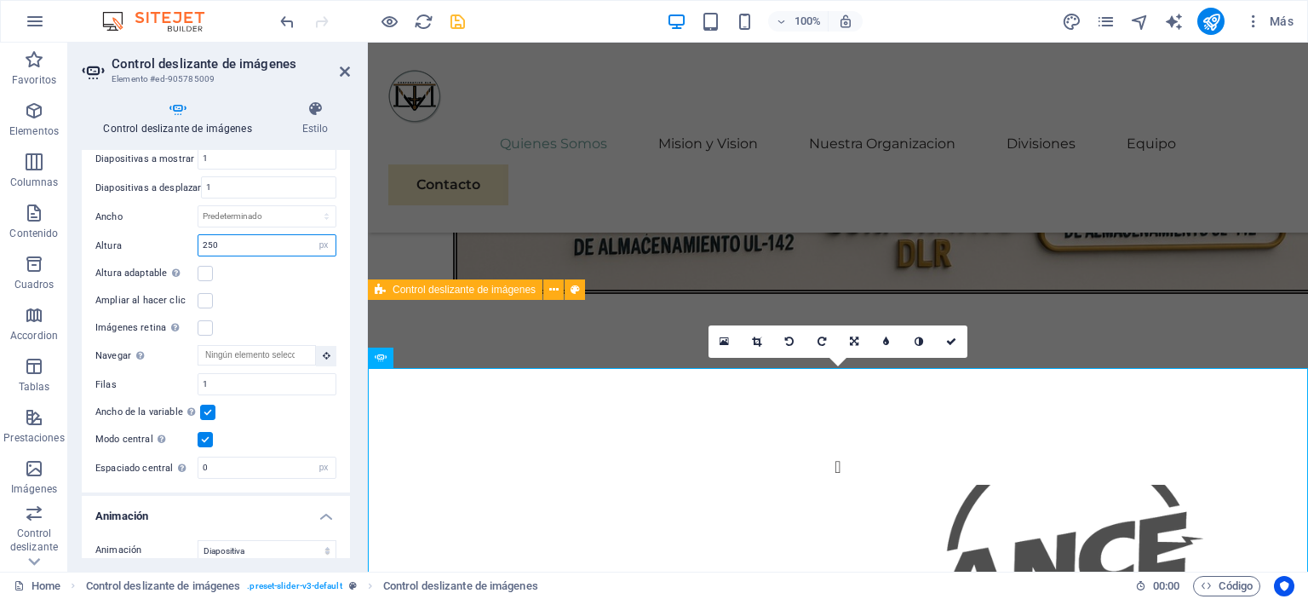
click at [223, 240] on input "250" at bounding box center [266, 245] width 137 height 20
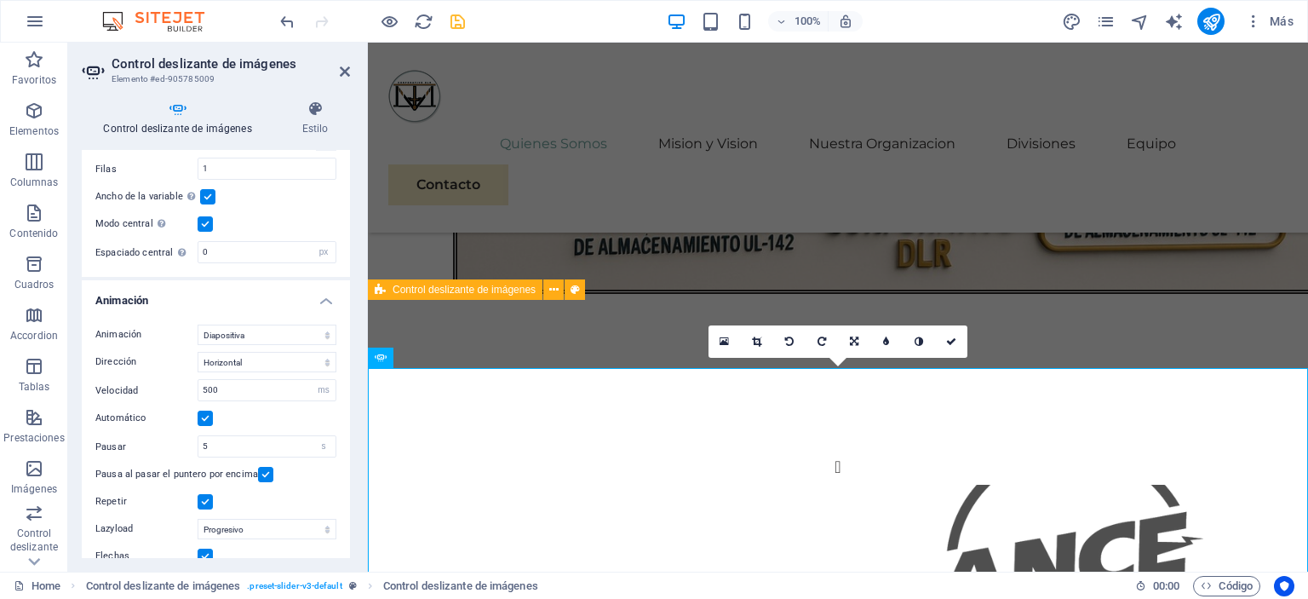
scroll to position [952, 0]
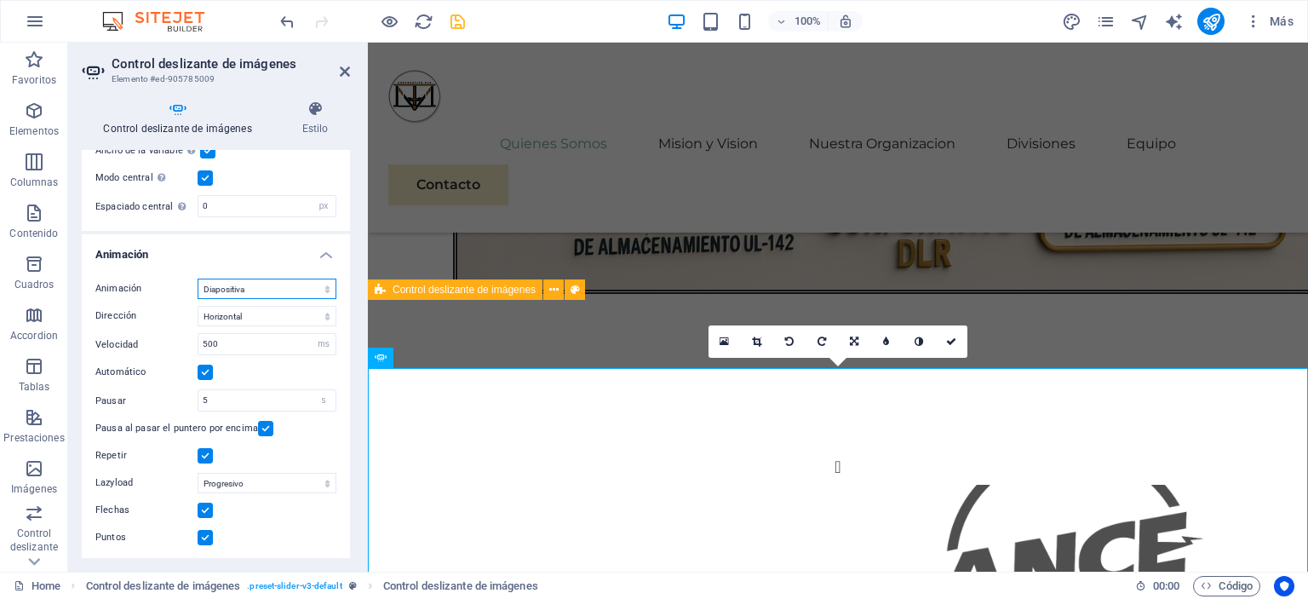
click at [283, 283] on select "Diapositiva Difuminar" at bounding box center [267, 288] width 139 height 20
click at [198, 278] on select "Diapositiva Difuminar" at bounding box center [267, 288] width 139 height 20
select select "fade"
click option "Difuminar" at bounding box center [0, 0] width 0 height 0
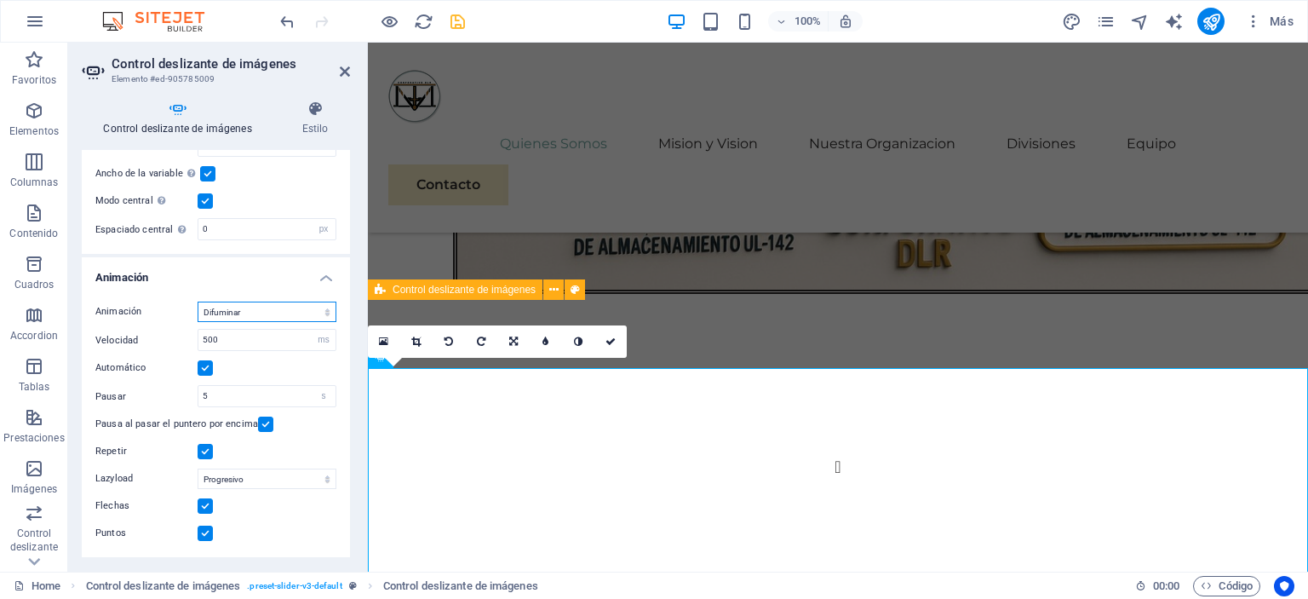
scroll to position [925, 0]
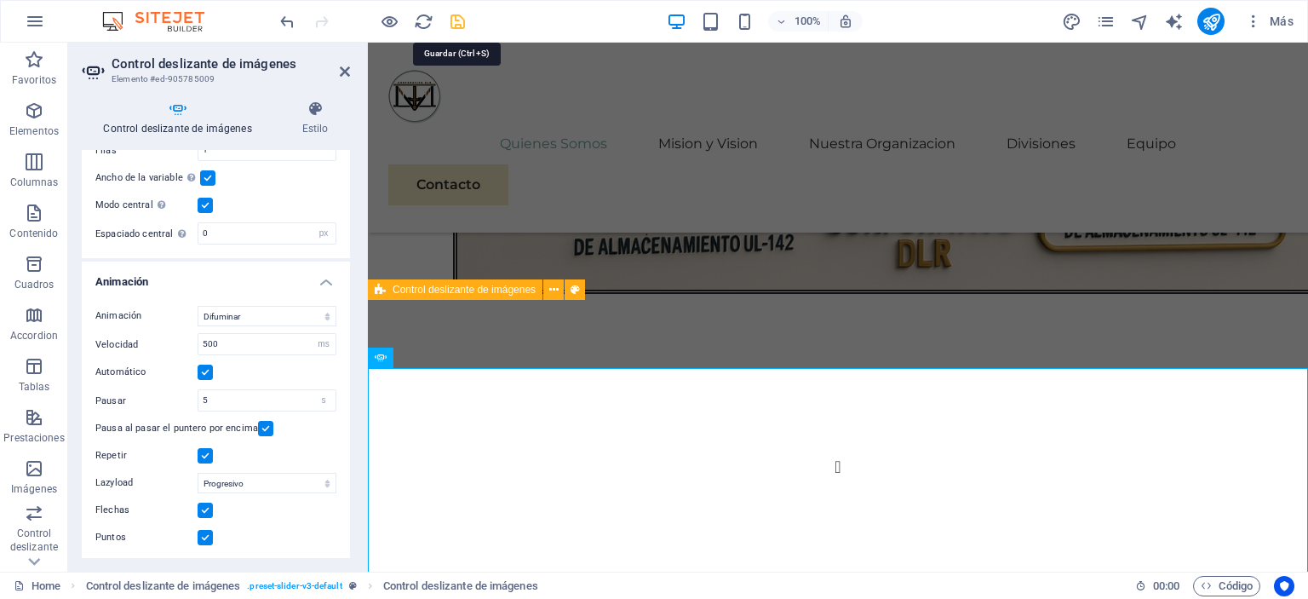
click at [456, 20] on icon "save" at bounding box center [458, 22] width 20 height 20
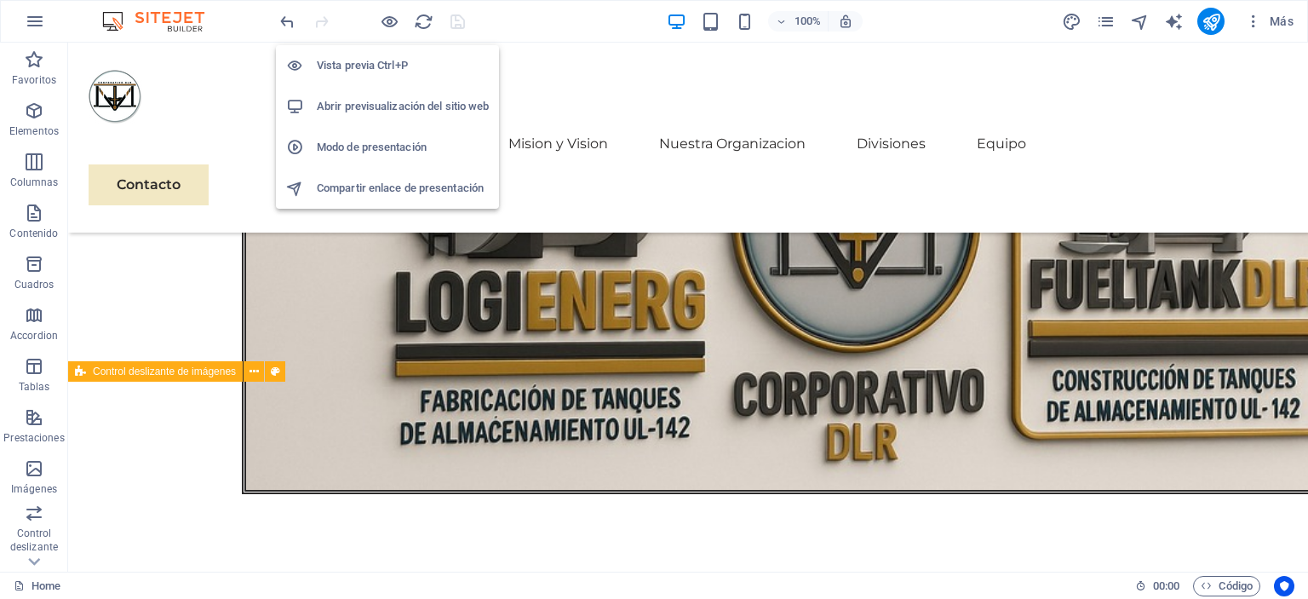
click at [373, 104] on h6 "Abrir previsualización del sitio web" at bounding box center [403, 106] width 172 height 20
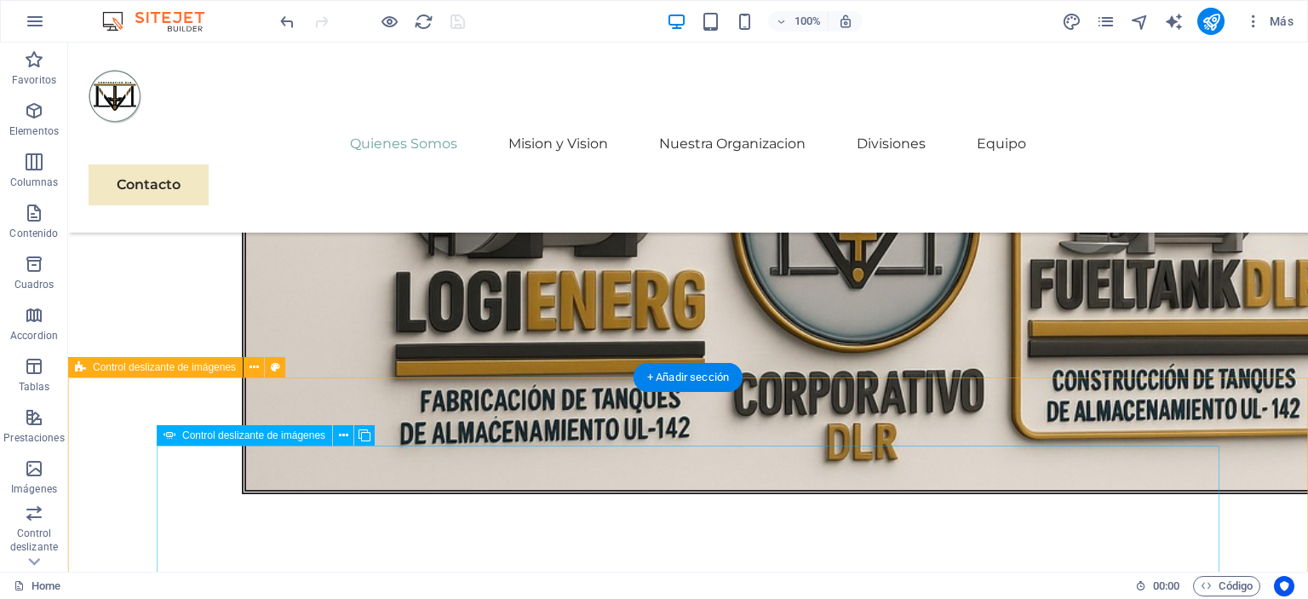
scroll to position [2033, 0]
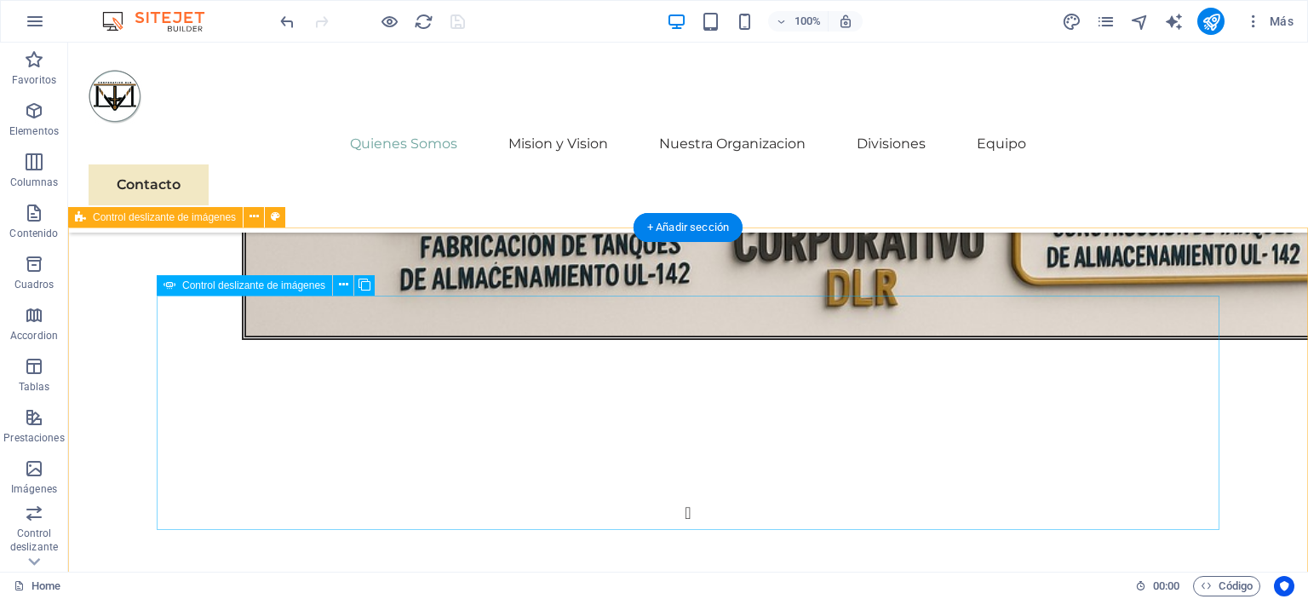
select select "px"
select select "fade"
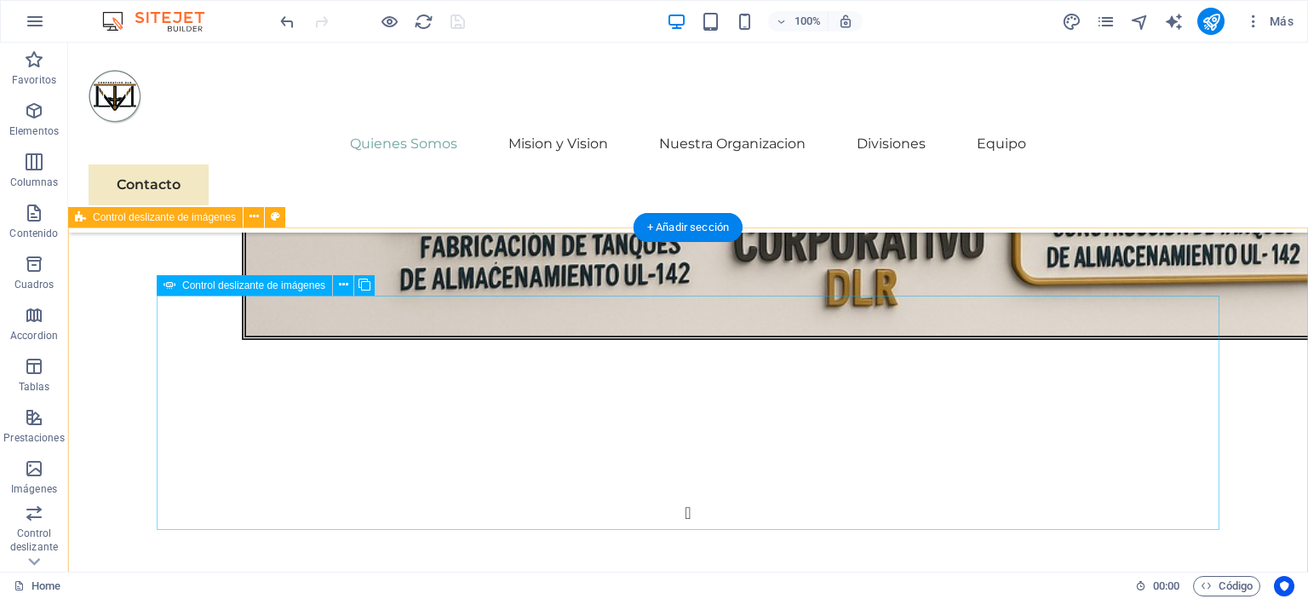
select select "ms"
select select "s"
select select "progressive"
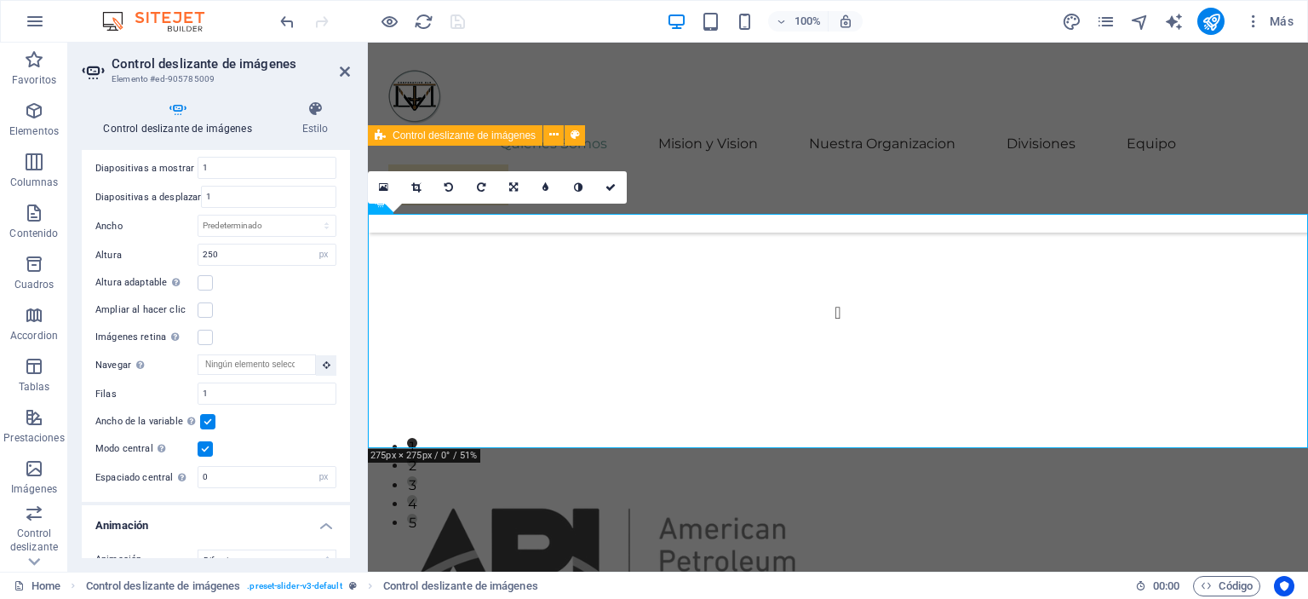
scroll to position [925, 0]
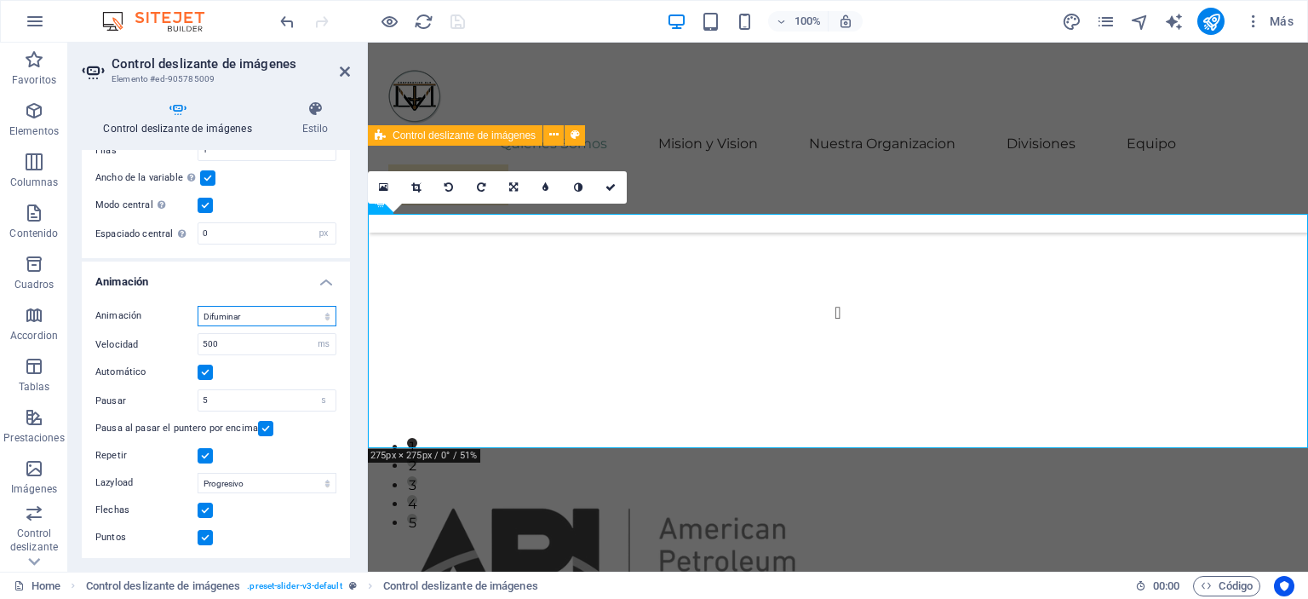
click at [198, 306] on select "Diapositiva Difuminar" at bounding box center [267, 316] width 139 height 20
select select "slide"
click option "Diapositiva" at bounding box center [0, 0] width 0 height 0
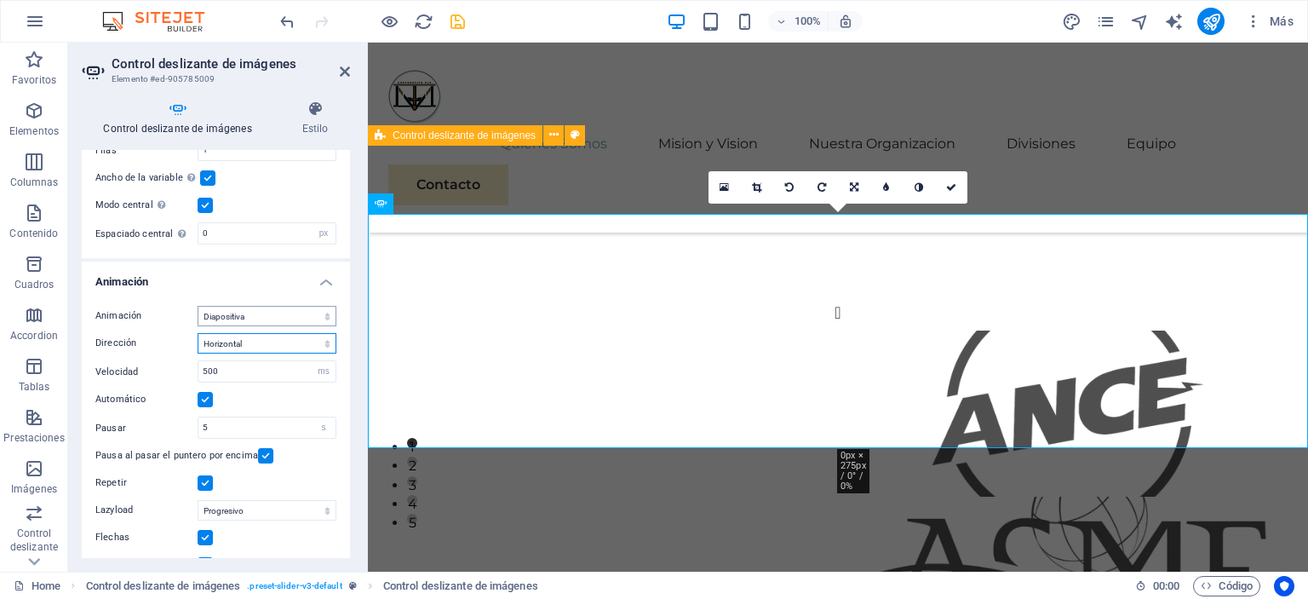
click at [198, 333] on select "Horizontal Vertical" at bounding box center [267, 343] width 139 height 20
click at [427, 228] on div "1 2 3 4 5" at bounding box center [838, 402] width 940 height 349
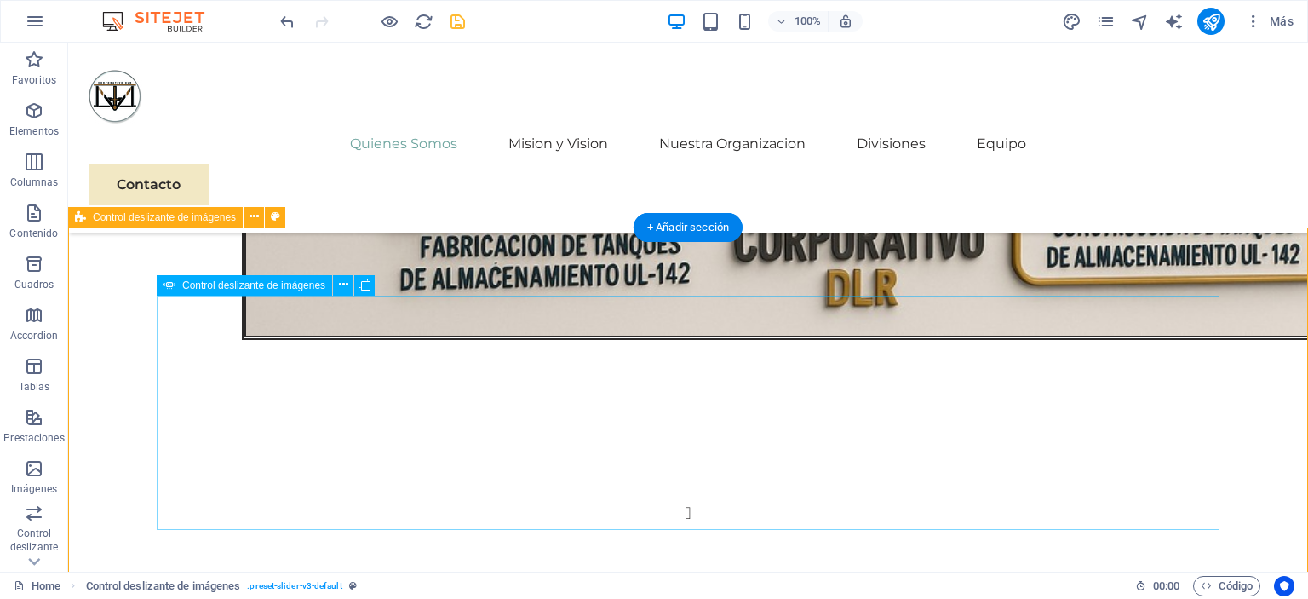
click at [283, 496] on div "1 2 3 4 5" at bounding box center [688, 602] width 1063 height 213
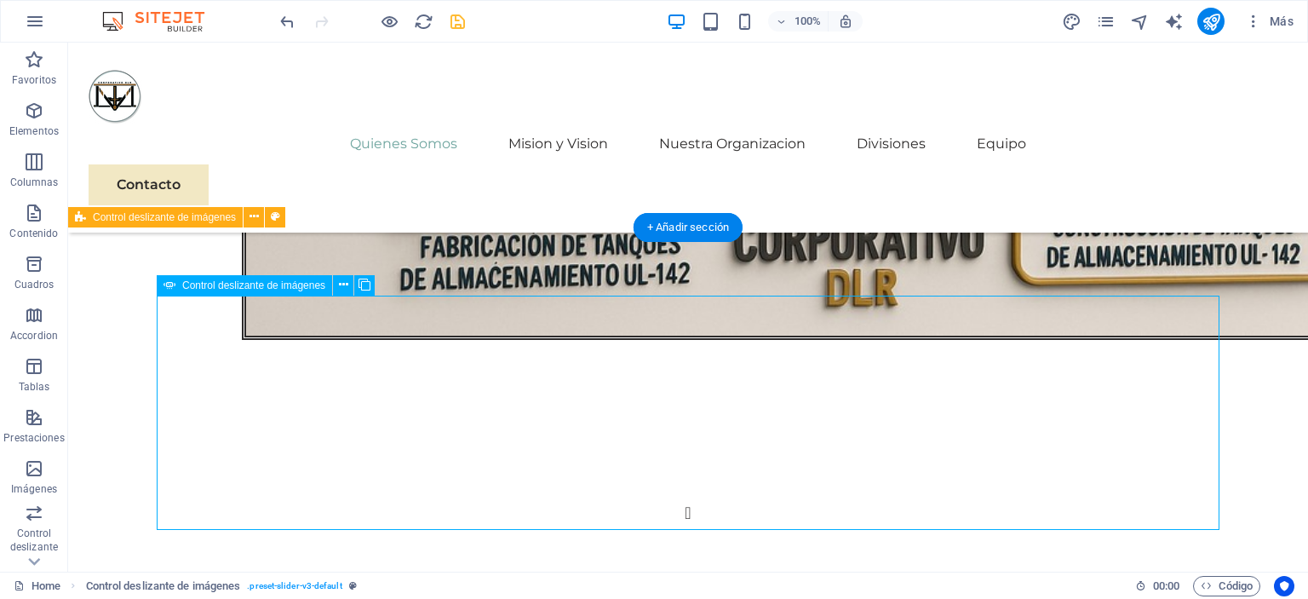
click at [280, 496] on div "1 2 3 4 5" at bounding box center [688, 602] width 1063 height 213
click at [508, 496] on div "1 2 3 4 5" at bounding box center [688, 602] width 1063 height 213
select select "px"
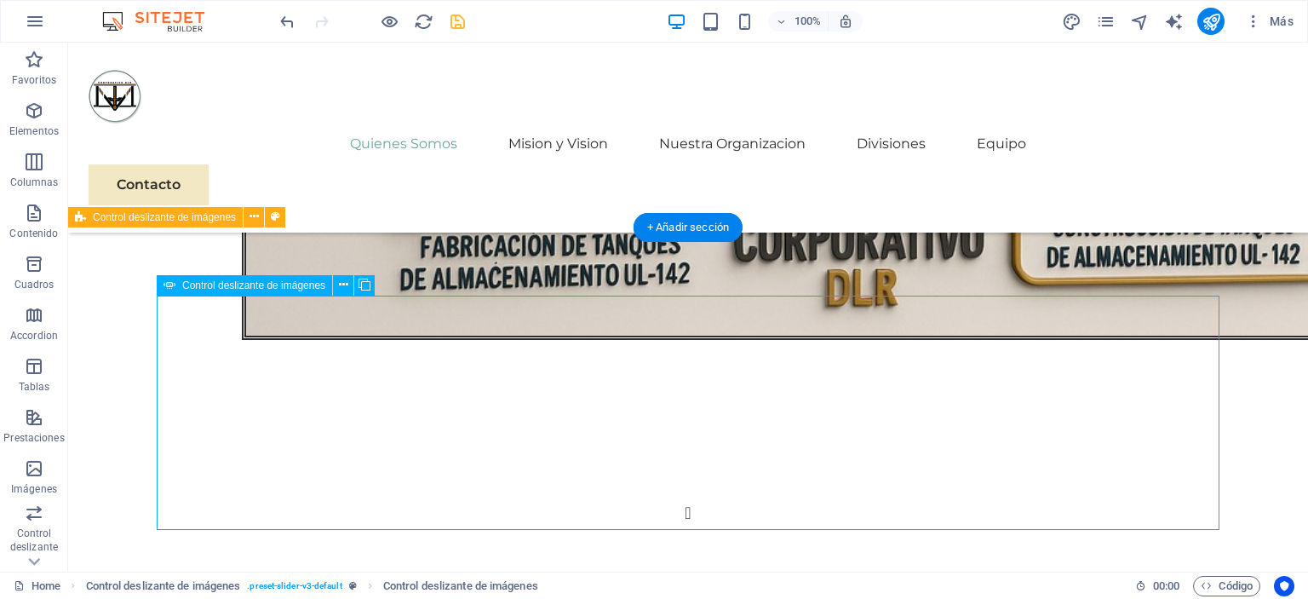
select select "ms"
select select "s"
select select "progressive"
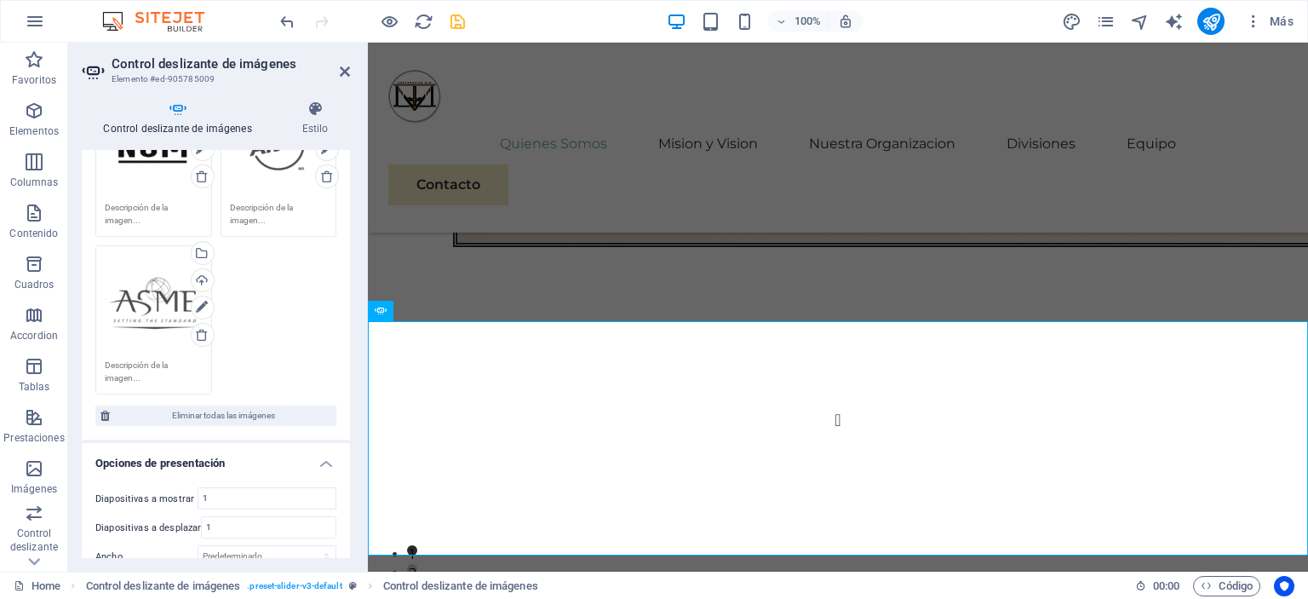
scroll to position [255, 0]
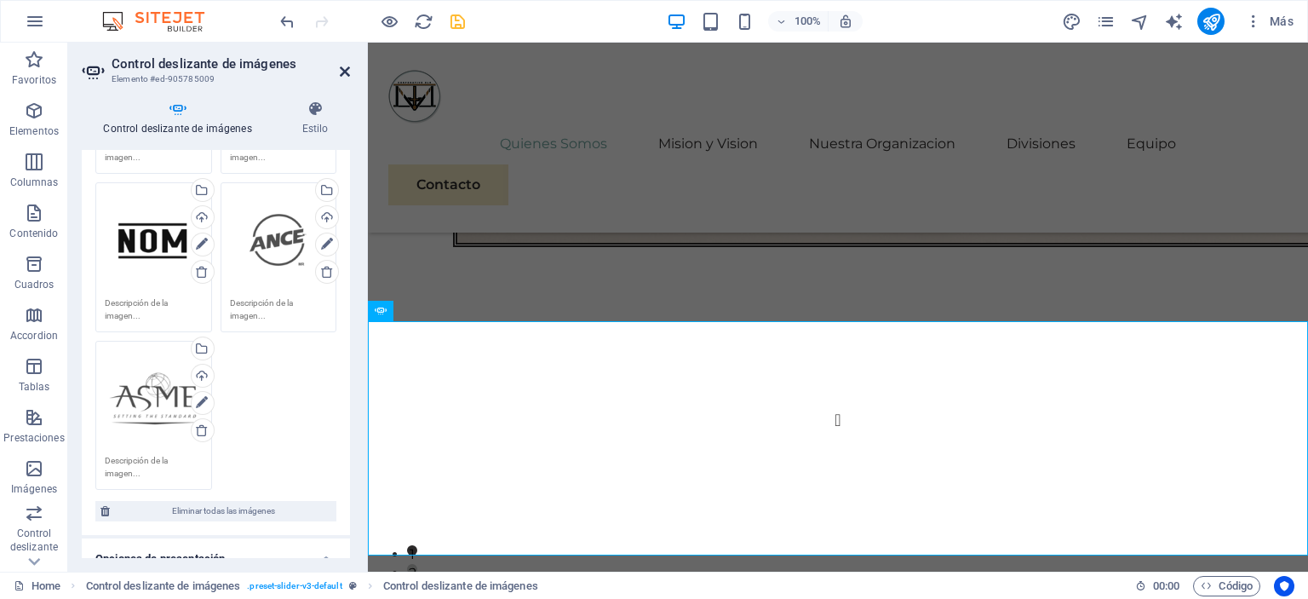
click at [347, 73] on icon at bounding box center [345, 72] width 10 height 14
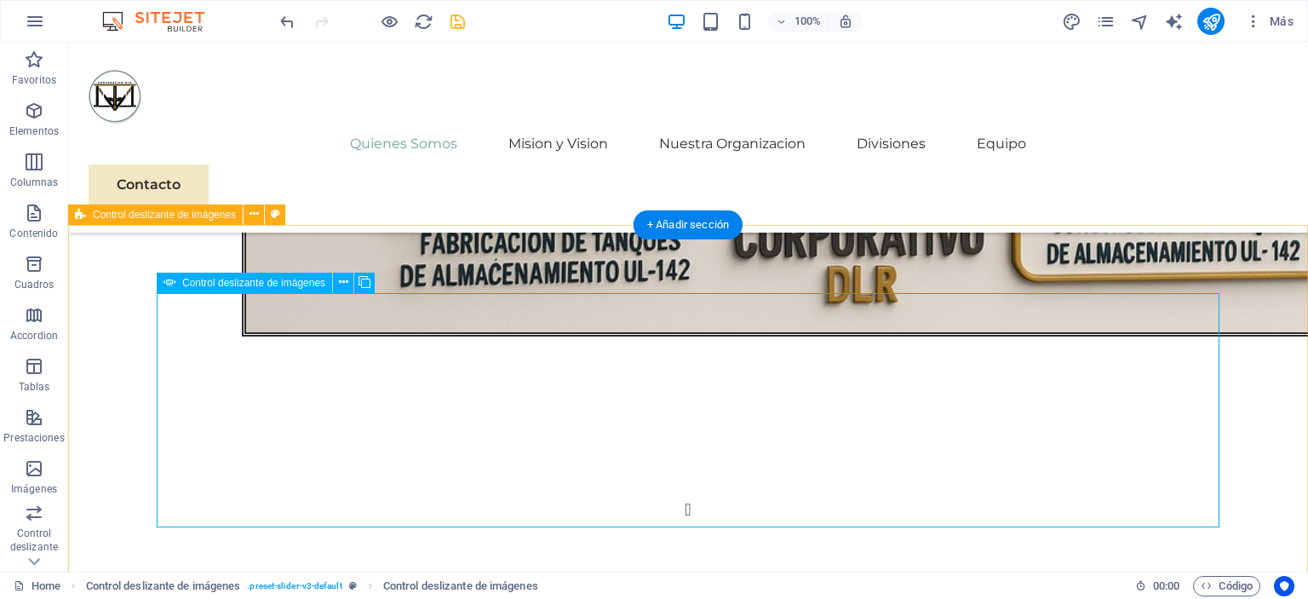
scroll to position [2037, 0]
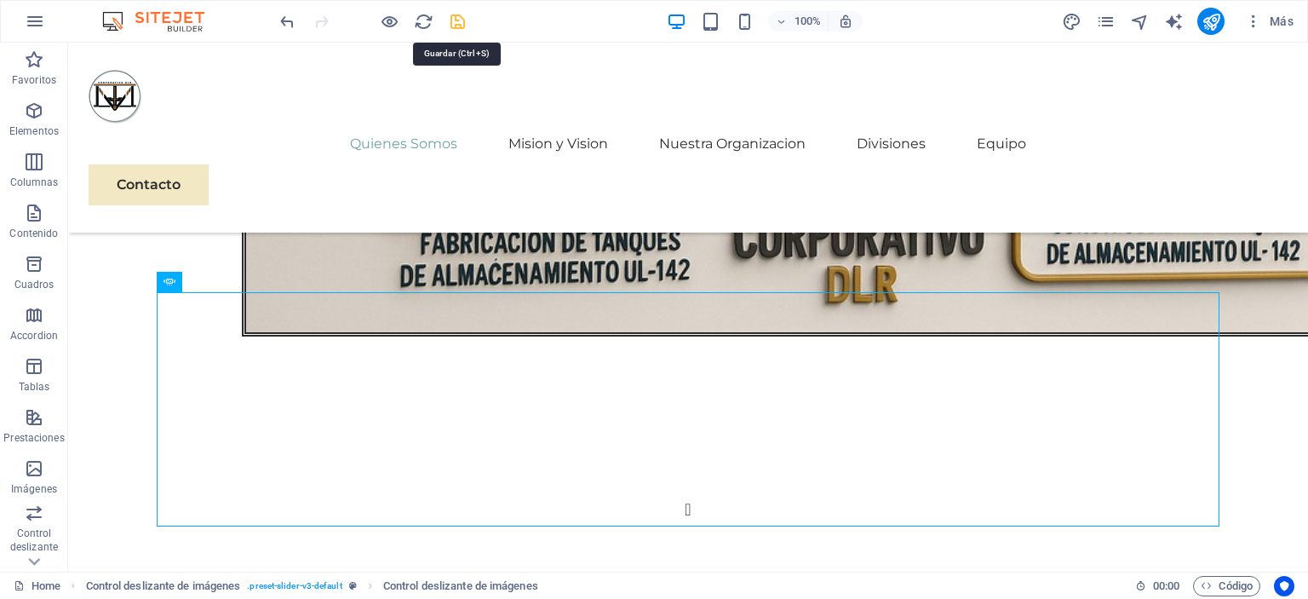
click at [462, 29] on icon "save" at bounding box center [458, 22] width 20 height 20
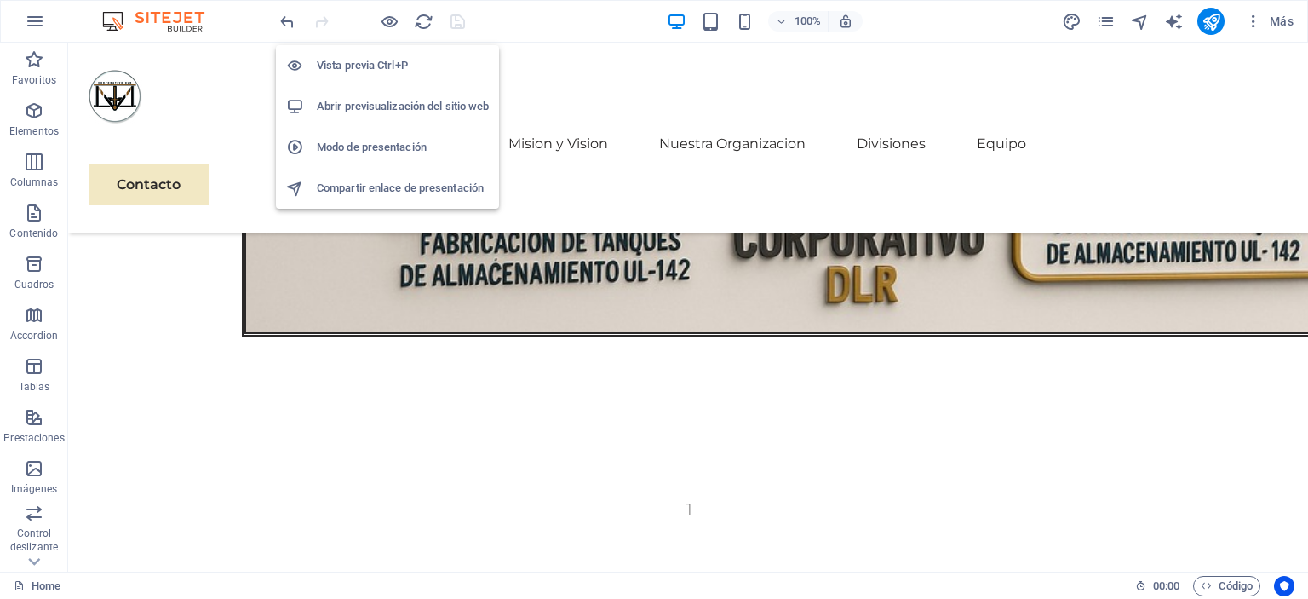
click at [379, 112] on h6 "Abrir previsualización del sitio web" at bounding box center [403, 106] width 172 height 20
